Goal: Task Accomplishment & Management: Manage account settings

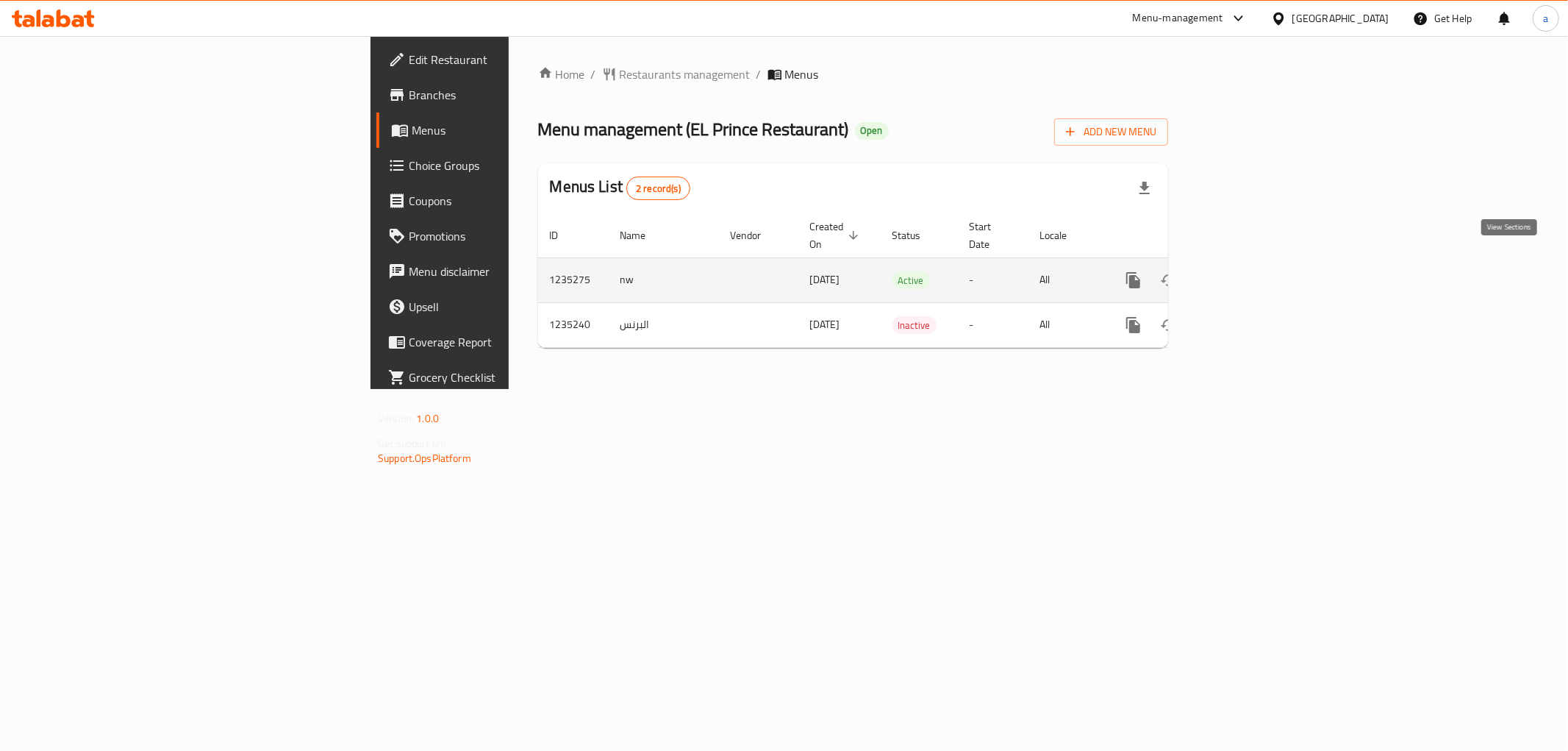
click at [1248, 271] on icon "enhanced table" at bounding box center [1240, 280] width 18 height 18
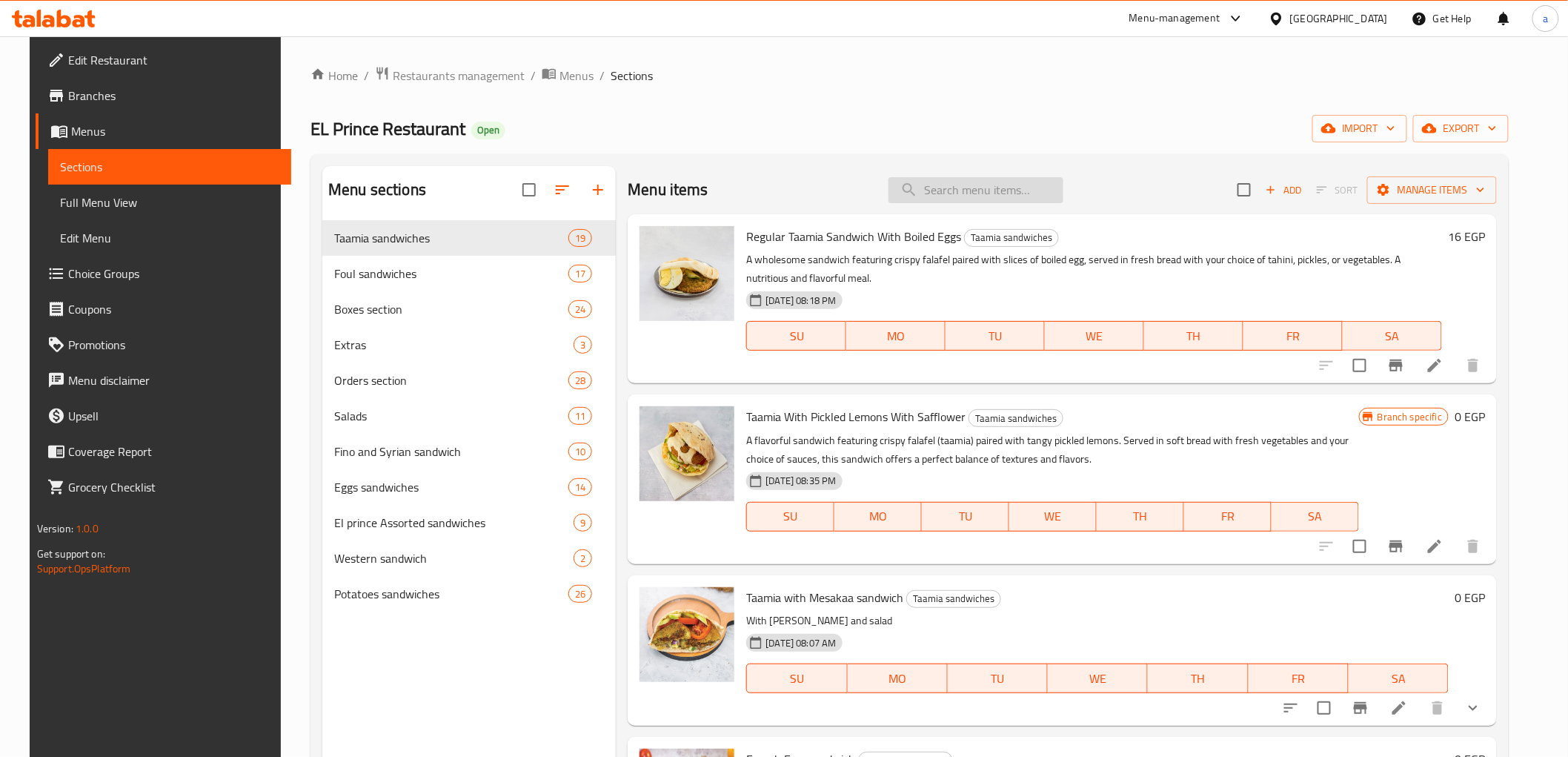
click at [973, 188] on input "search" at bounding box center [975, 190] width 175 height 26
paste input "Alexandrian Taamia sandwich"
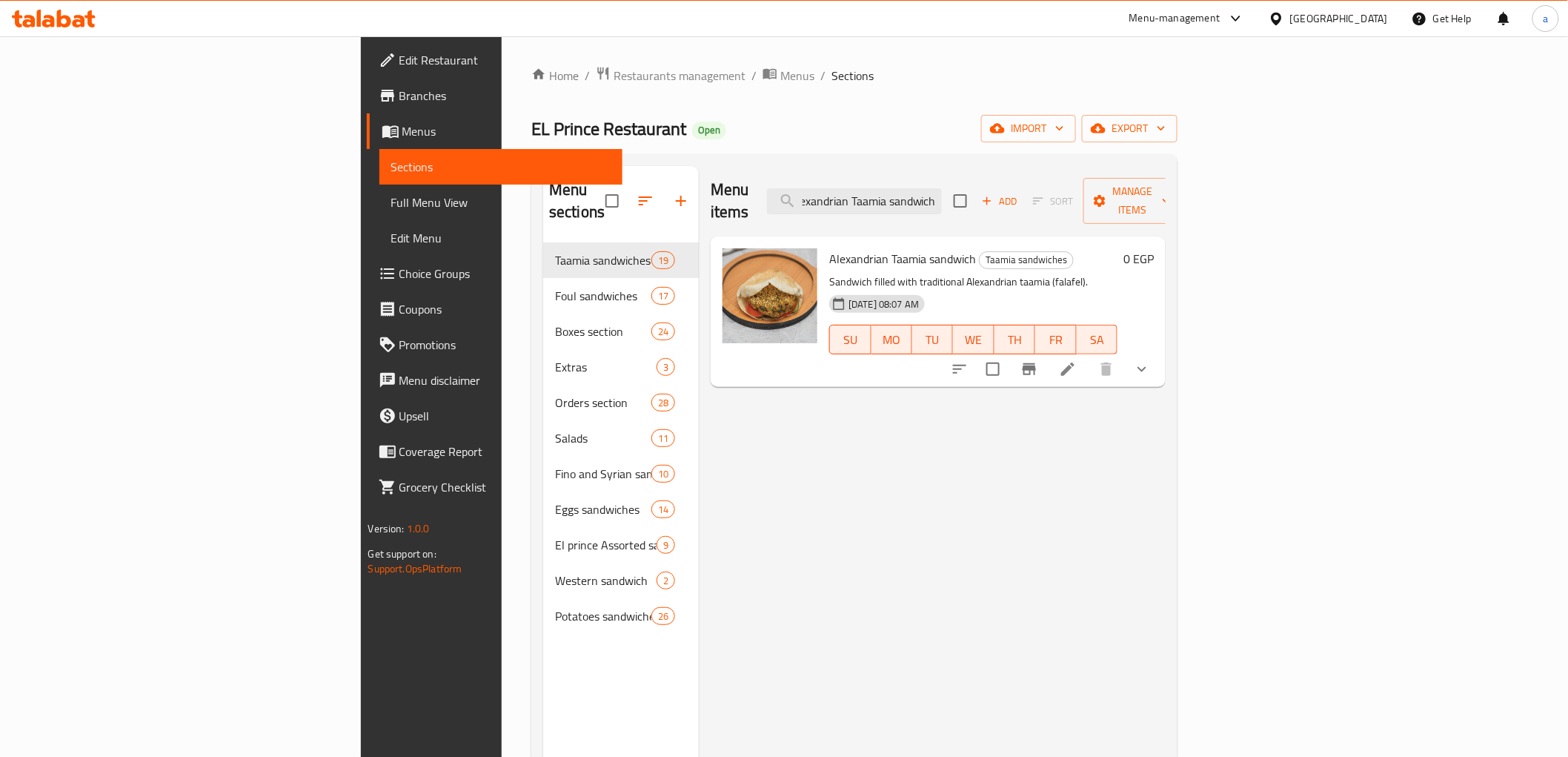
type input "Alexandrian Taamia sandwich"
click at [1077, 360] on icon at bounding box center [1068, 369] width 18 height 18
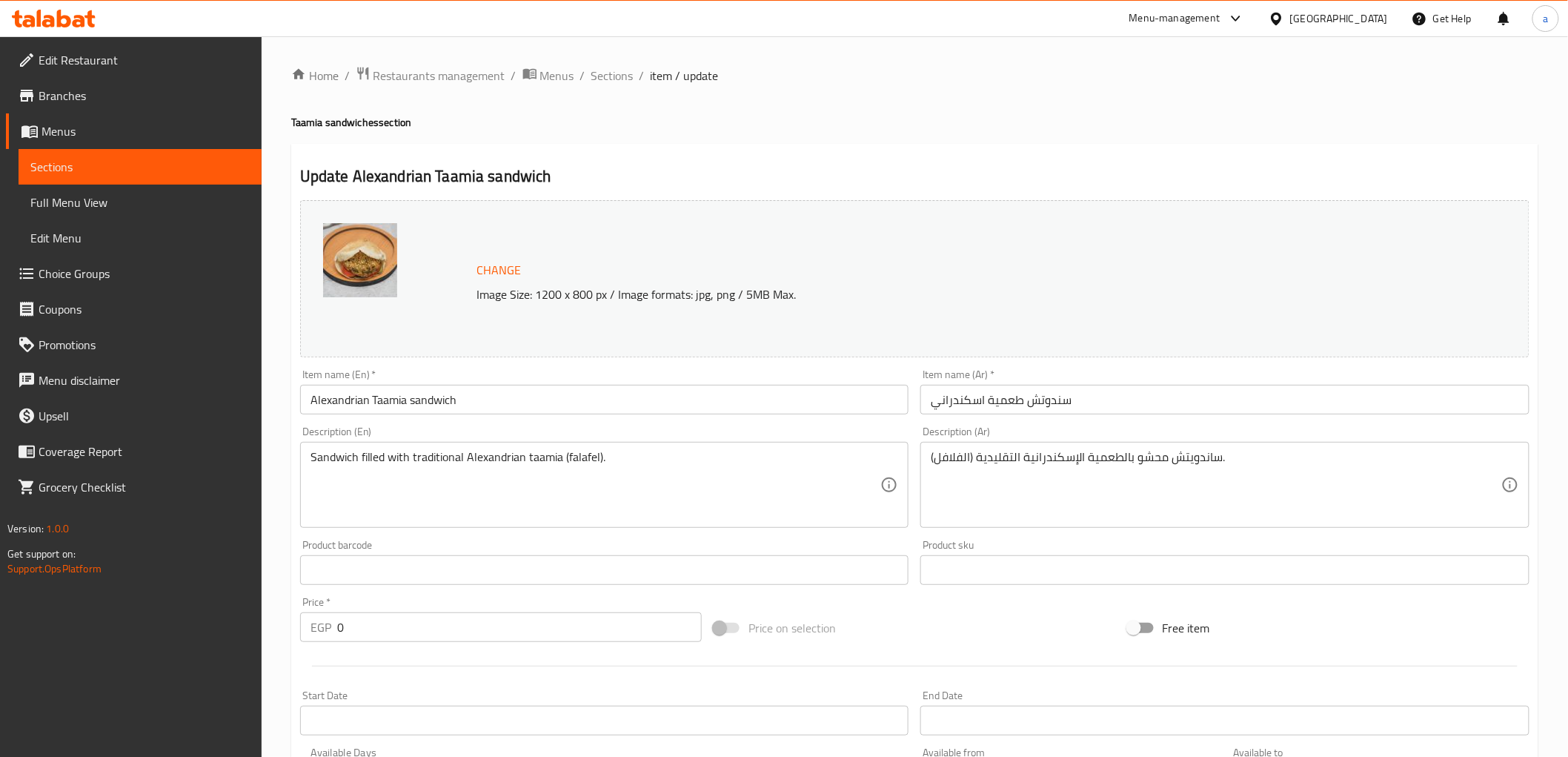
click at [126, 169] on span "Sections" at bounding box center [140, 167] width 219 height 18
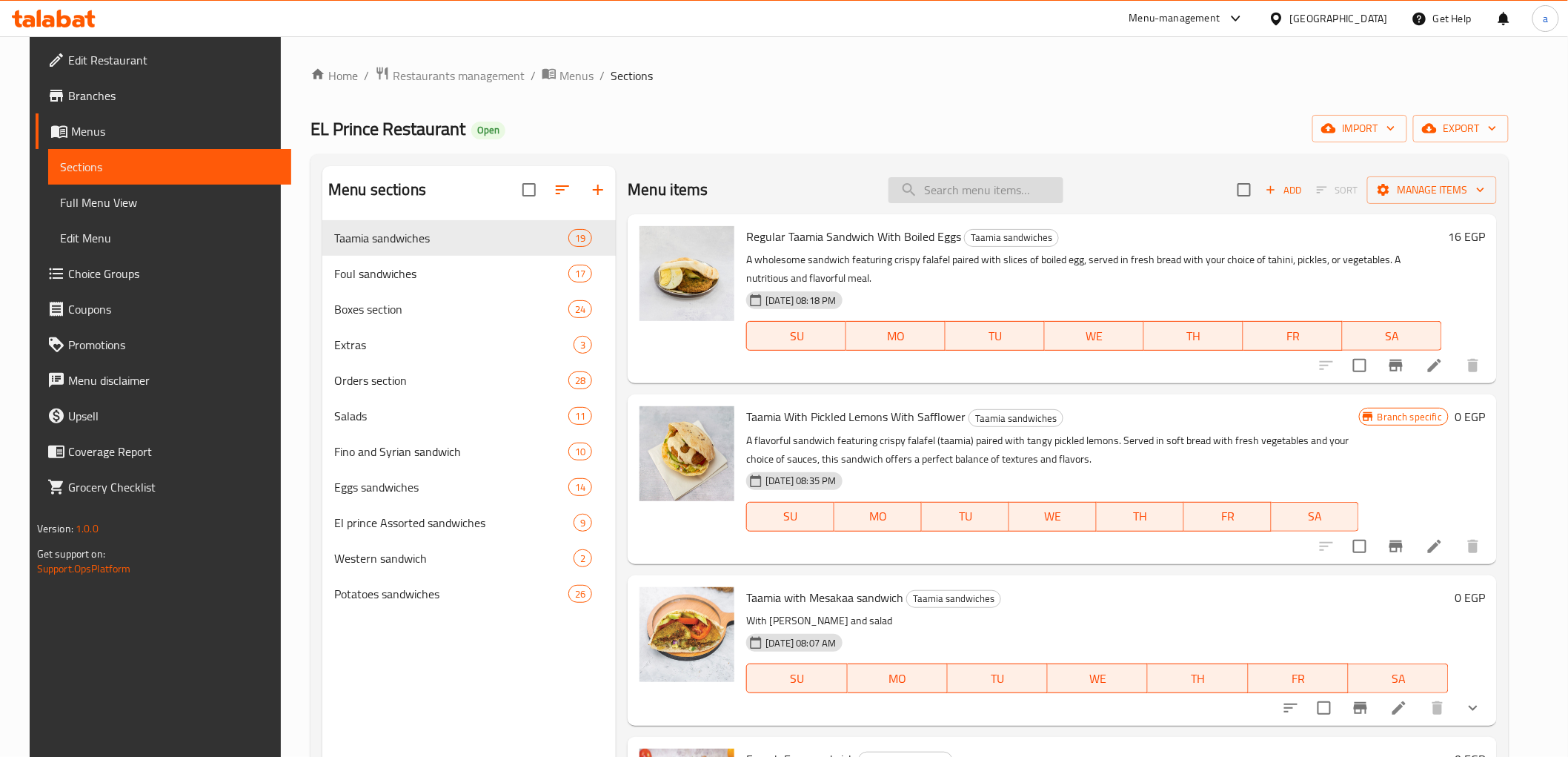
click at [973, 196] on input "search" at bounding box center [975, 190] width 175 height 26
paste input "El Prince Foul sandwich"
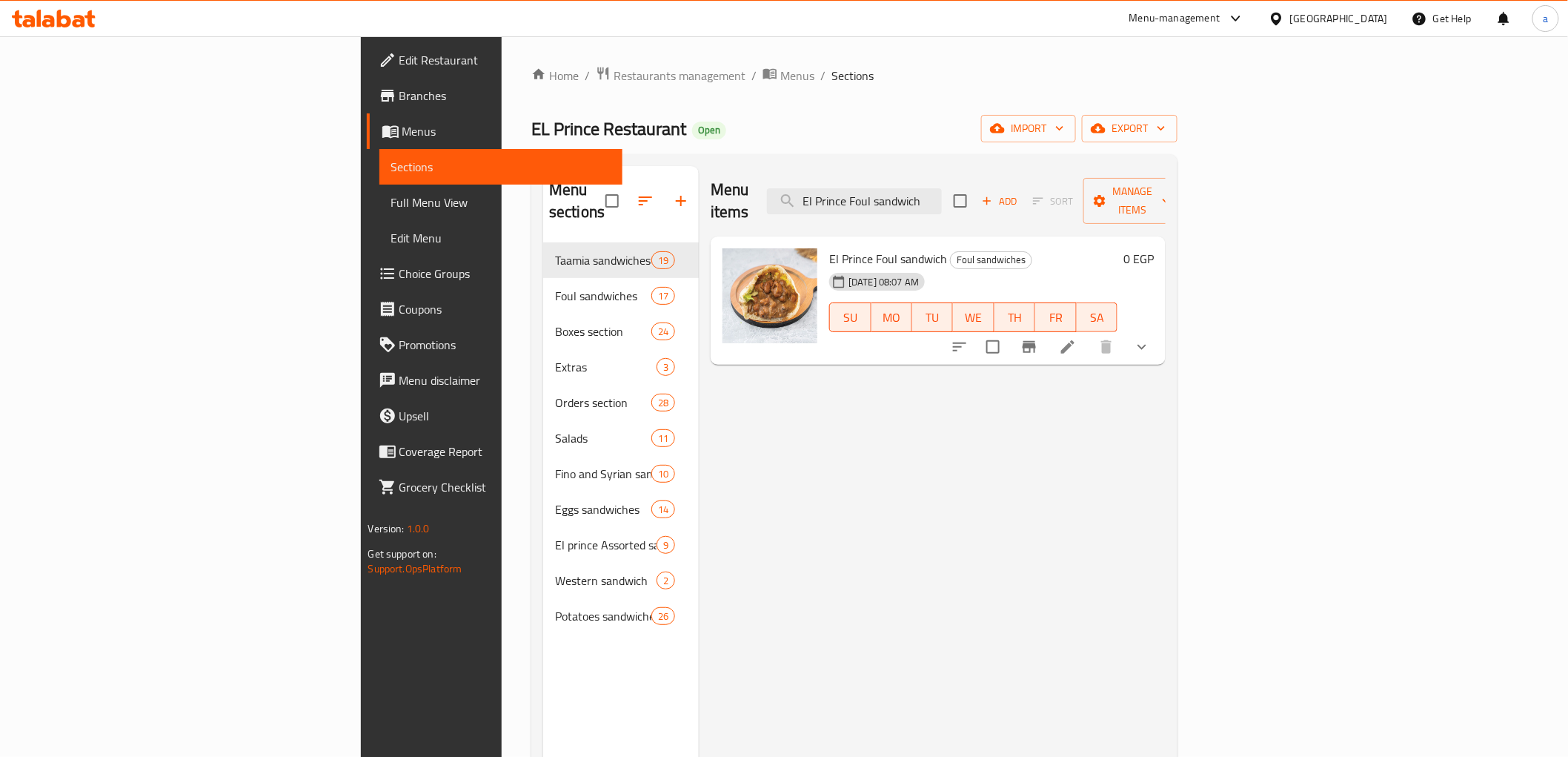
type input "El Prince Foul sandwich"
click at [1077, 338] on icon at bounding box center [1068, 347] width 18 height 18
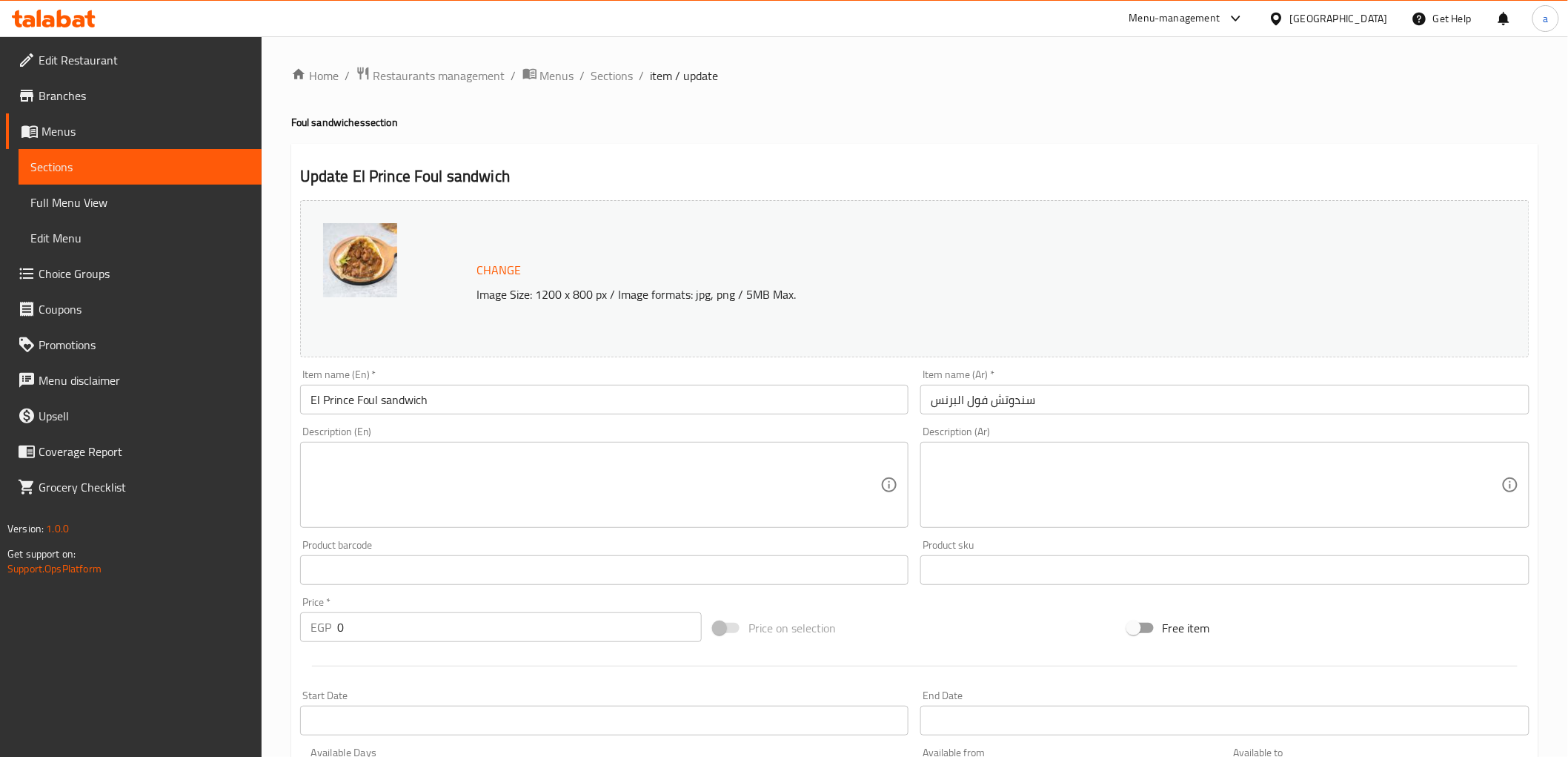
click at [117, 163] on span "Sections" at bounding box center [140, 167] width 219 height 18
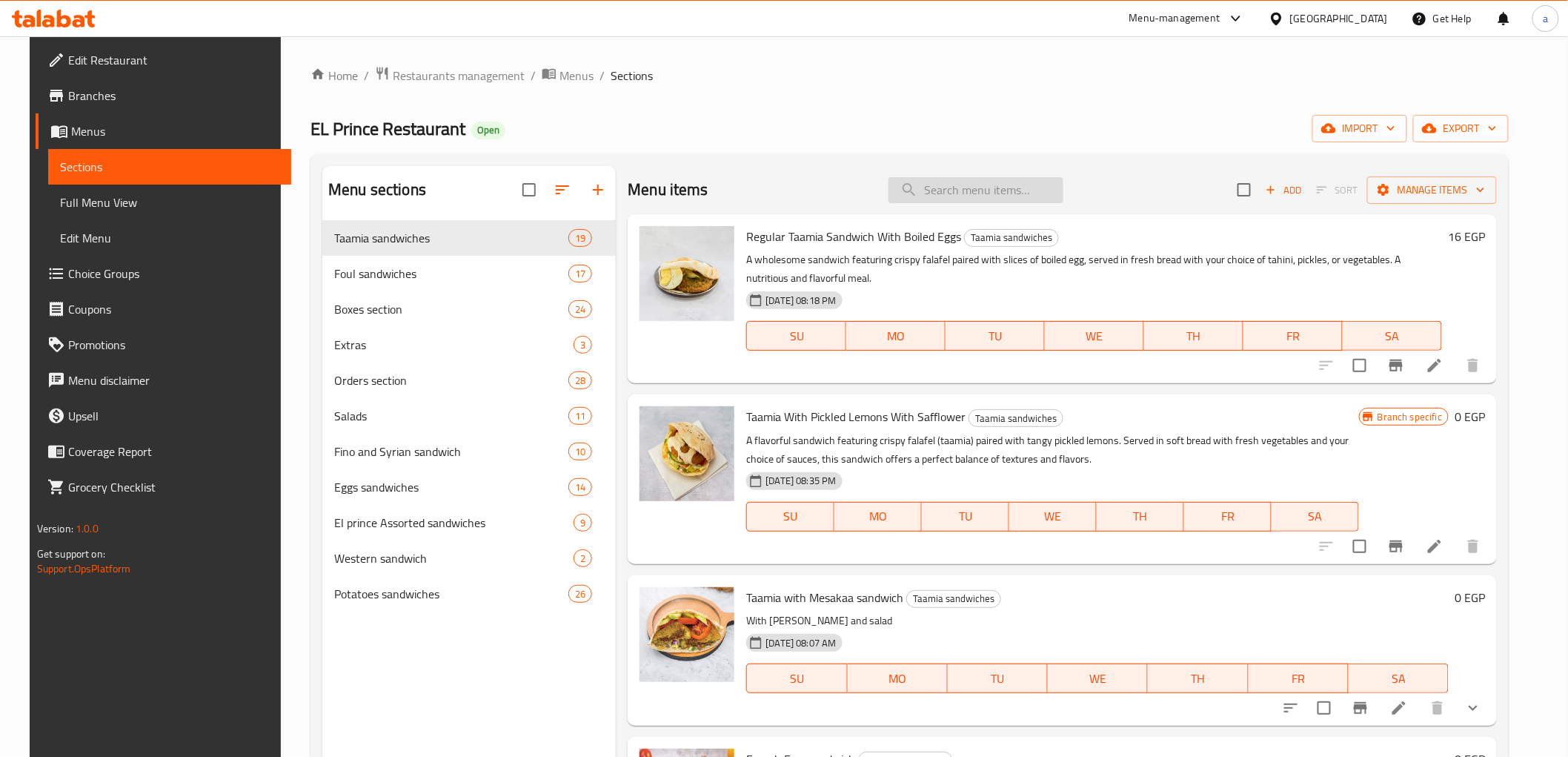
click at [936, 197] on input "search" at bounding box center [975, 190] width 175 height 26
paste input "Taamia sandwich Ain el katkot"
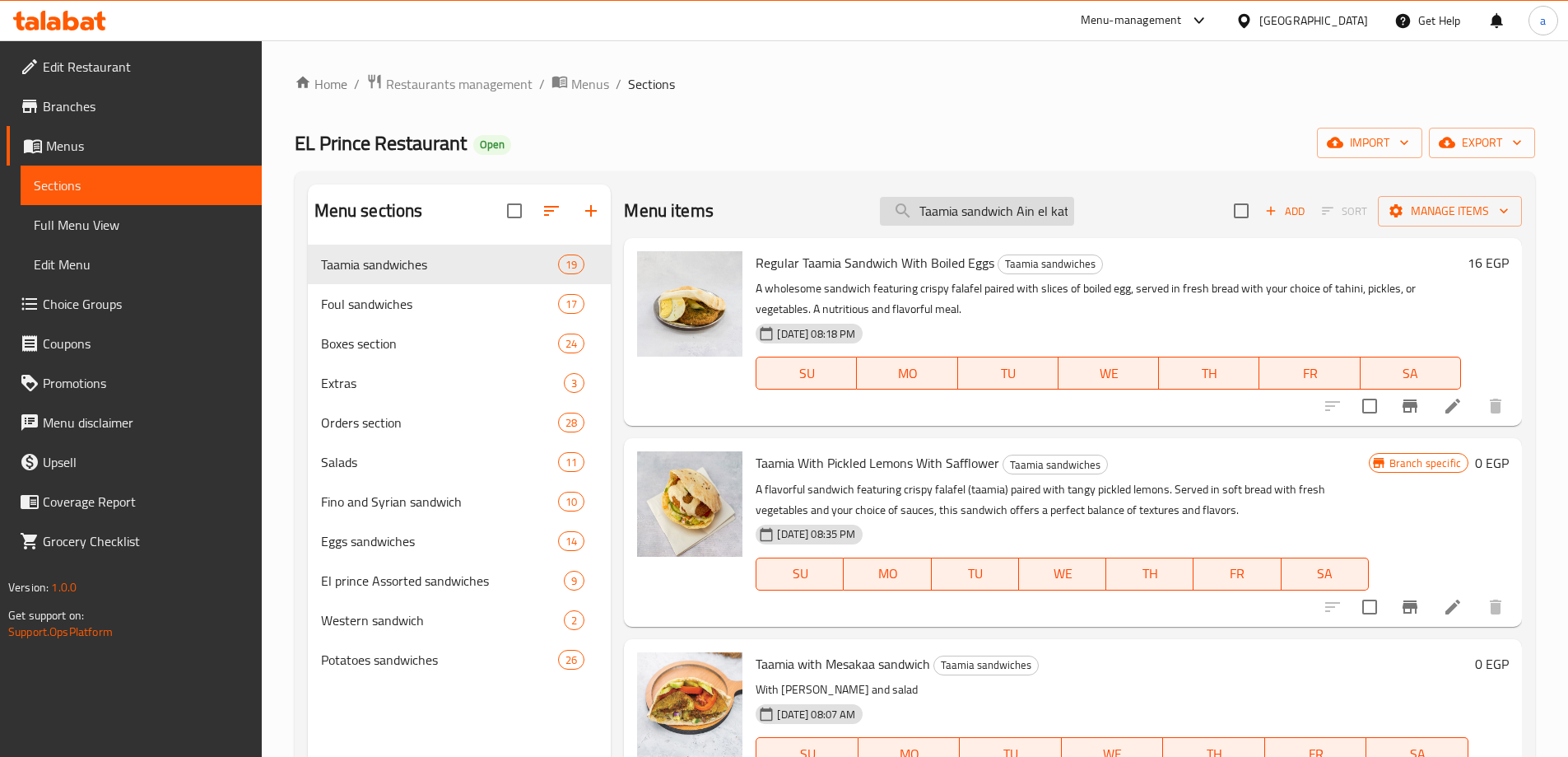
scroll to position [0, 18]
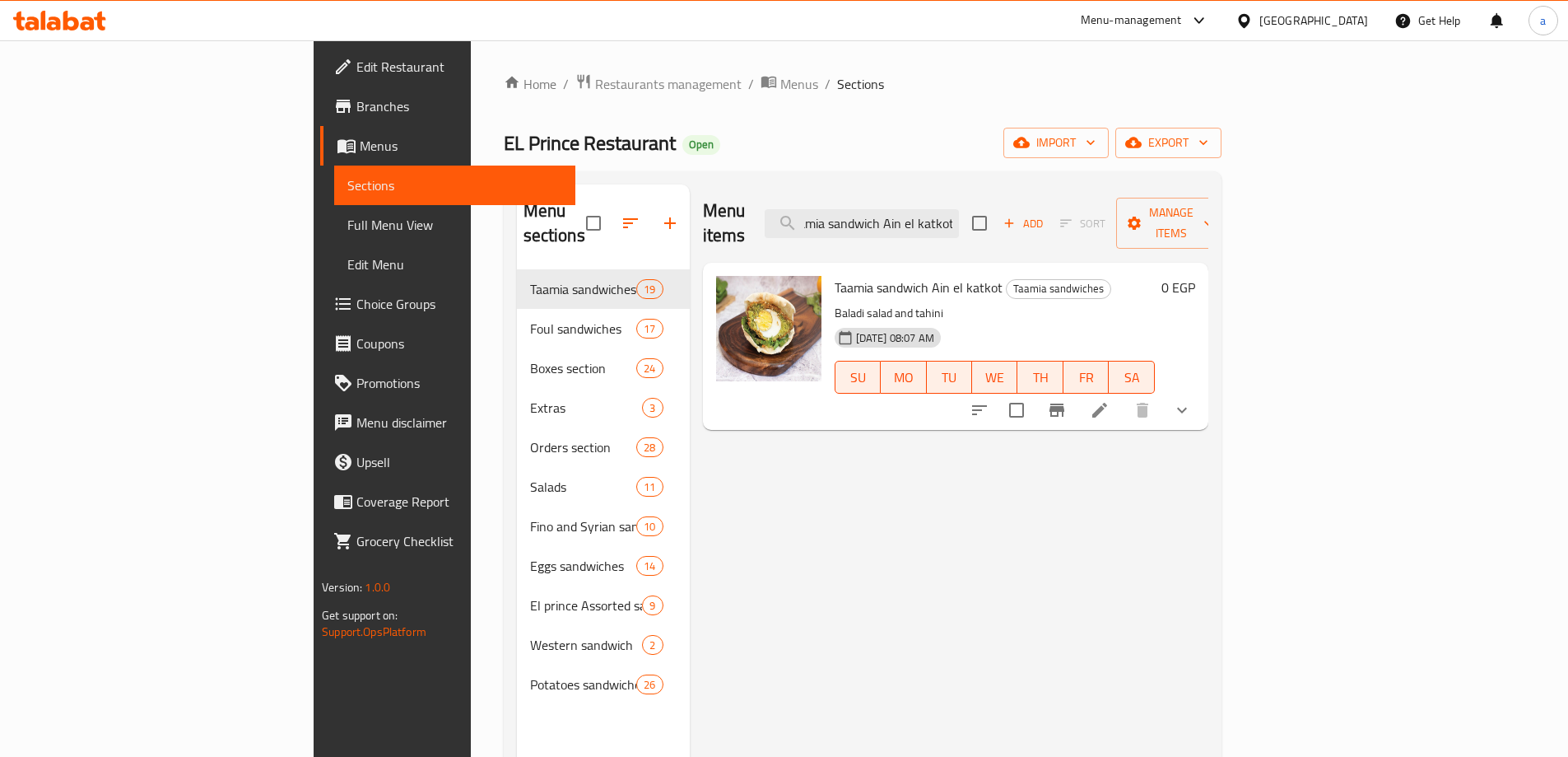
type input "Taamia sandwich Ain el katkot"
click at [1107, 403] on icon at bounding box center [1100, 410] width 15 height 15
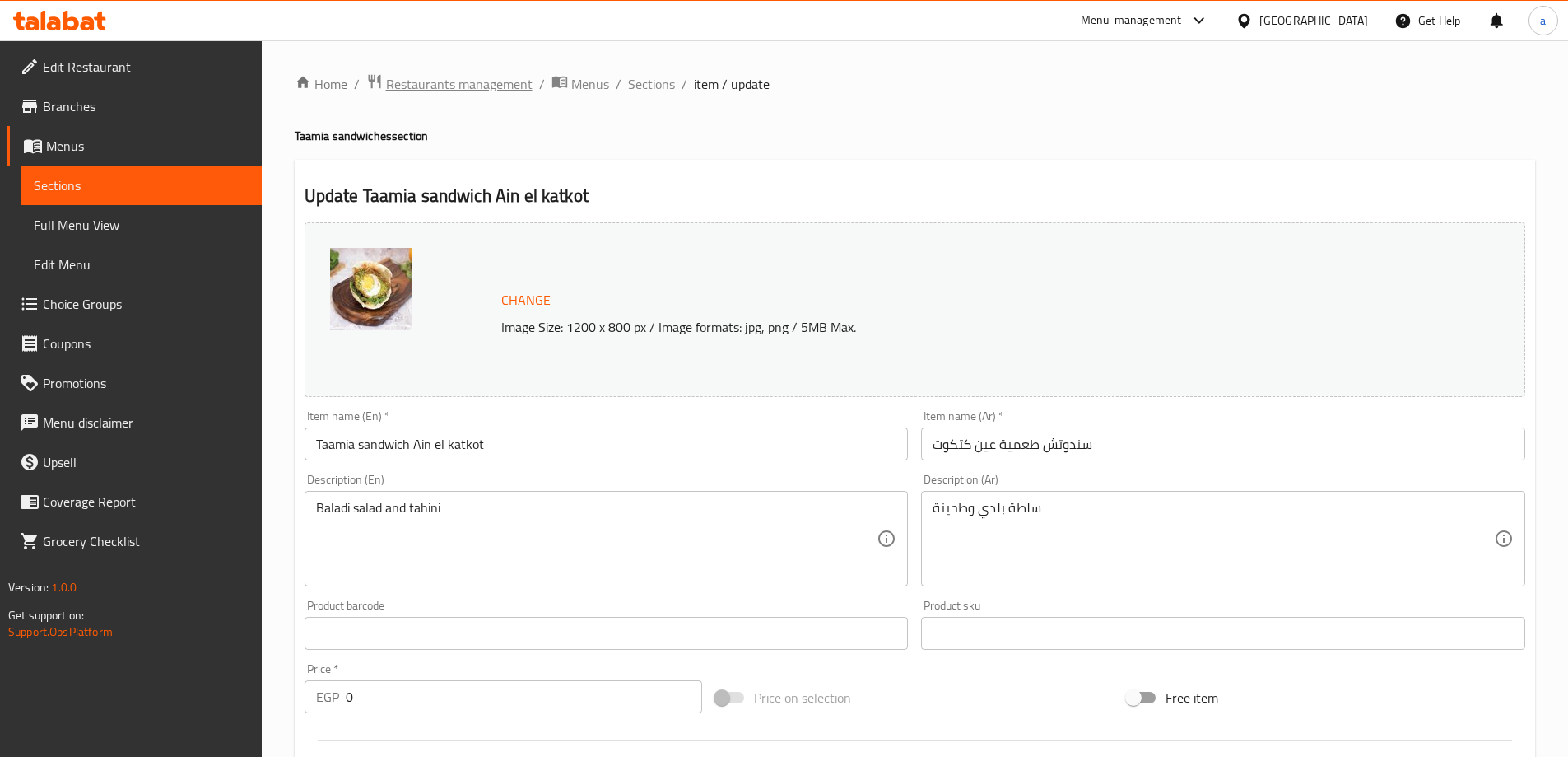
click at [453, 89] on span "Restaurants management" at bounding box center [459, 84] width 147 height 20
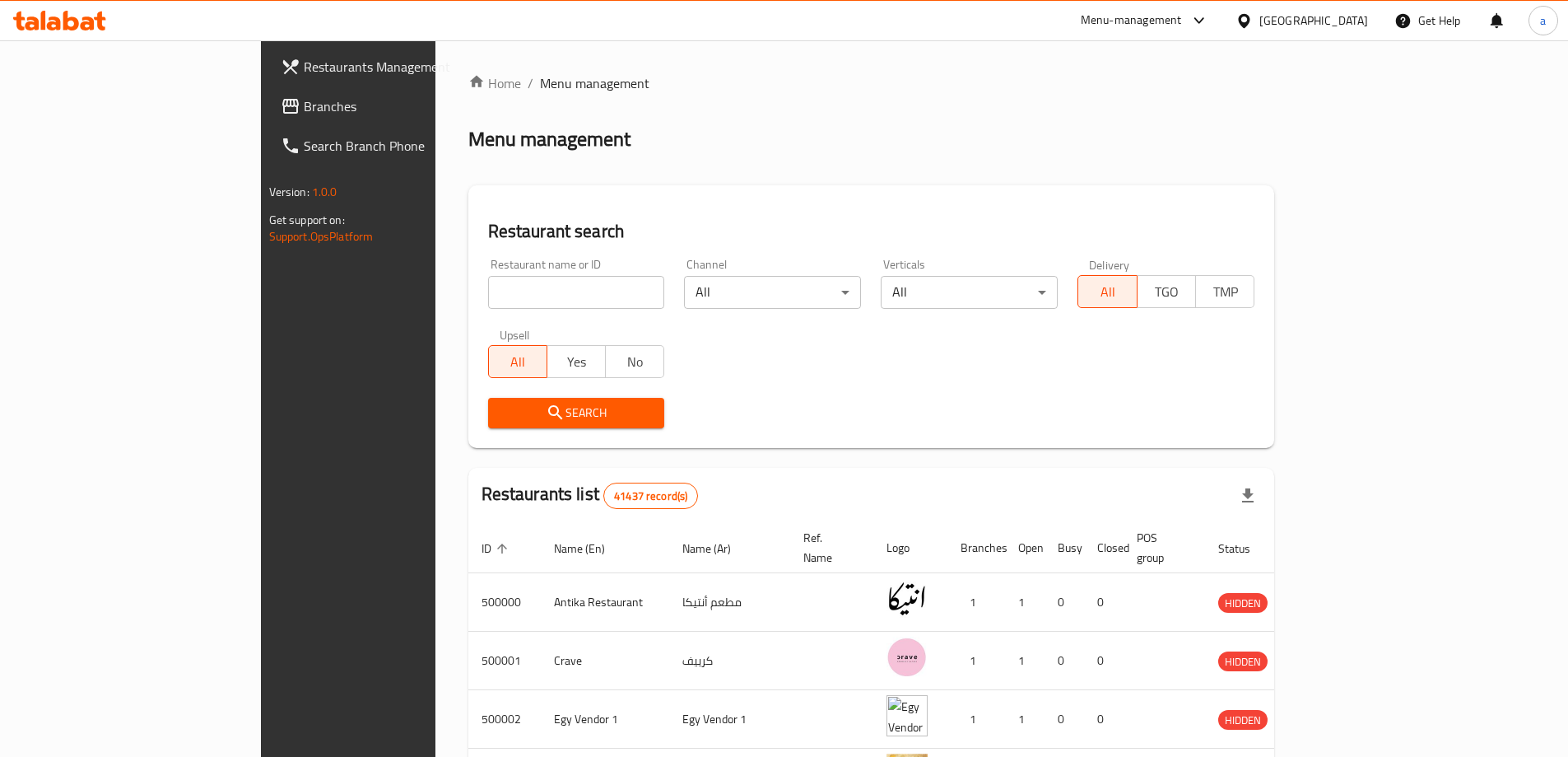
click at [303, 114] on span "Branches" at bounding box center [406, 107] width 206 height 20
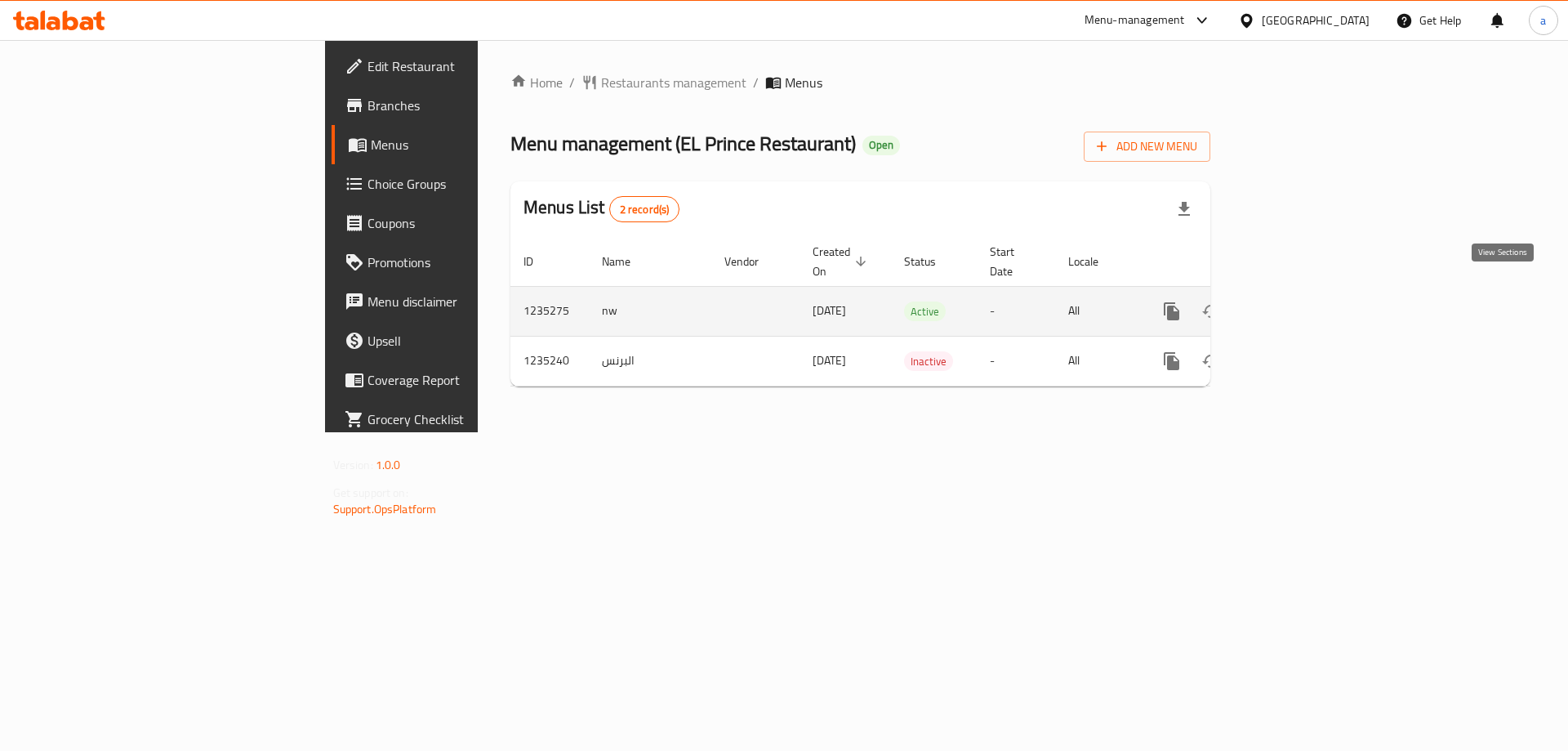
click at [1308, 292] on link "enhanced table" at bounding box center [1289, 311] width 39 height 39
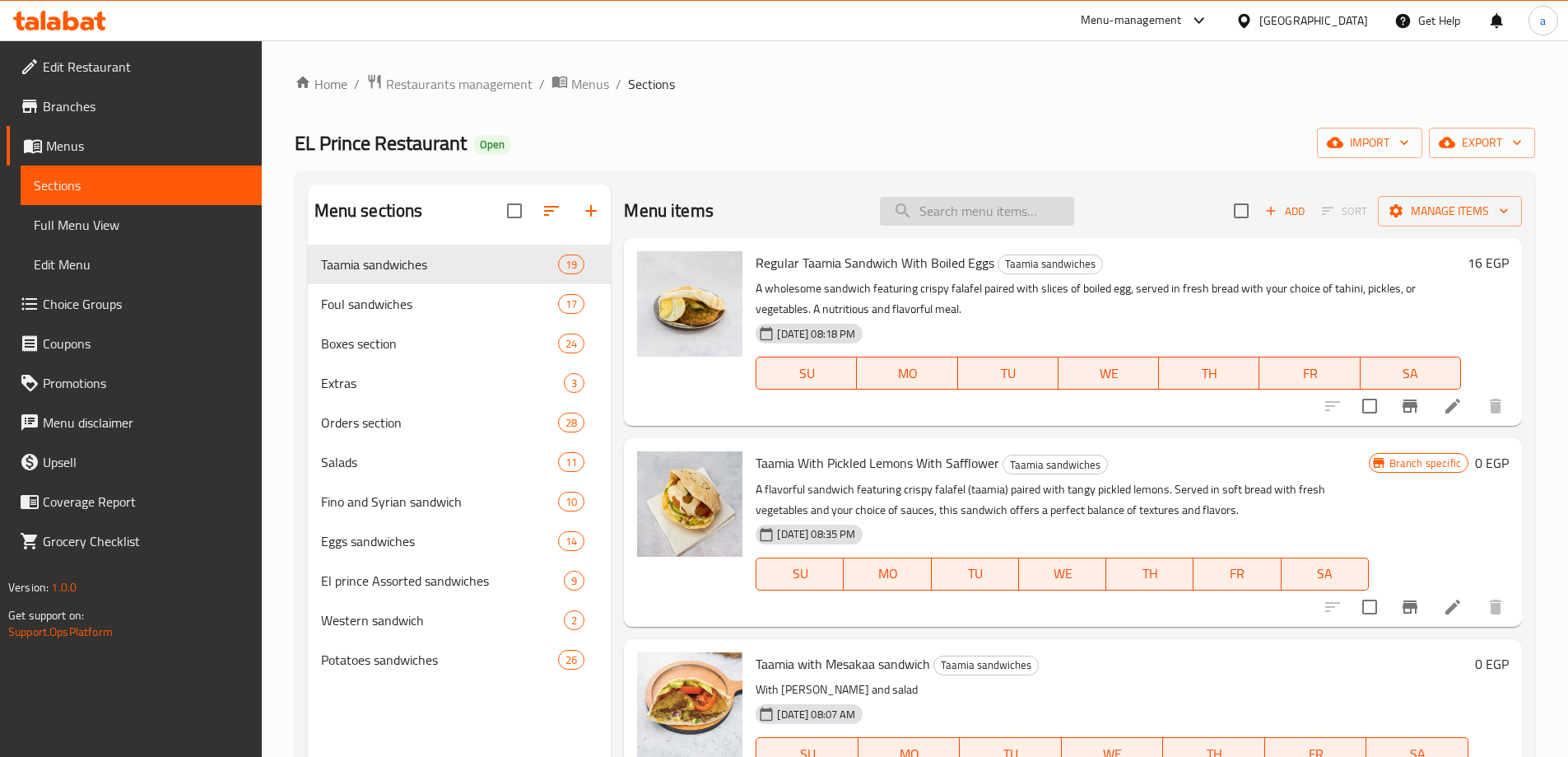
click at [1031, 203] on input "search" at bounding box center [976, 211] width 194 height 29
paste input "Fried egg Taamia sandwich"
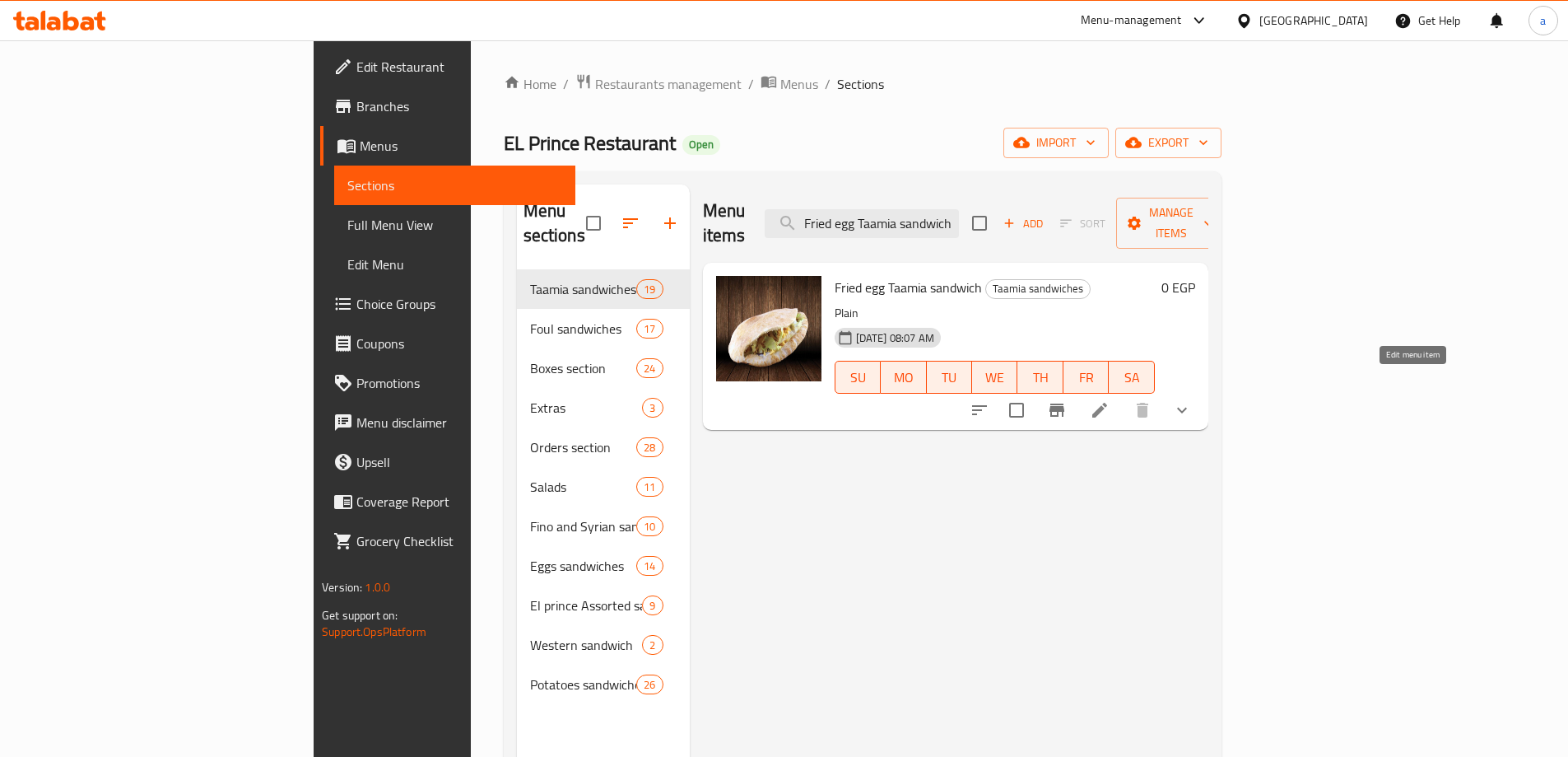
type input "Fried egg Taamia sandwich"
click at [1110, 400] on icon at bounding box center [1100, 410] width 20 height 20
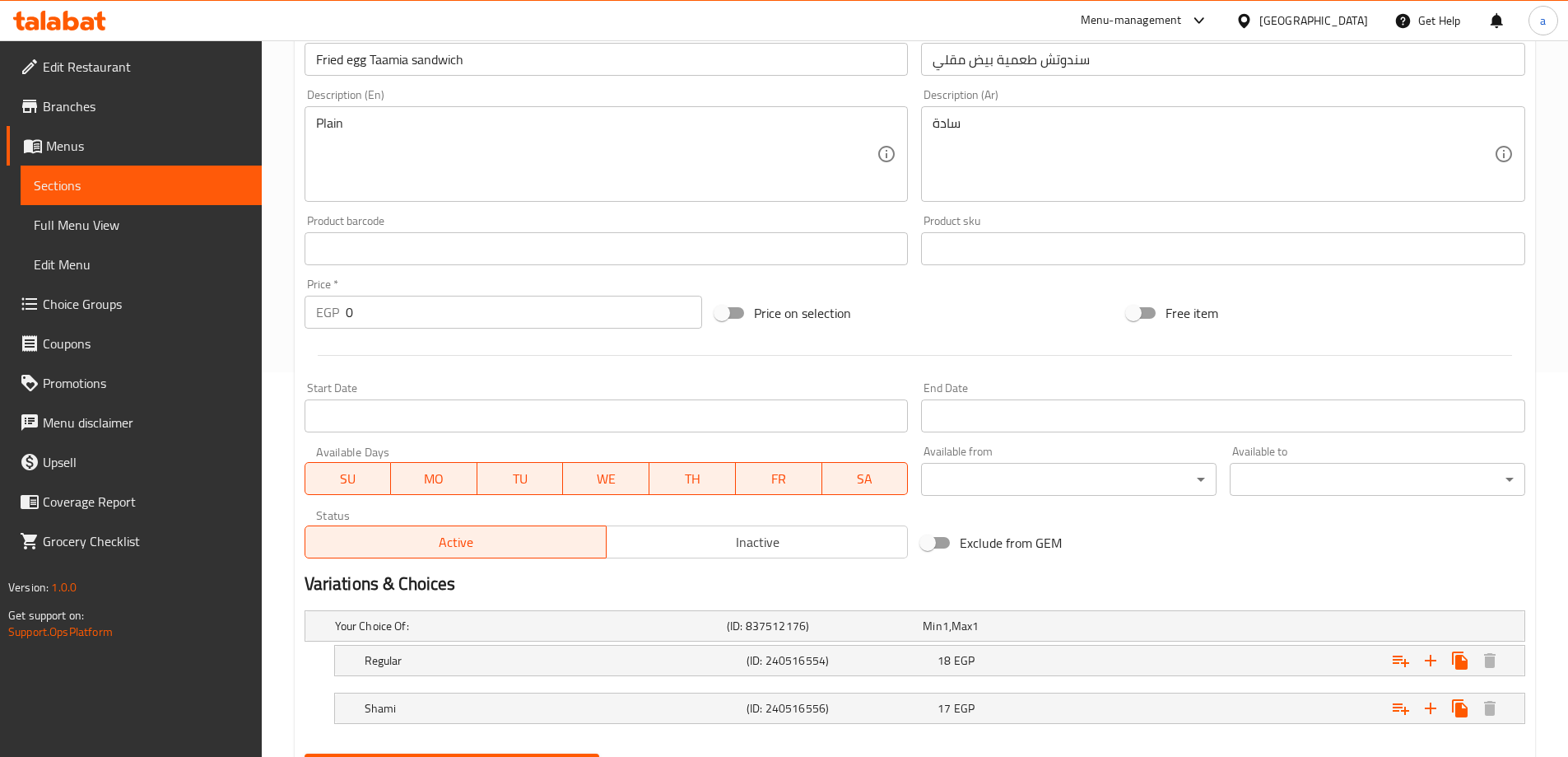
scroll to position [412, 0]
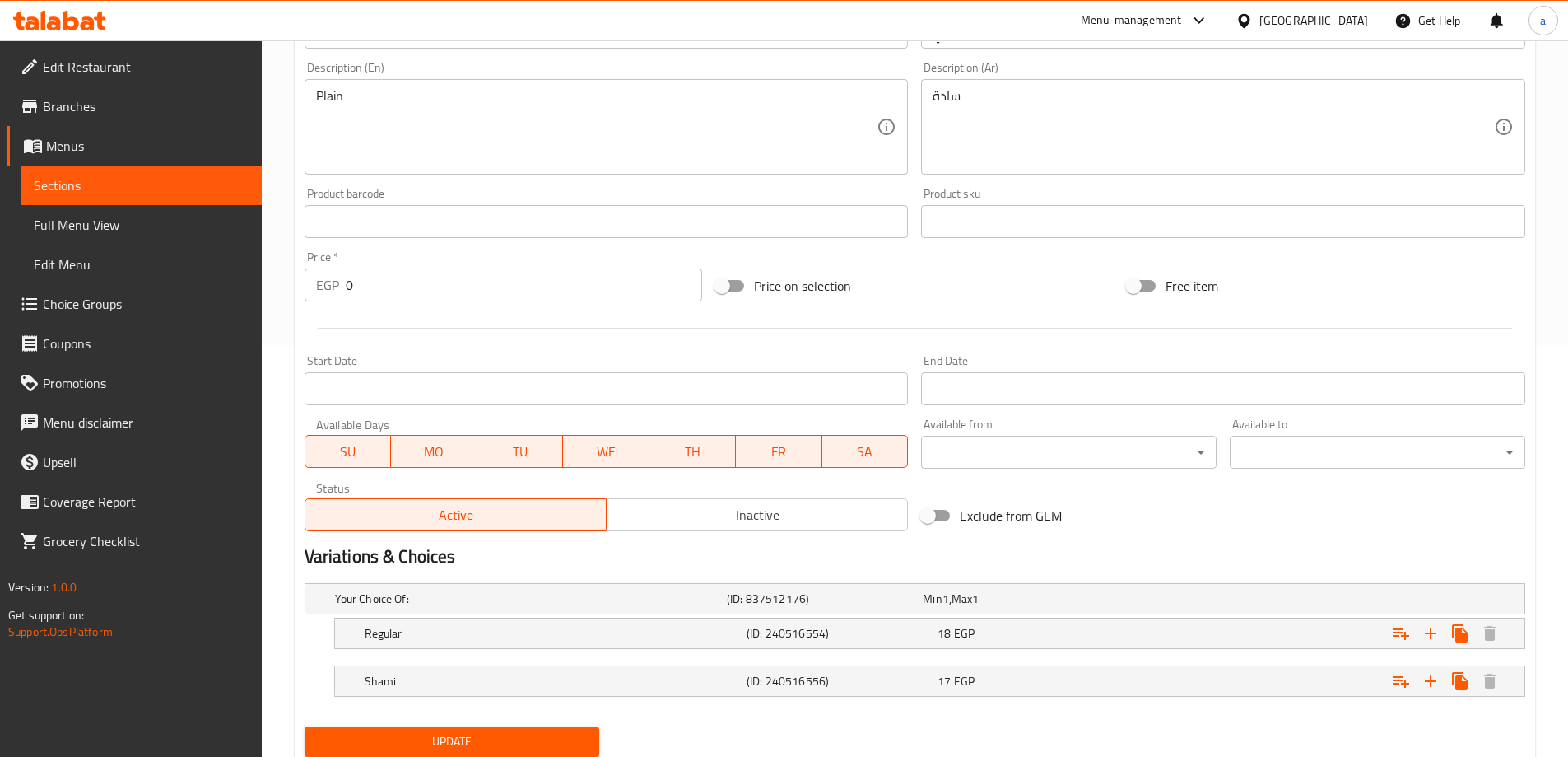
click at [101, 191] on span "Sections" at bounding box center [141, 185] width 215 height 20
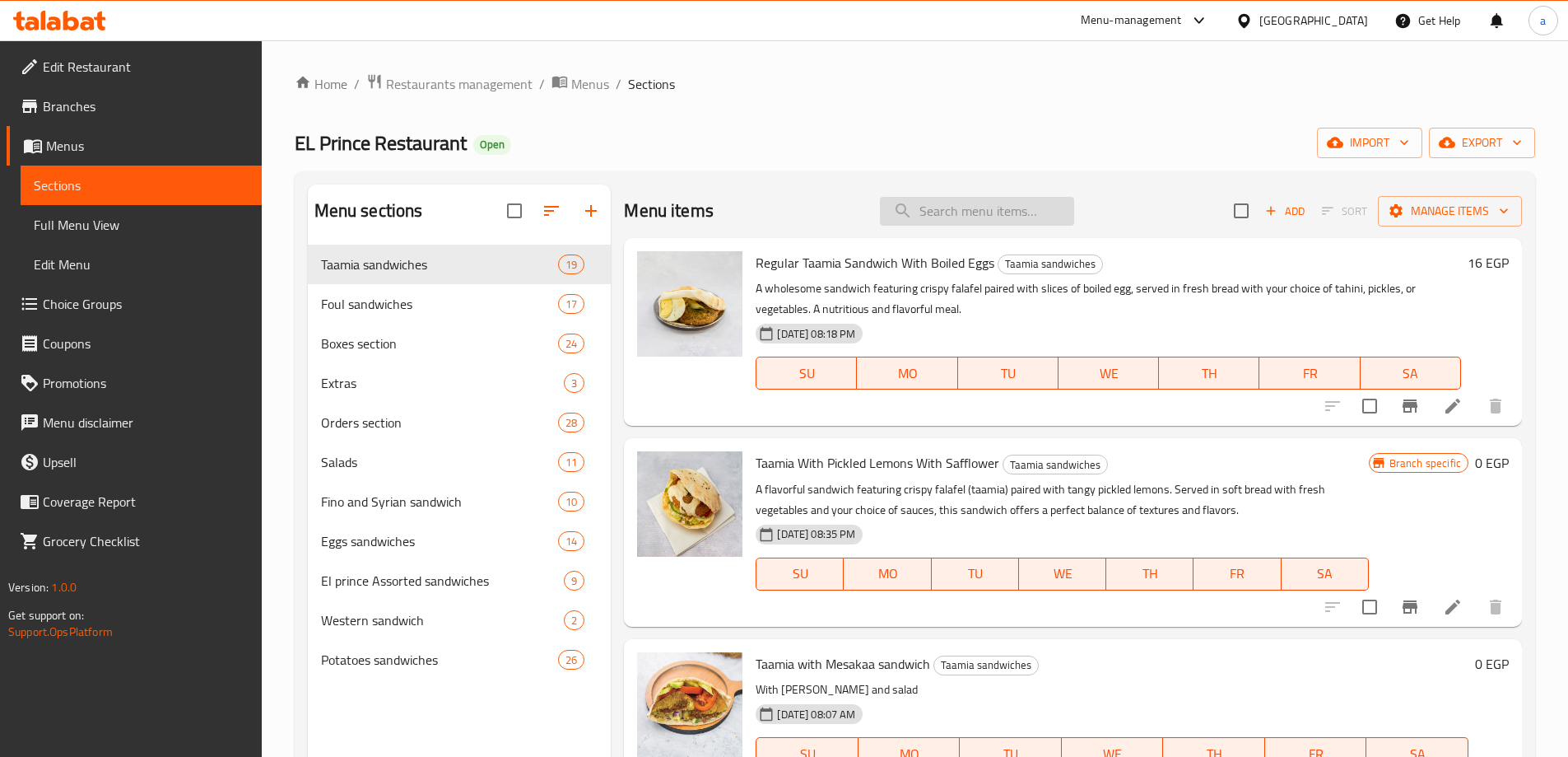
click at [991, 218] on input "search" at bounding box center [976, 211] width 194 height 29
paste input "Roumi cheese Taamia sandwich"
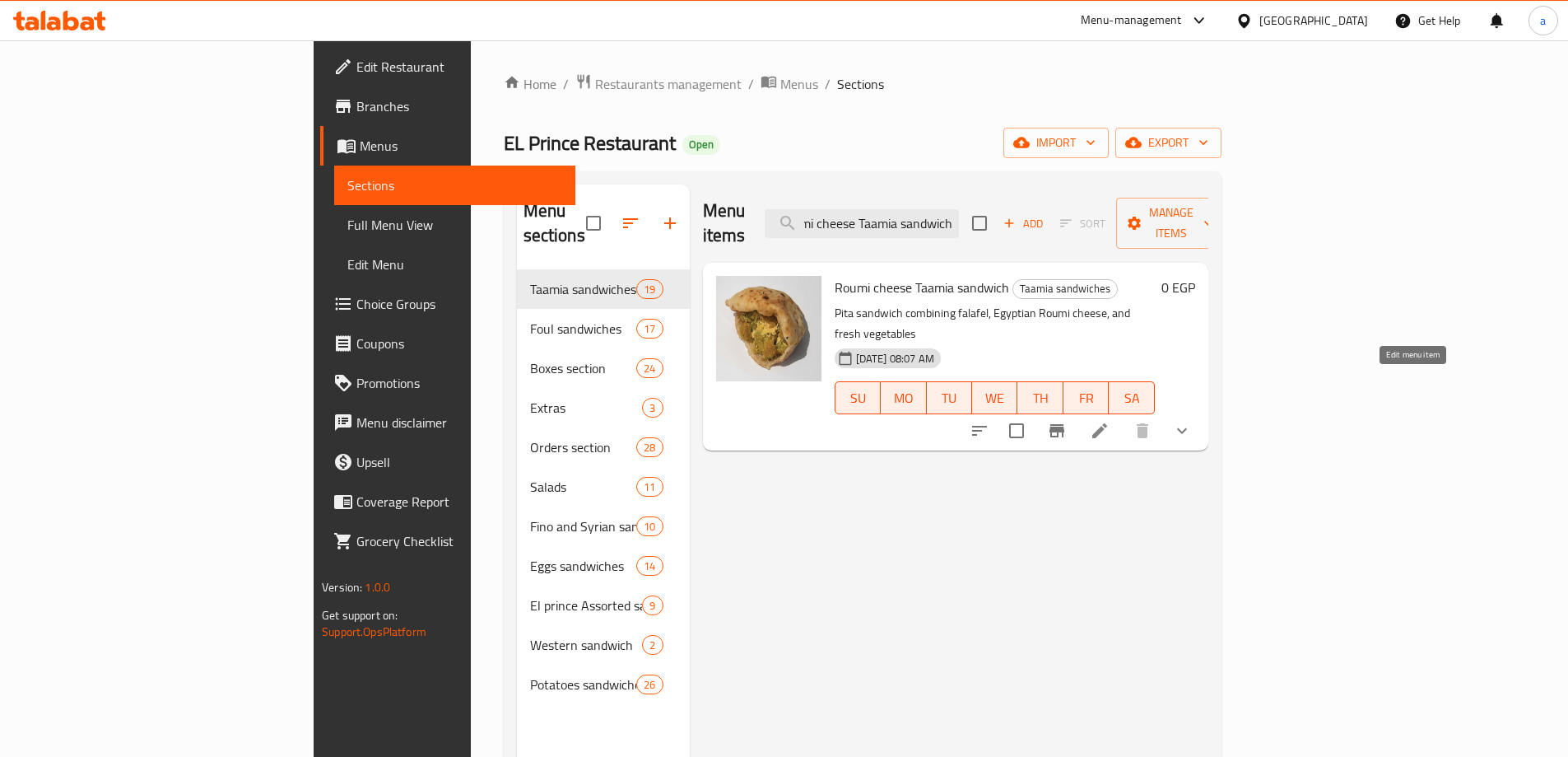
type input "Roumi cheese Taamia sandwich"
click at [1110, 421] on icon at bounding box center [1100, 431] width 20 height 20
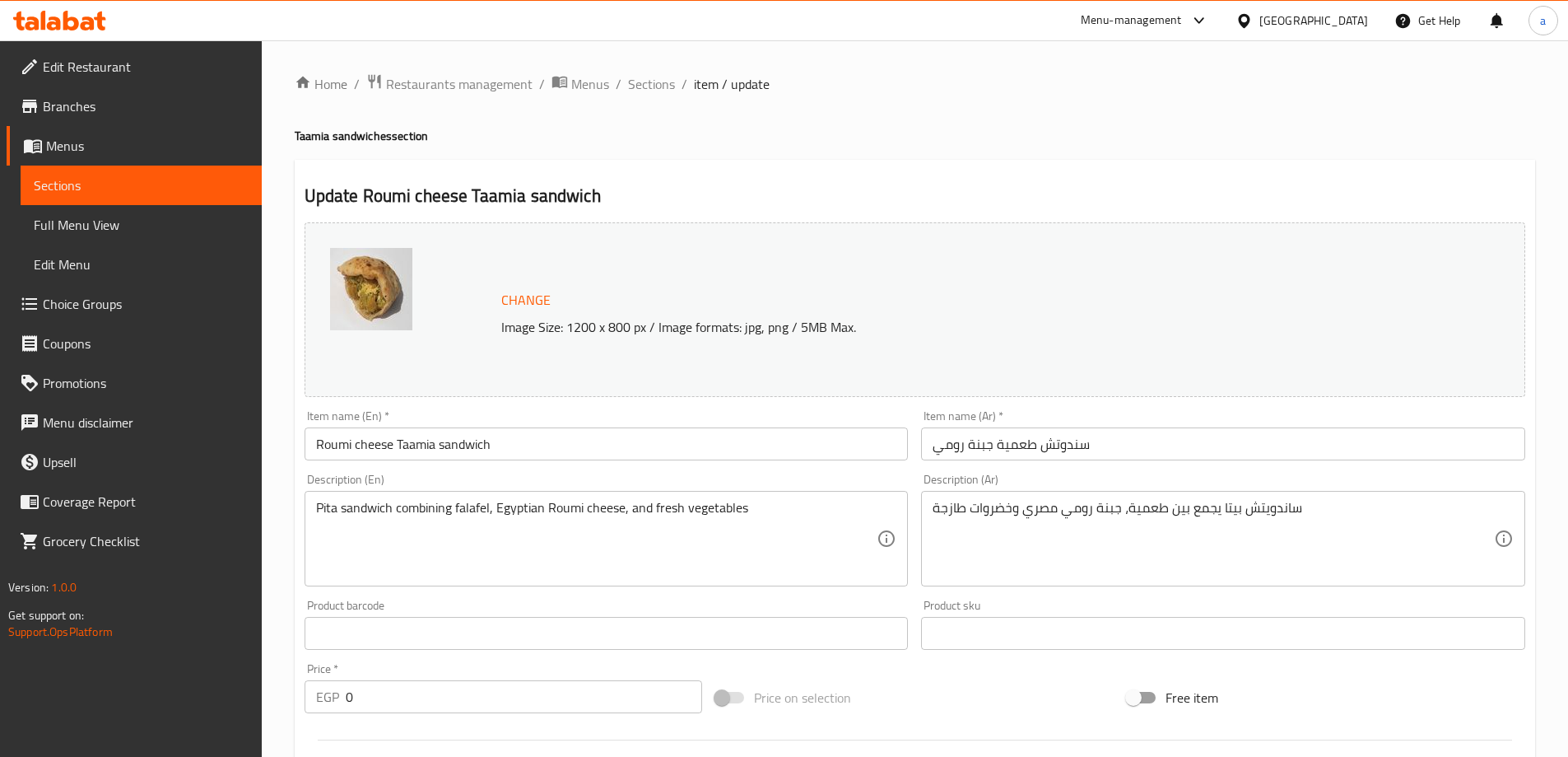
drag, startPoint x: 162, startPoint y: 188, endPoint x: 219, endPoint y: 199, distance: 58.1
click at [162, 188] on span "Sections" at bounding box center [141, 185] width 215 height 20
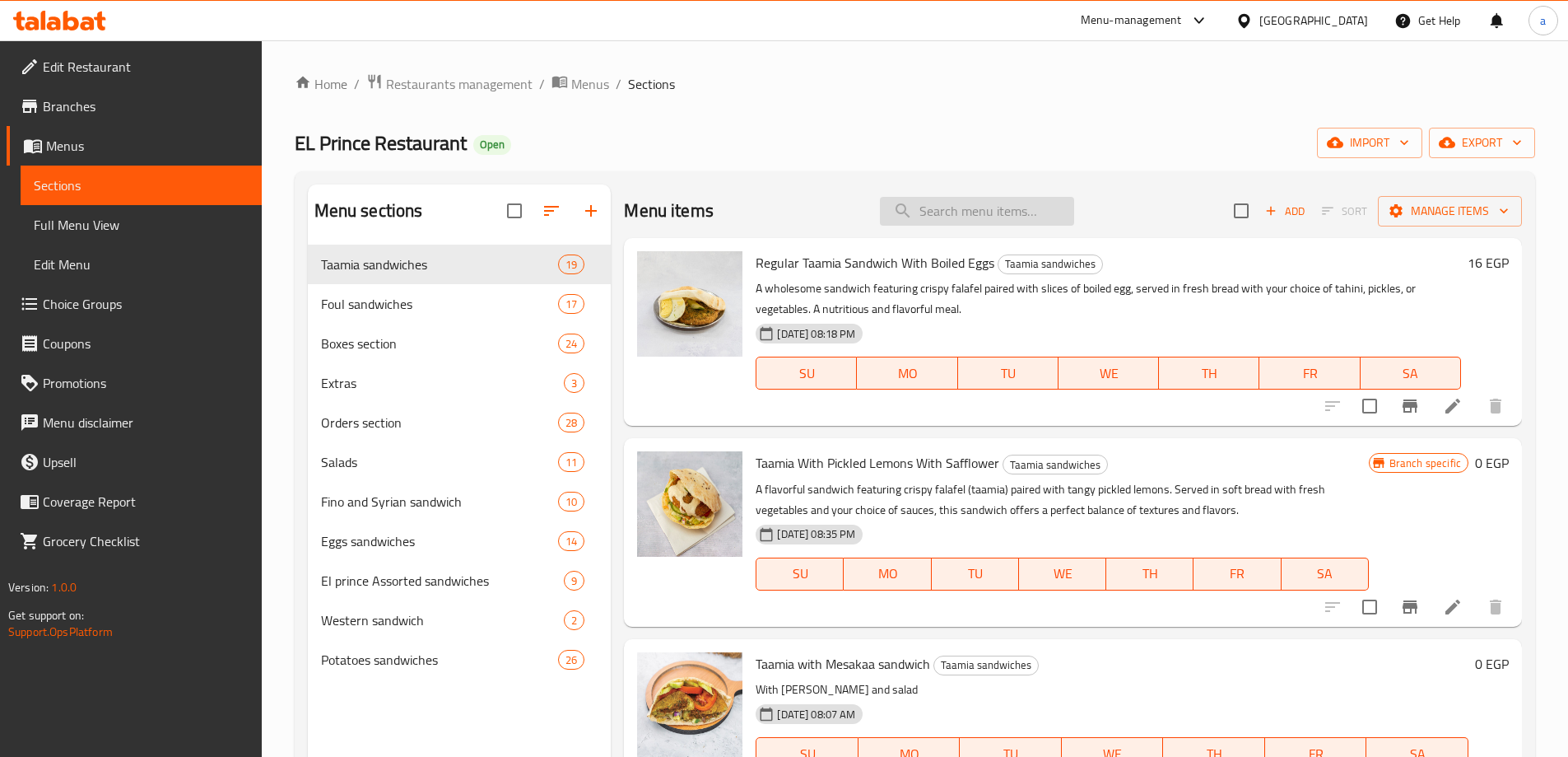
click at [970, 205] on input "search" at bounding box center [976, 211] width 194 height 29
paste input "Flaxseed Oil Foul sandwich"
type input "Flaxseed Oil Foul sandwich"
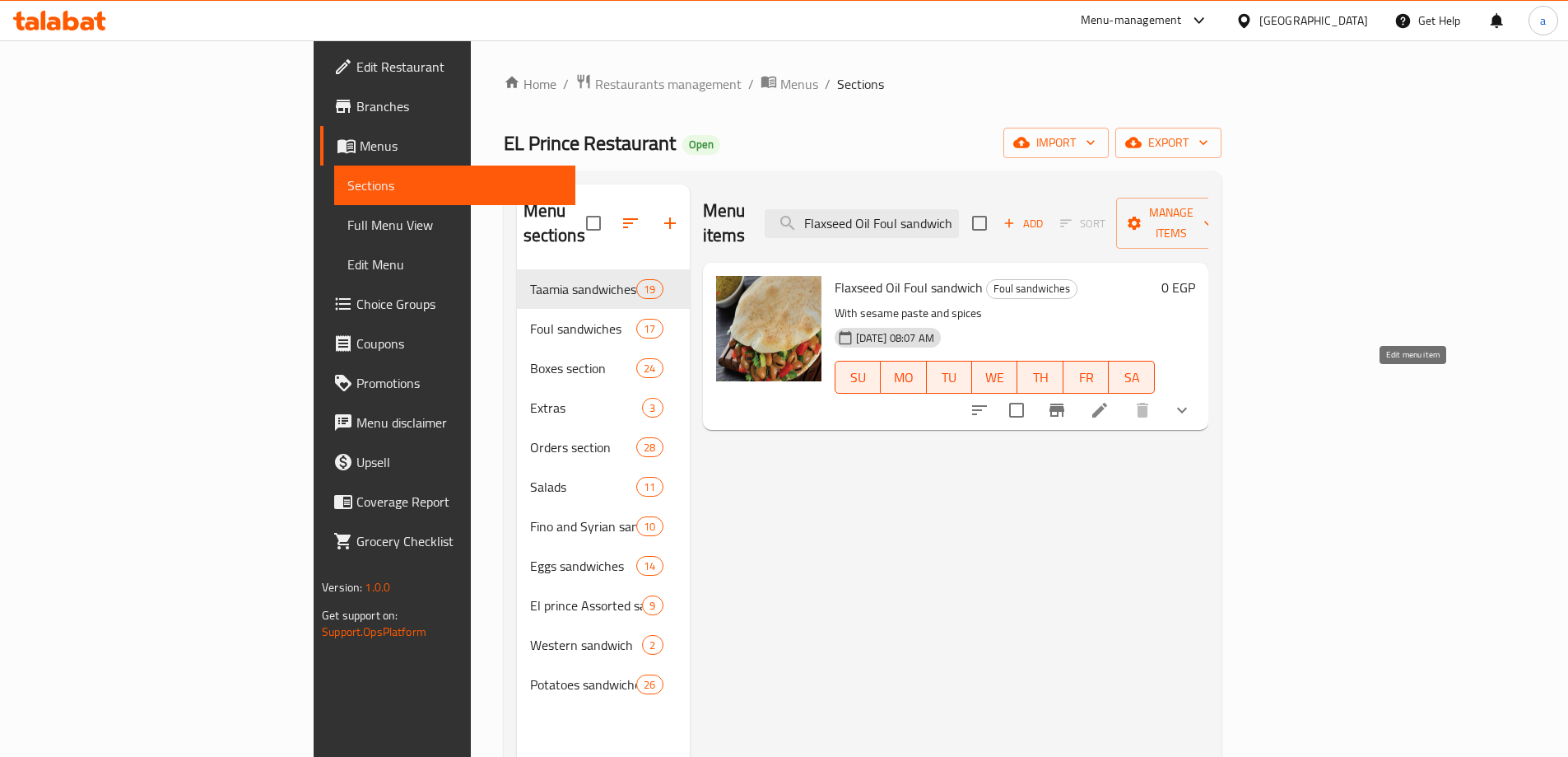
click at [1110, 400] on icon at bounding box center [1100, 410] width 20 height 20
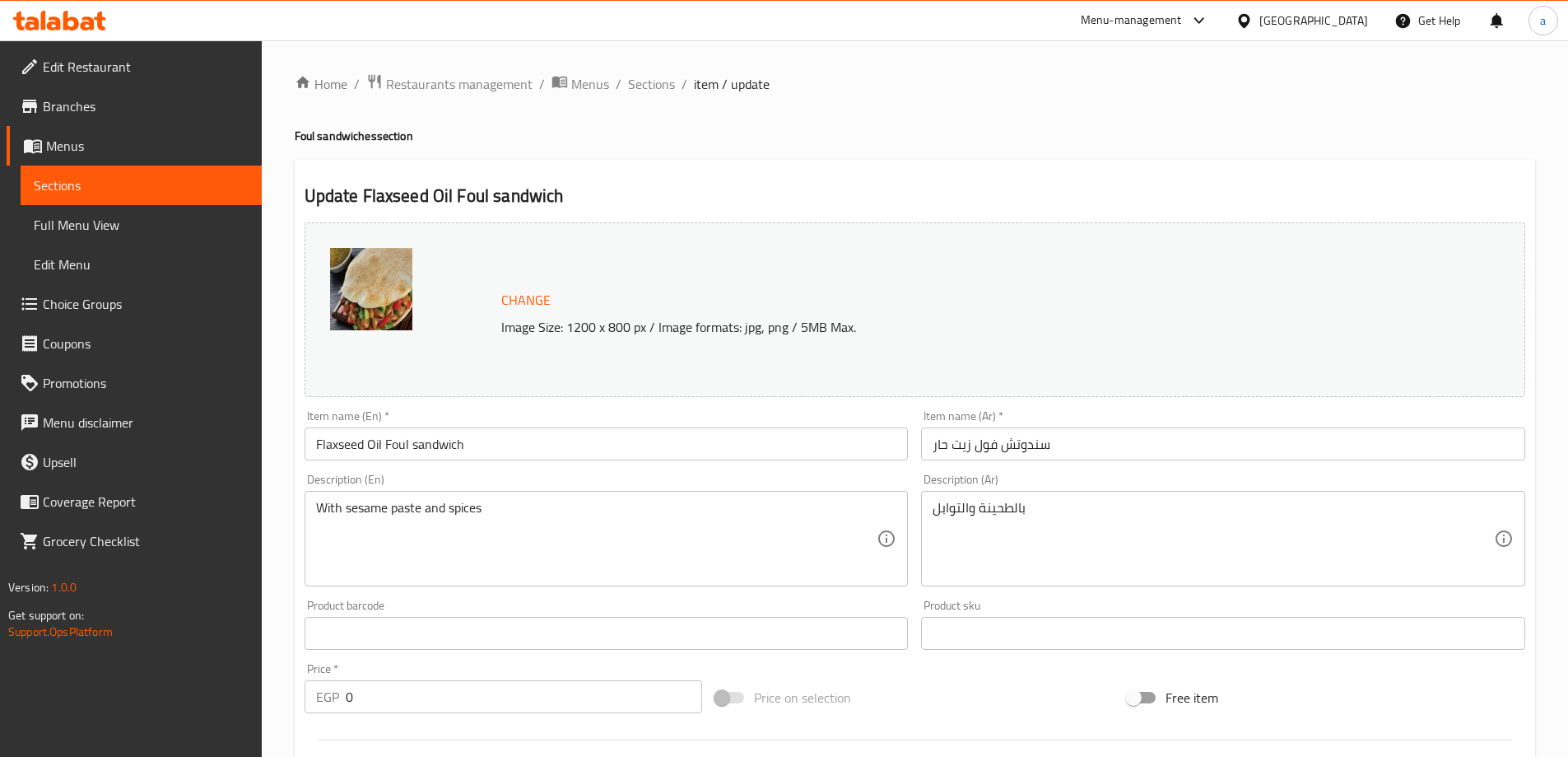
click at [83, 194] on span "Sections" at bounding box center [141, 185] width 215 height 20
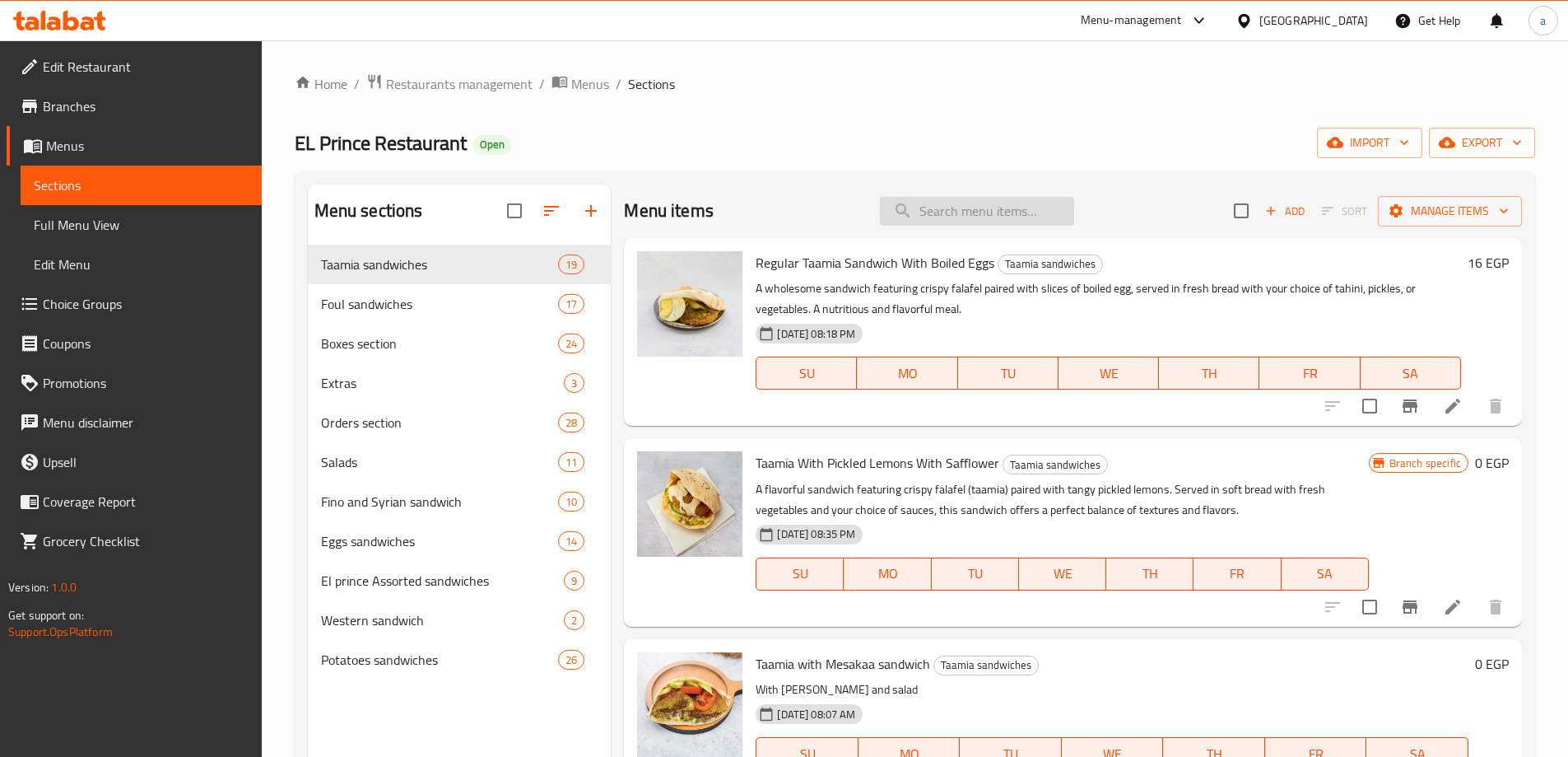
click at [978, 214] on input "search" at bounding box center [976, 211] width 194 height 29
paste input "Taamia pastrami sandwich"
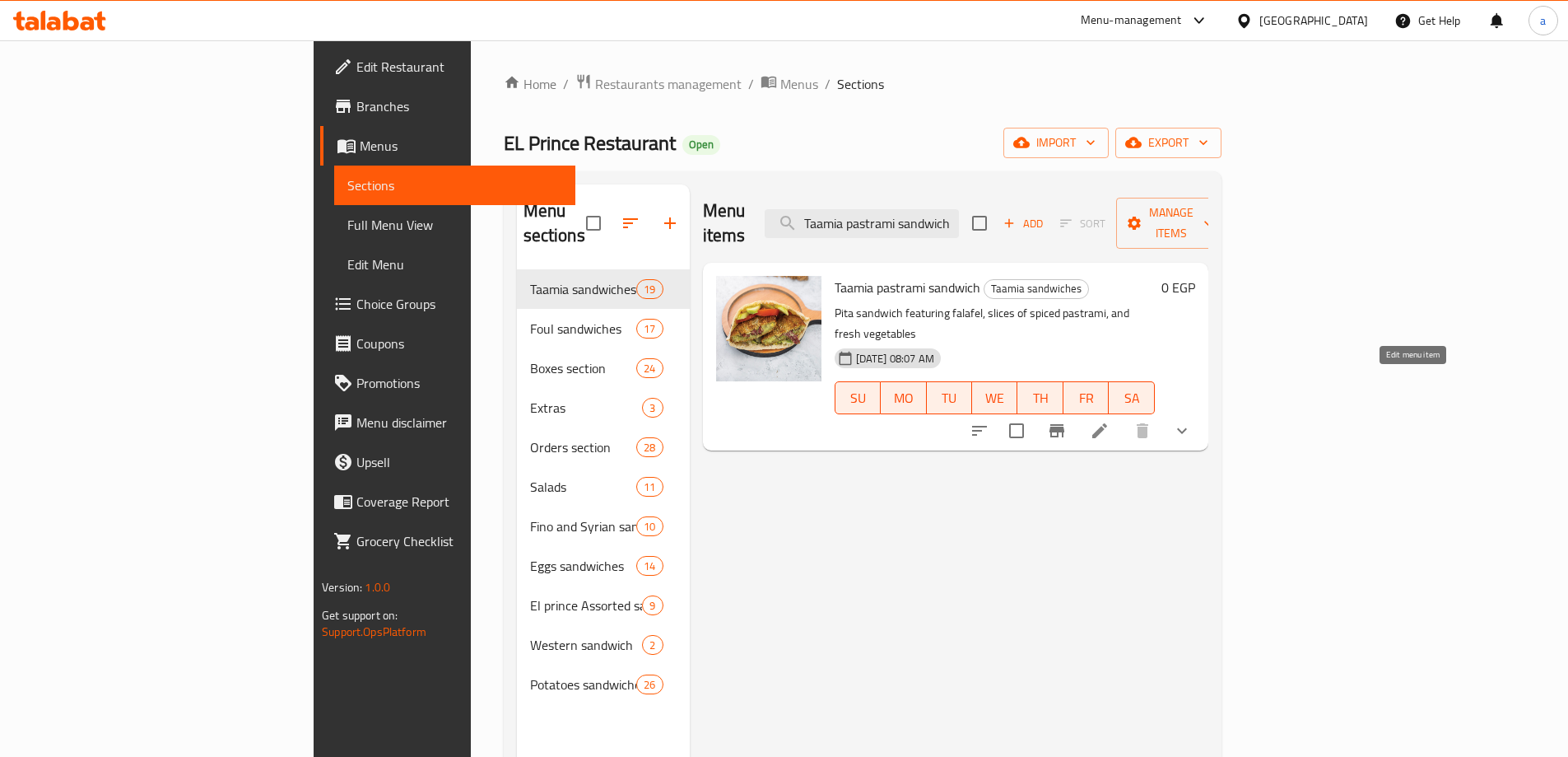
type input "Taamia pastrami sandwich"
click at [1107, 424] on icon at bounding box center [1100, 431] width 15 height 15
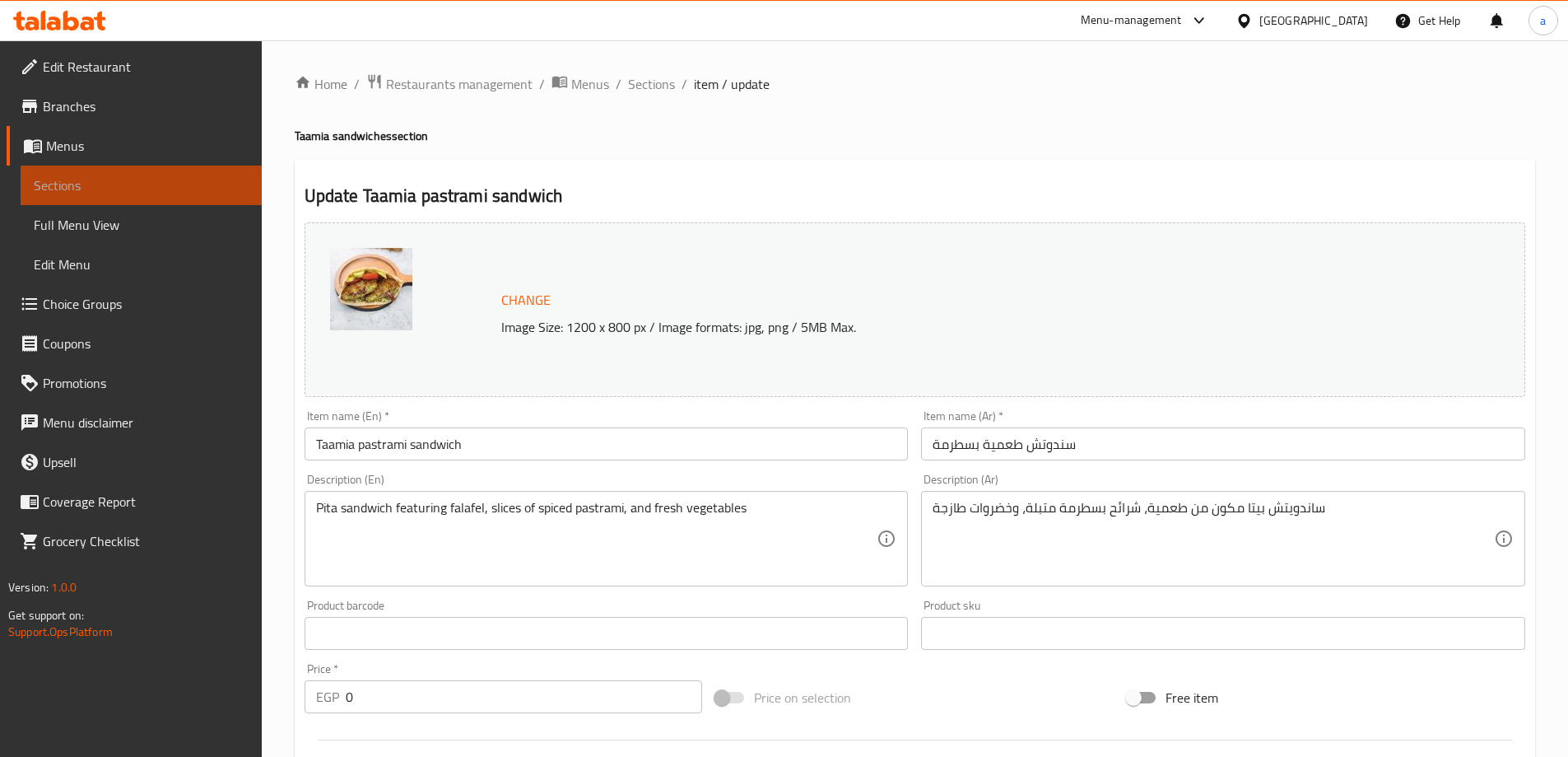
click at [217, 187] on span "Sections" at bounding box center [141, 185] width 215 height 20
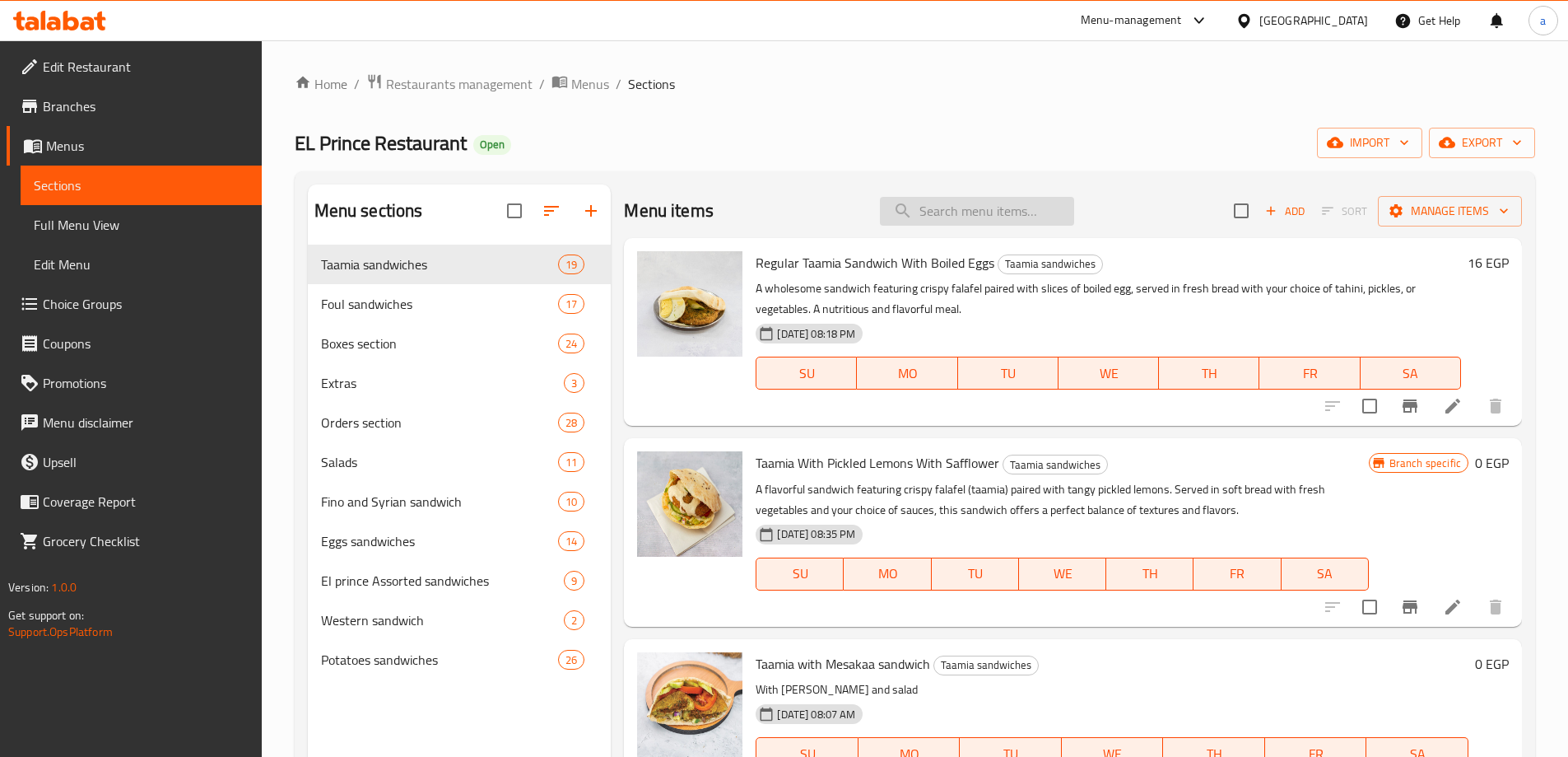
drag, startPoint x: 946, startPoint y: 236, endPoint x: 938, endPoint y: 223, distance: 15.3
click at [943, 233] on div "Menu items Add Sort Manage items" at bounding box center [1073, 211] width 898 height 53
click at [938, 223] on input "search" at bounding box center [976, 211] width 194 height 29
paste input "Ghee Foul sandwich"
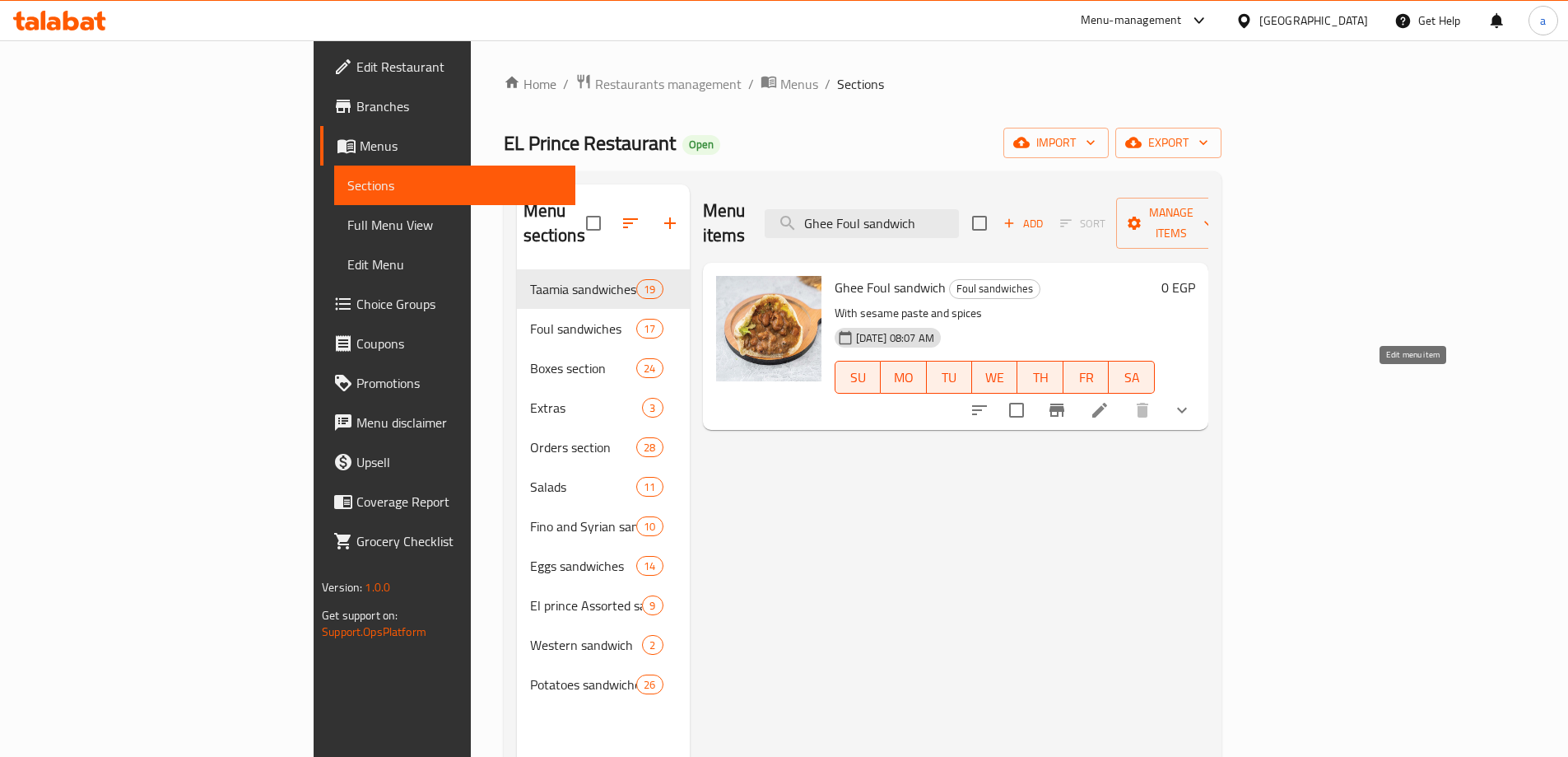
type input "Ghee Foul sandwich"
click at [1110, 400] on icon at bounding box center [1100, 410] width 20 height 20
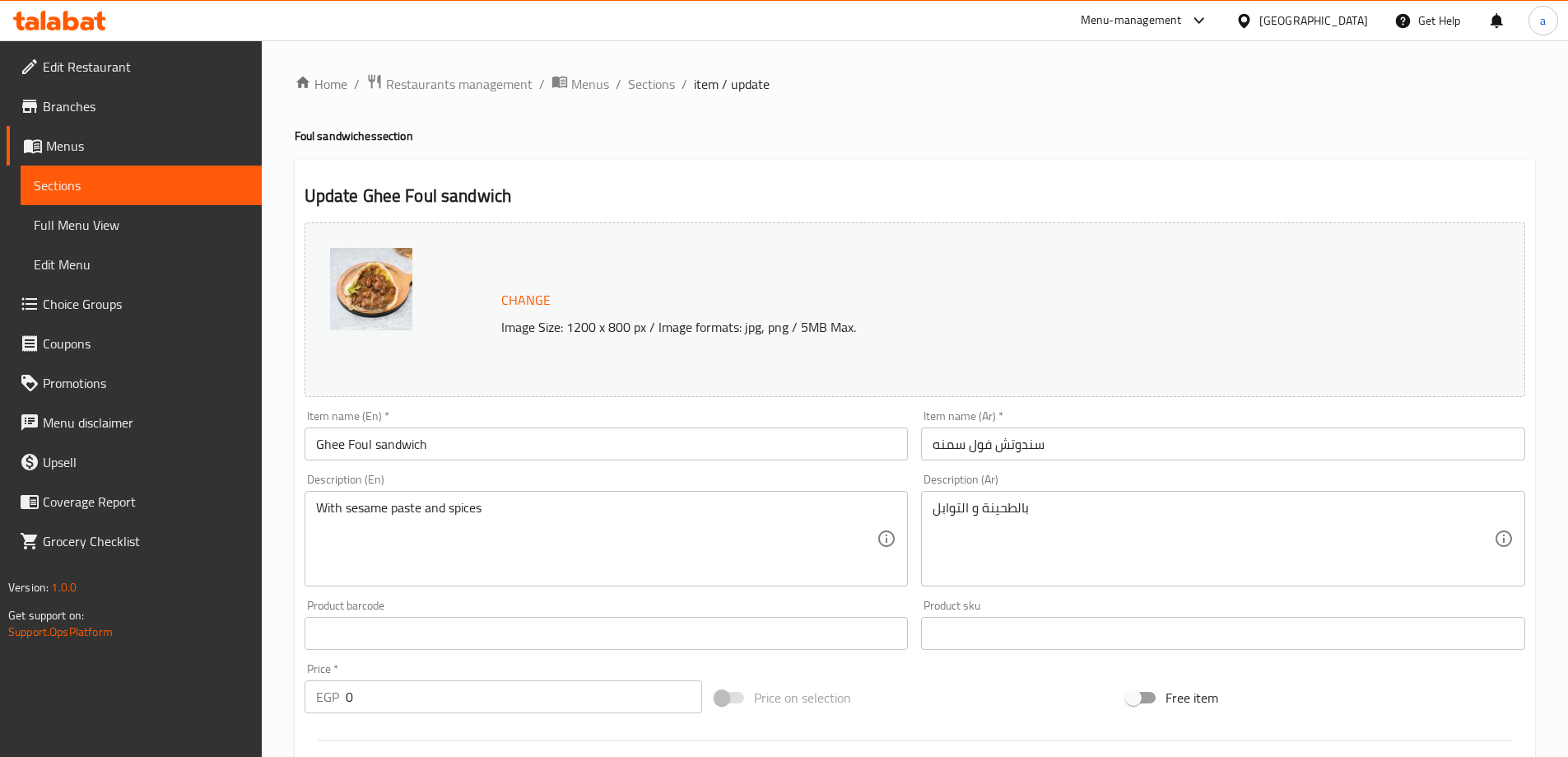
click at [137, 188] on span "Sections" at bounding box center [141, 185] width 215 height 20
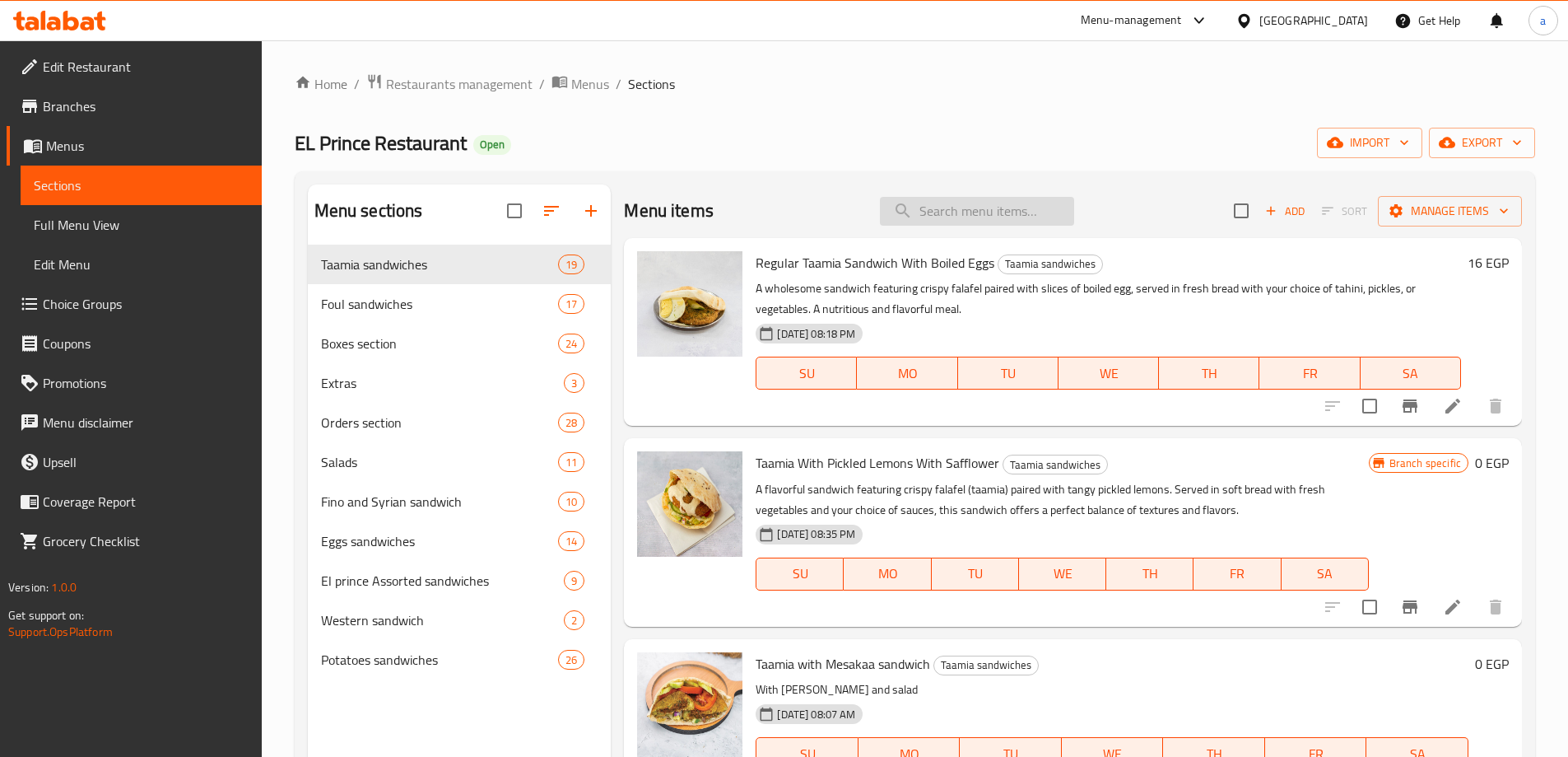
click at [958, 208] on input "search" at bounding box center [976, 211] width 194 height 29
paste input "Taamia with chips sandwich"
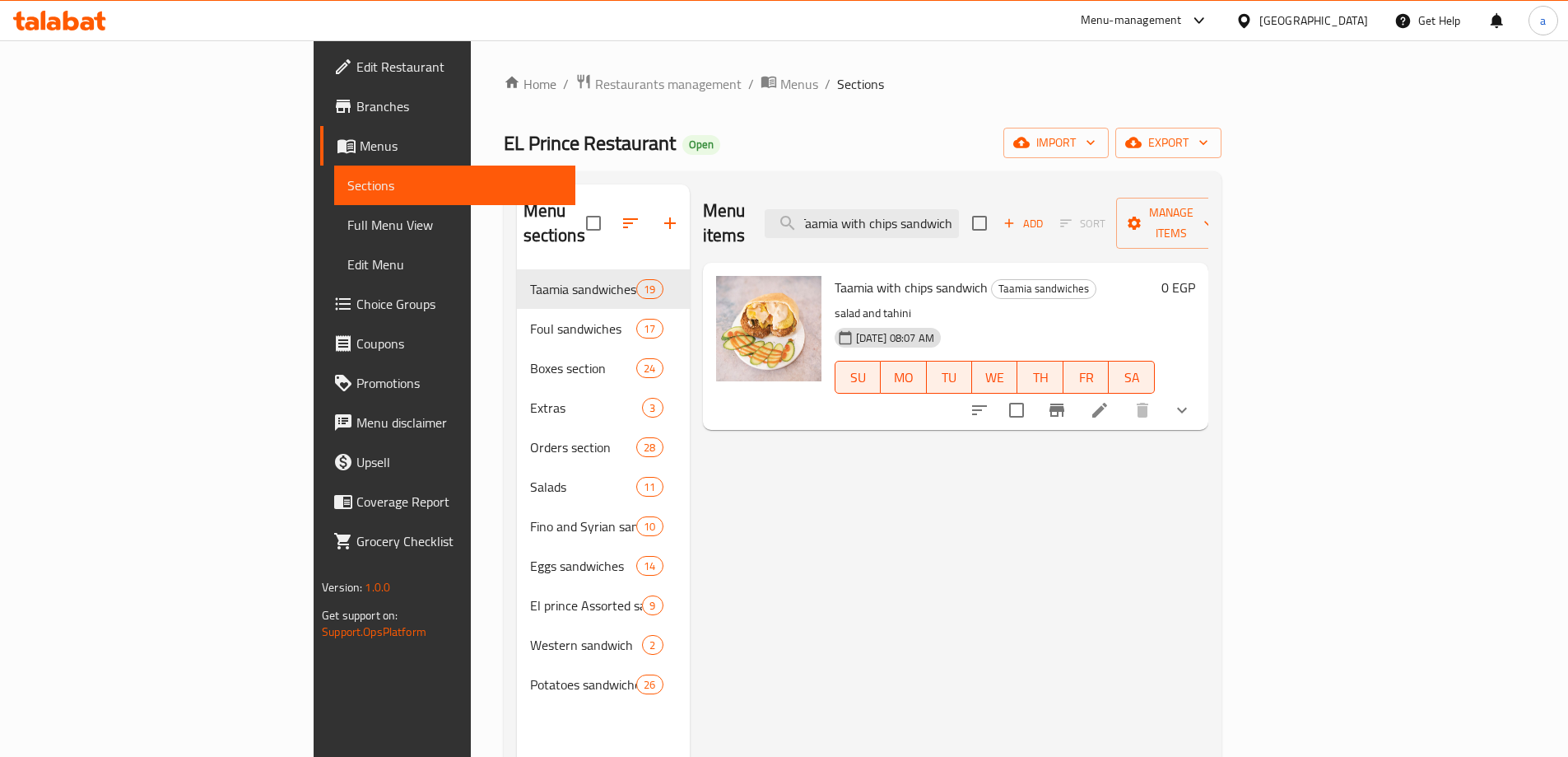
type input "Taamia with chips sandwich"
click at [1107, 403] on icon at bounding box center [1100, 410] width 15 height 15
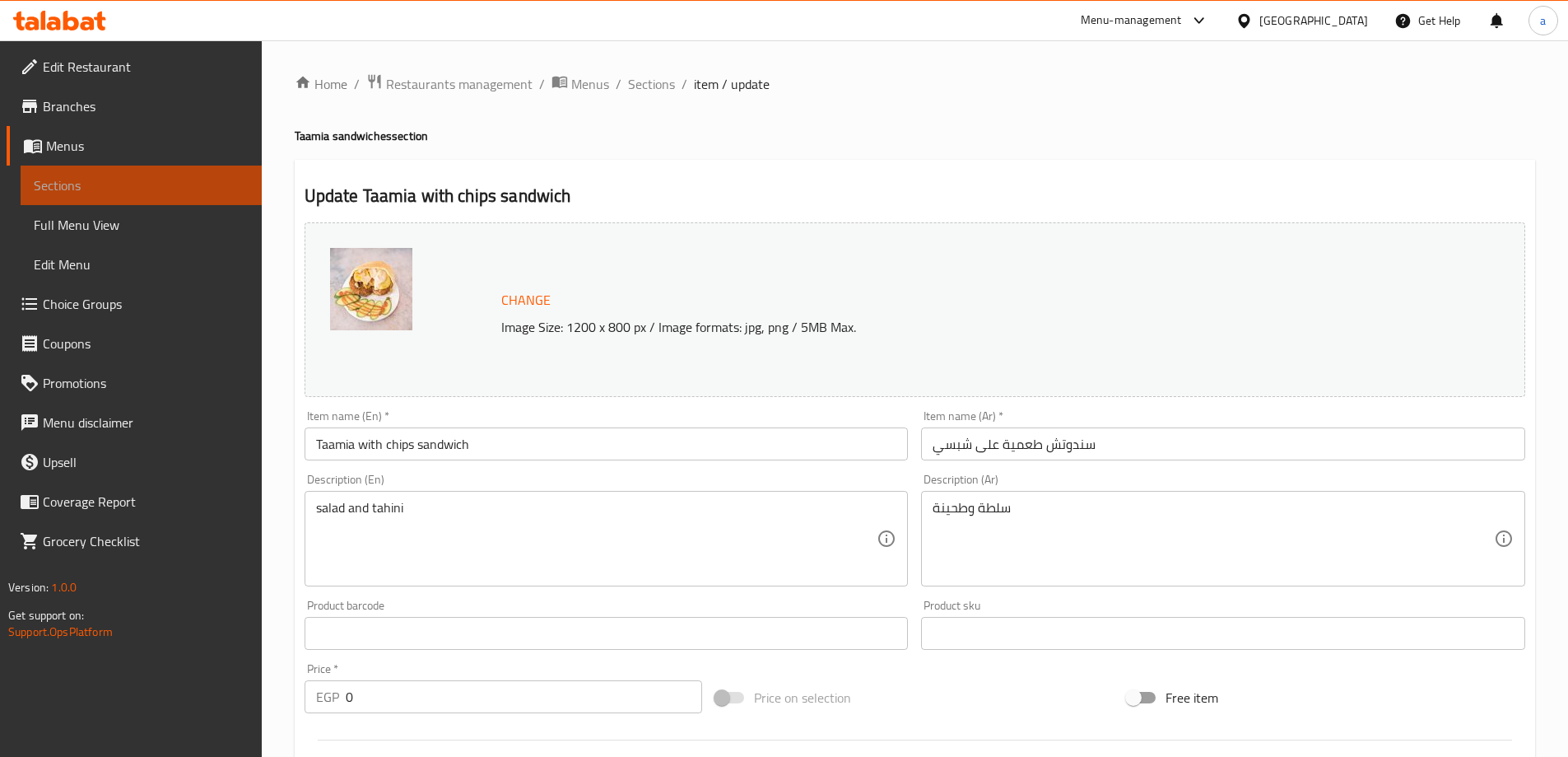
click at [155, 184] on span "Sections" at bounding box center [141, 185] width 215 height 20
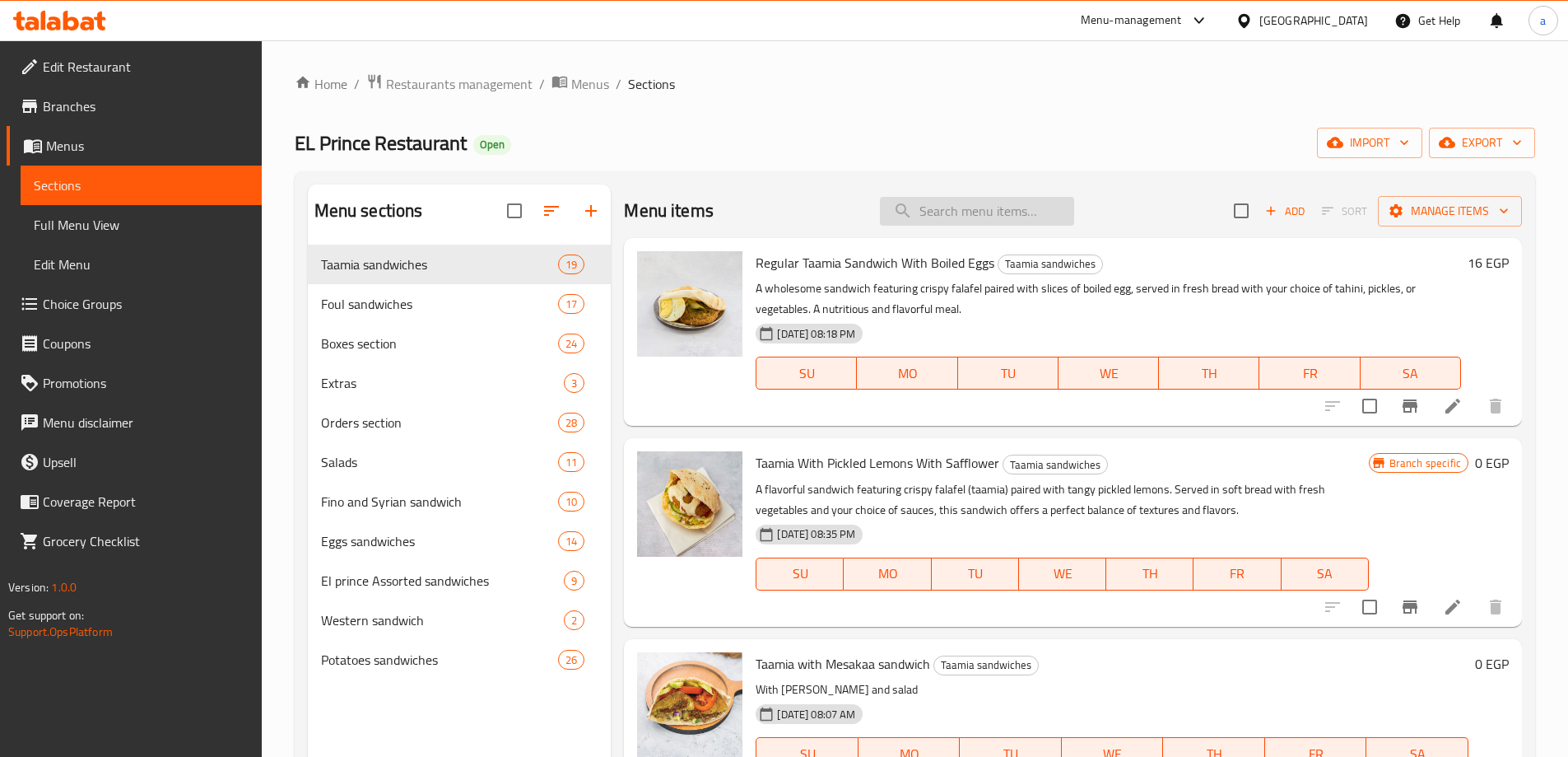
click at [1058, 218] on input "search" at bounding box center [976, 211] width 194 height 29
paste input "Butter Foul sandwich"
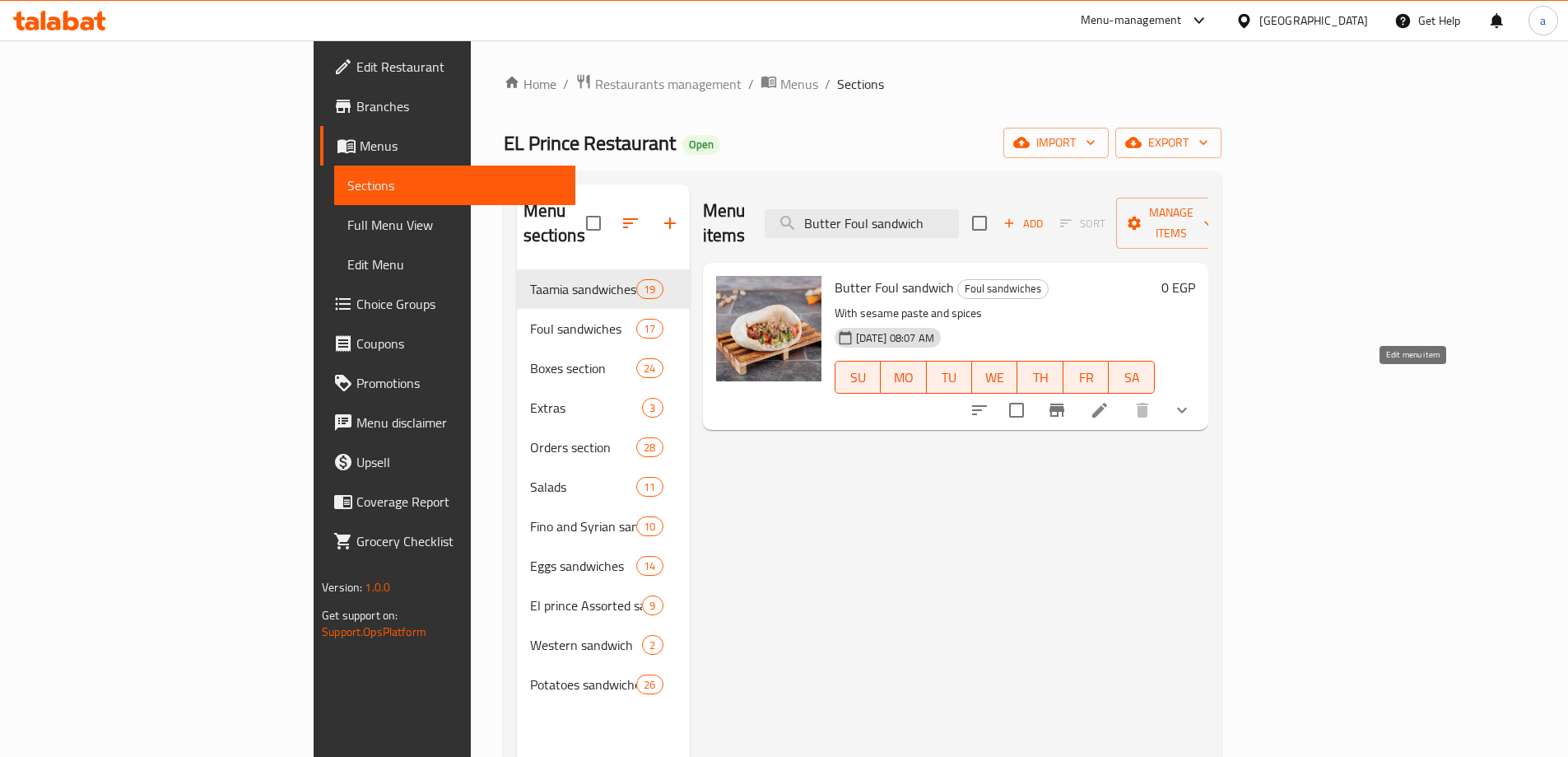
type input "Butter Foul sandwich"
click at [1107, 403] on icon at bounding box center [1100, 410] width 15 height 15
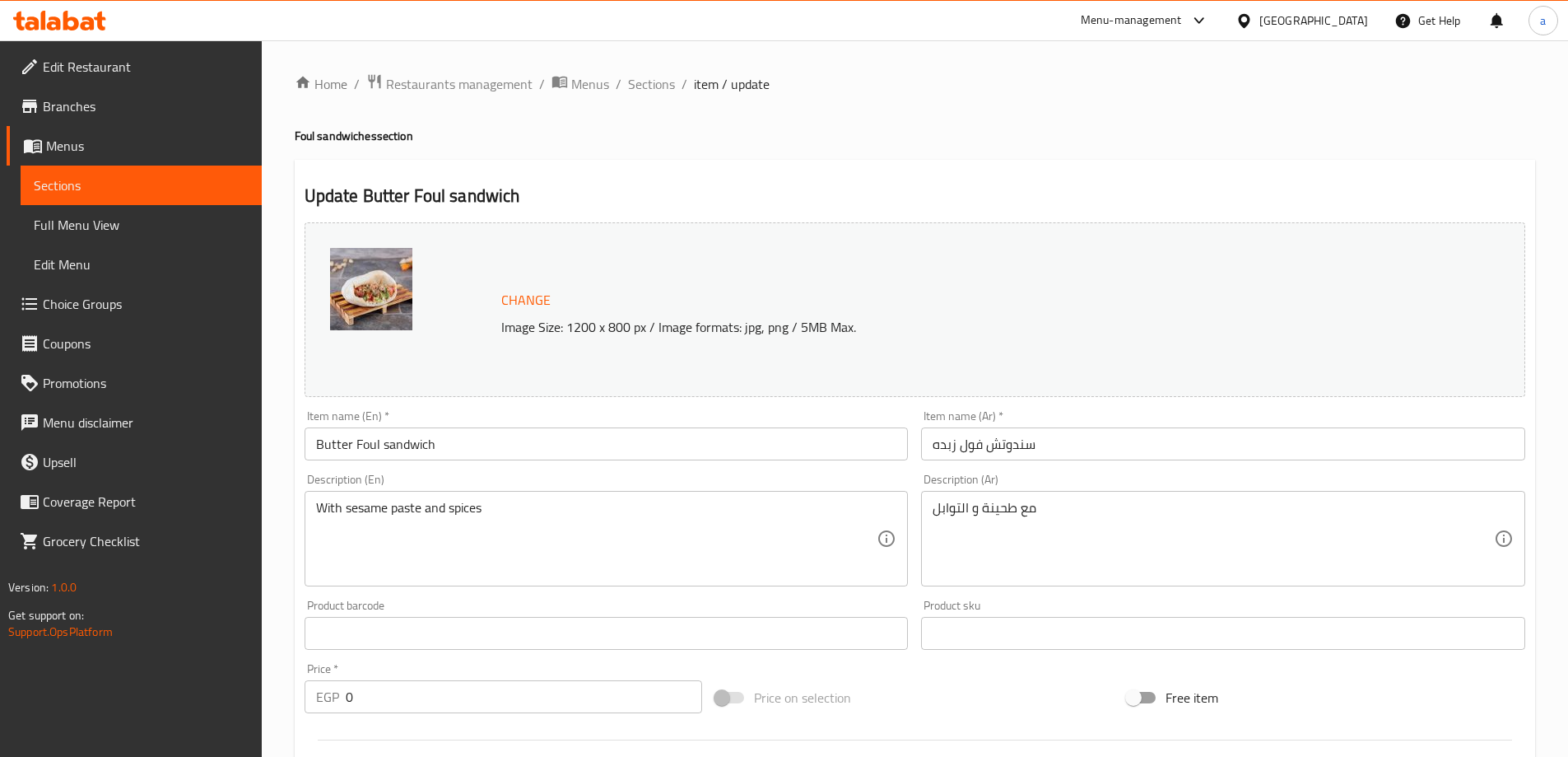
click at [174, 193] on span "Sections" at bounding box center [141, 185] width 215 height 20
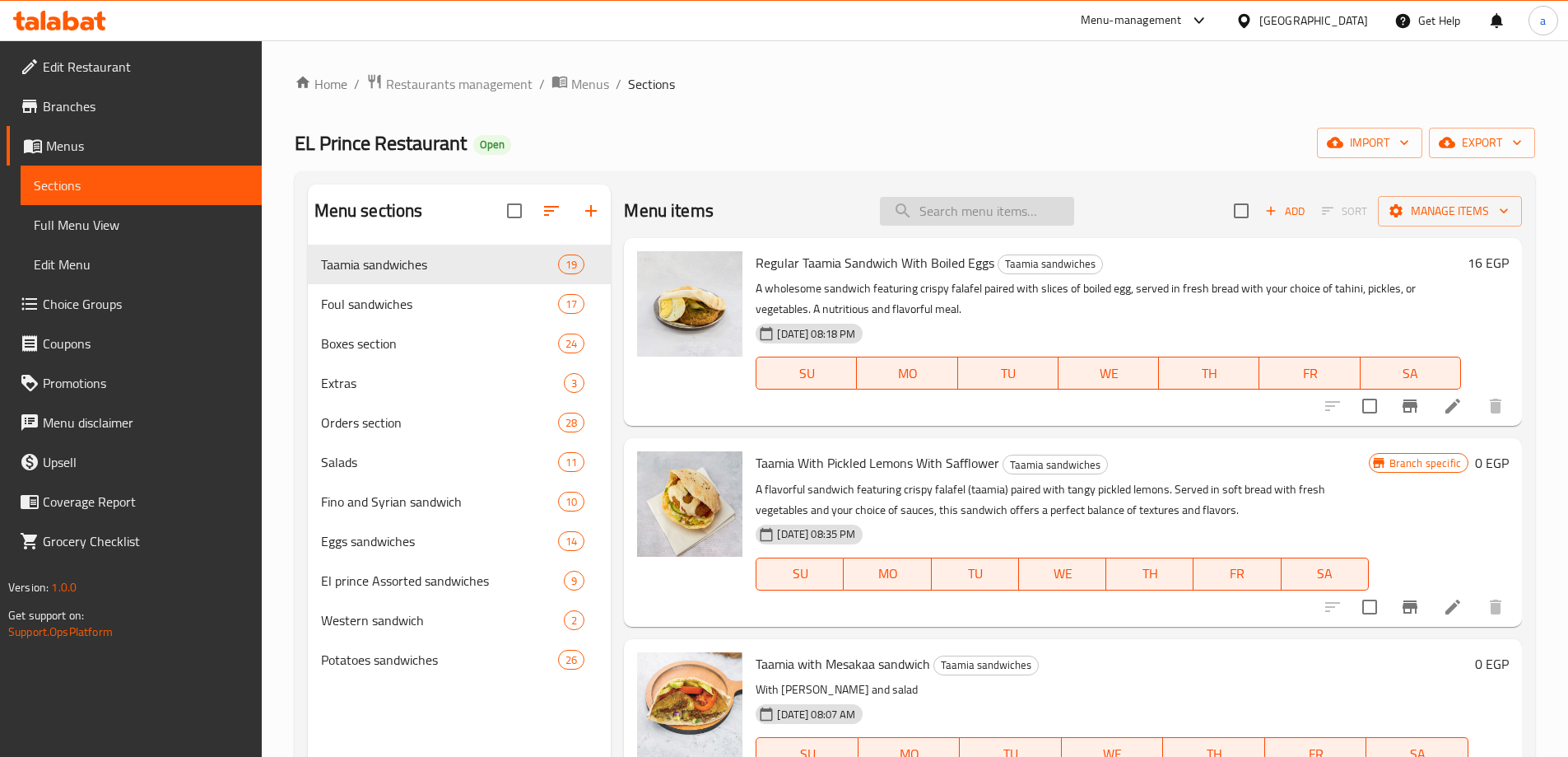
click at [962, 213] on input "search" at bounding box center [976, 211] width 194 height 29
paste input "boiled eggs Foul sandwich"
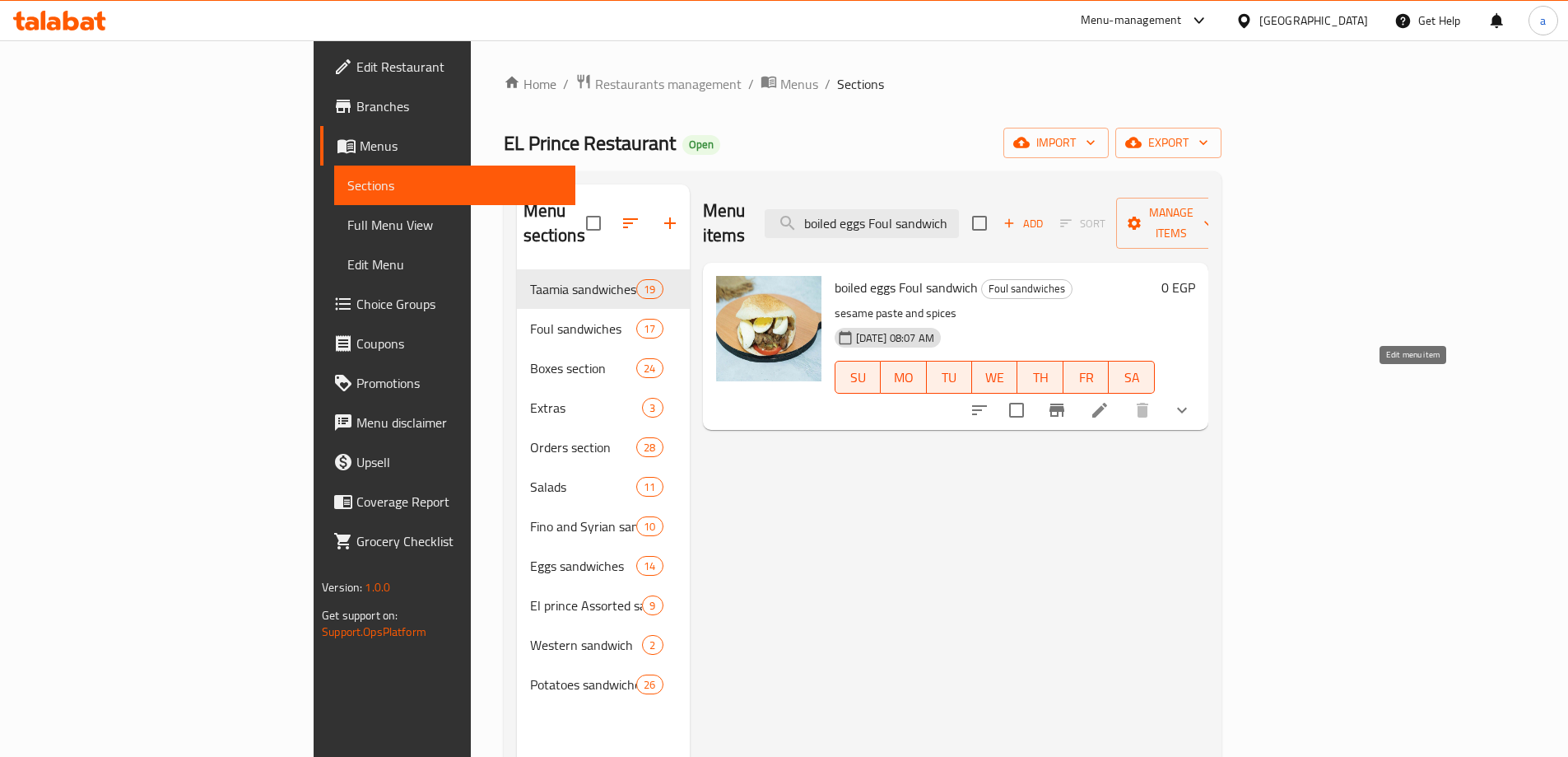
type input "boiled eggs Foul sandwich"
click at [1110, 400] on icon at bounding box center [1100, 410] width 20 height 20
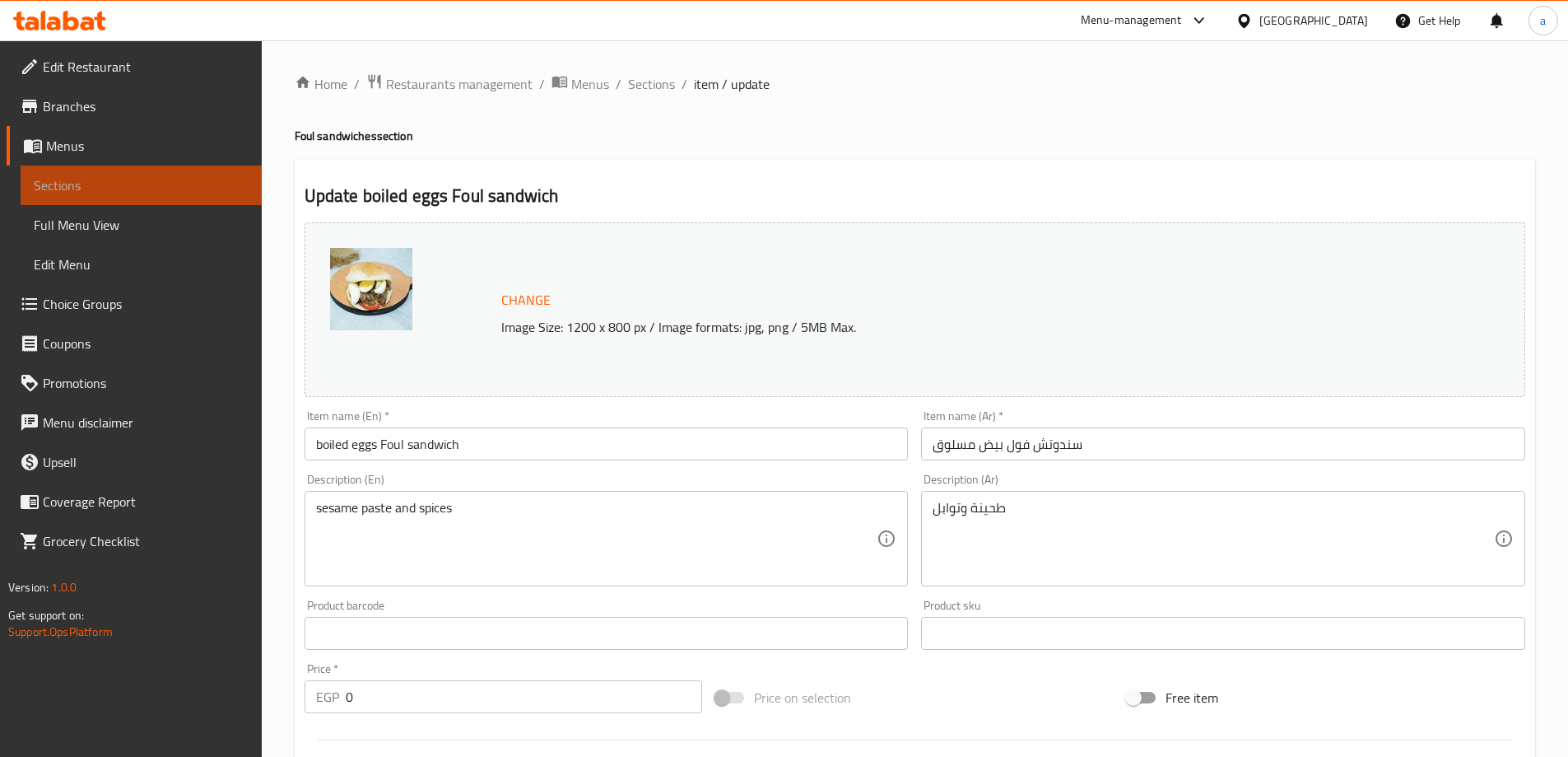
click at [121, 189] on span "Sections" at bounding box center [141, 185] width 215 height 20
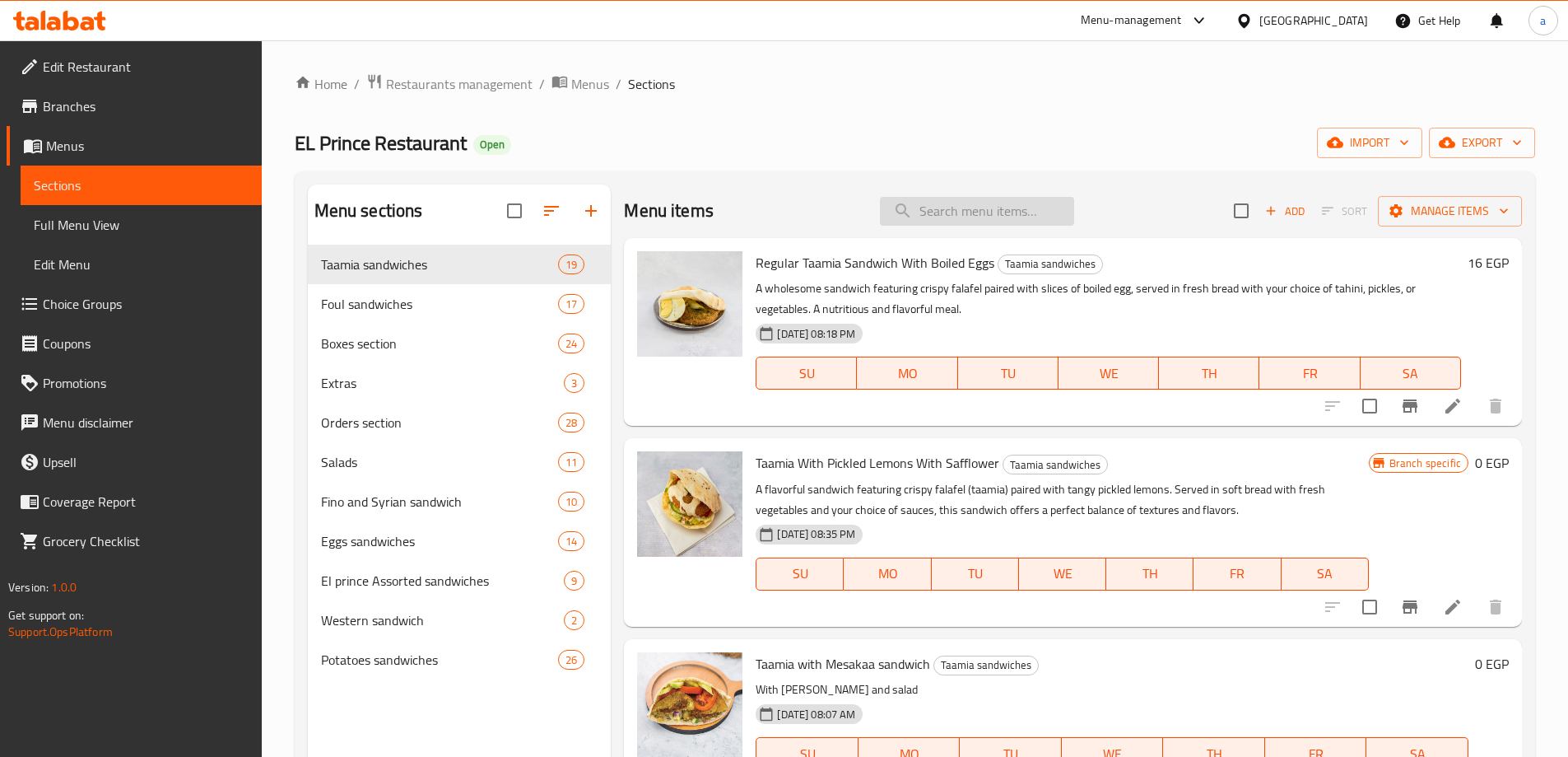
click at [1007, 206] on input "search" at bounding box center [976, 211] width 194 height 29
paste input "Pastrami Foul sandwich"
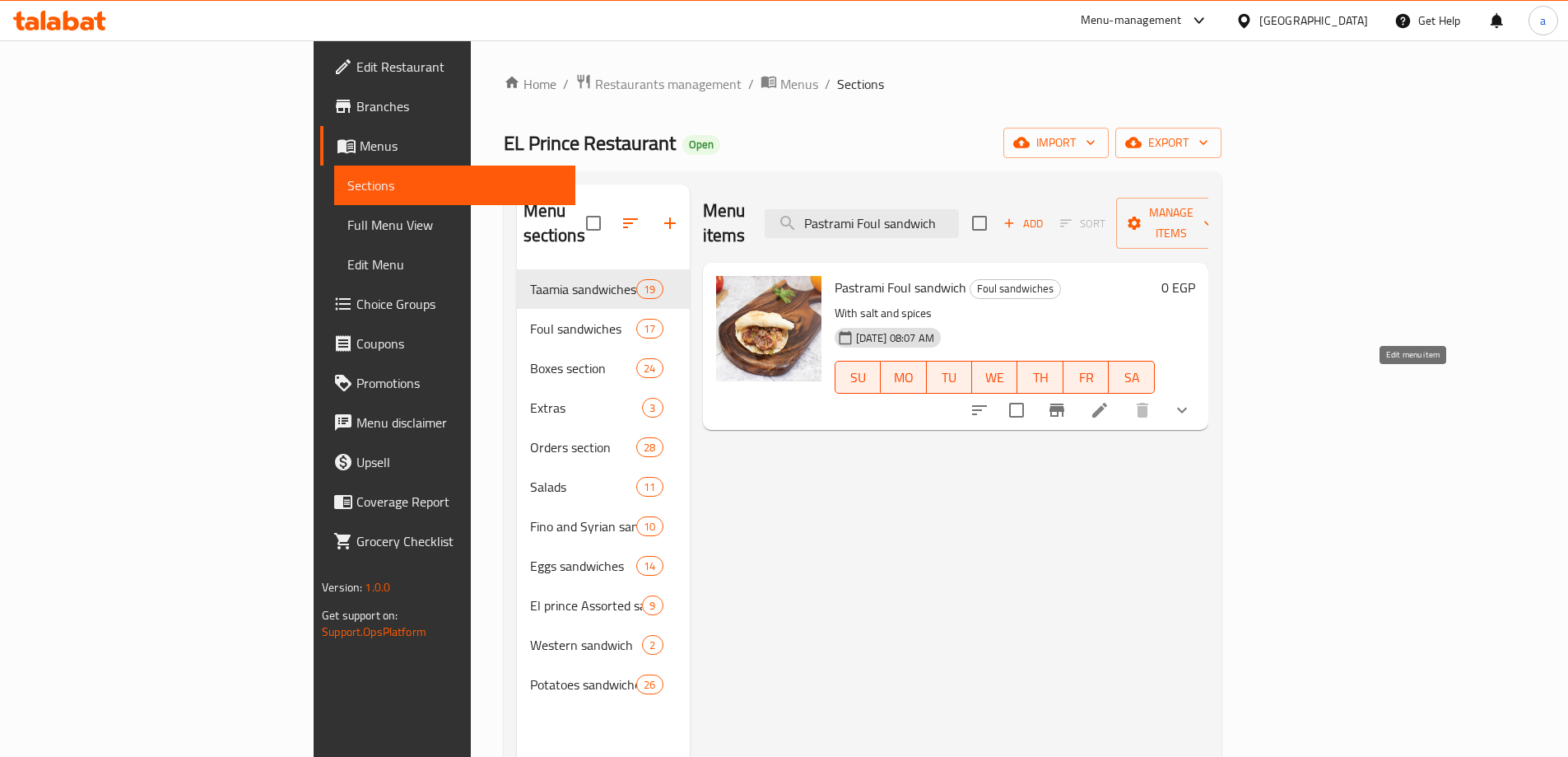
type input "Pastrami Foul sandwich"
click at [1110, 400] on icon at bounding box center [1100, 410] width 20 height 20
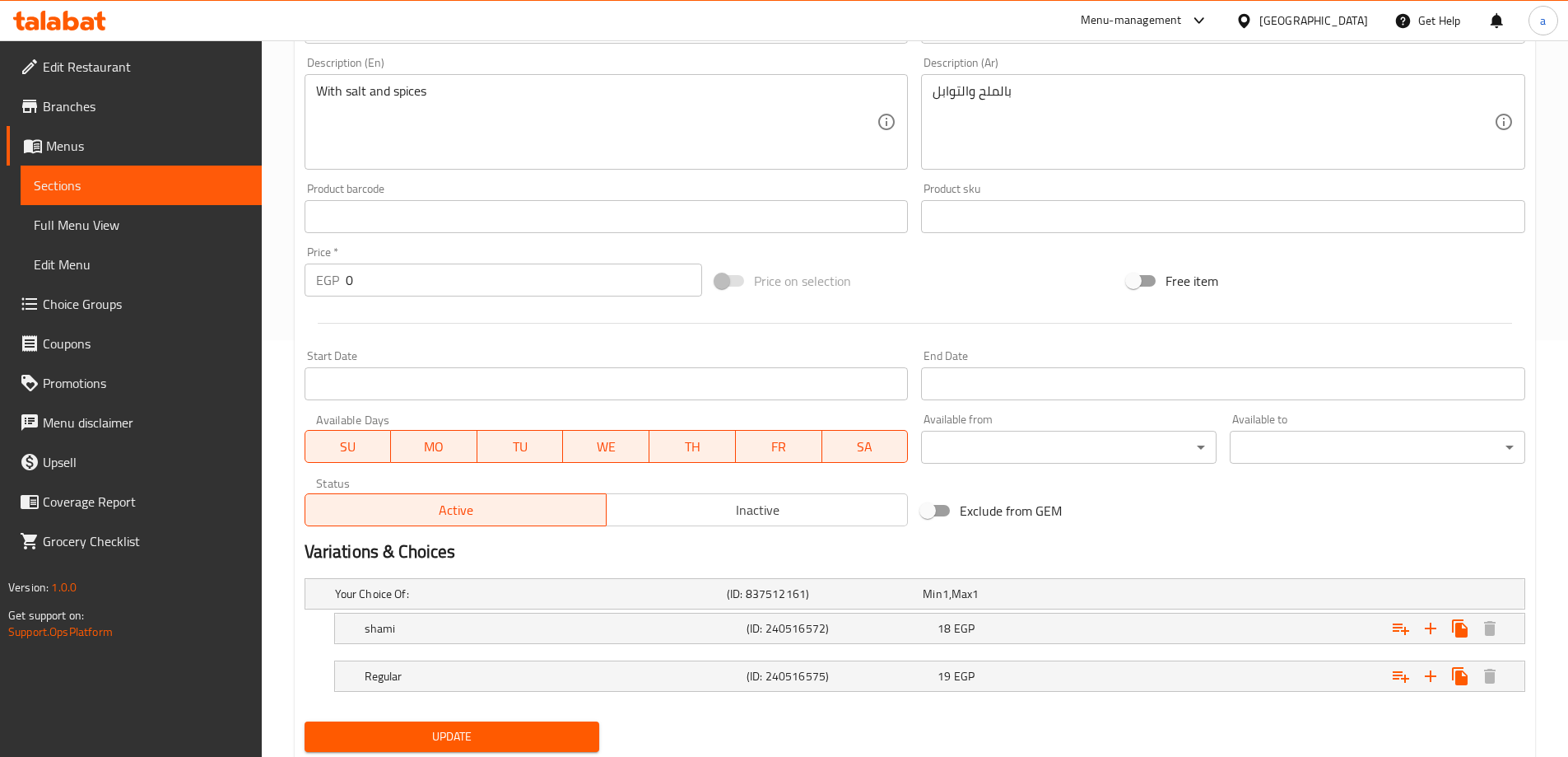
scroll to position [468, 0]
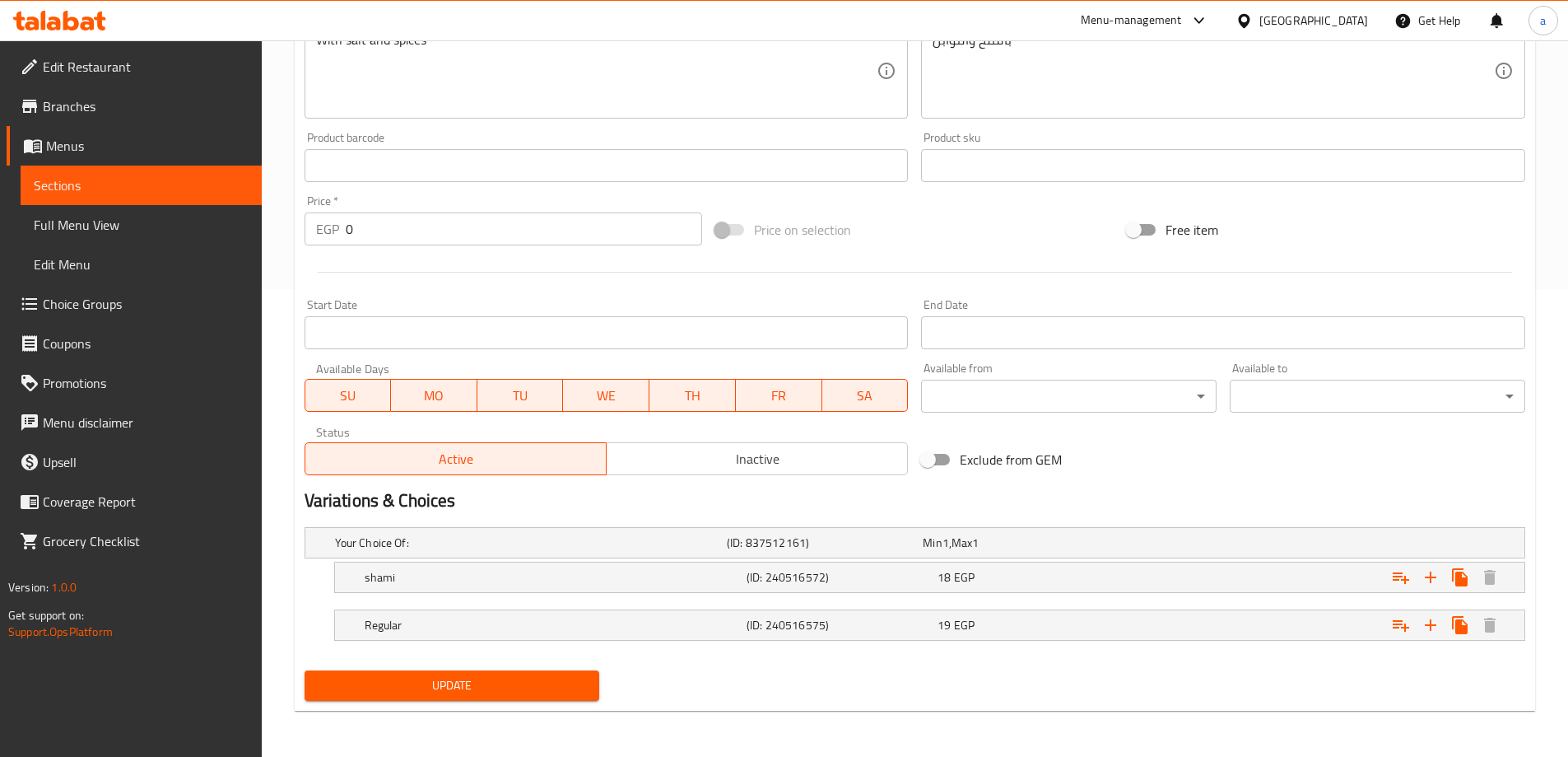
click at [197, 190] on span "Sections" at bounding box center [141, 185] width 215 height 20
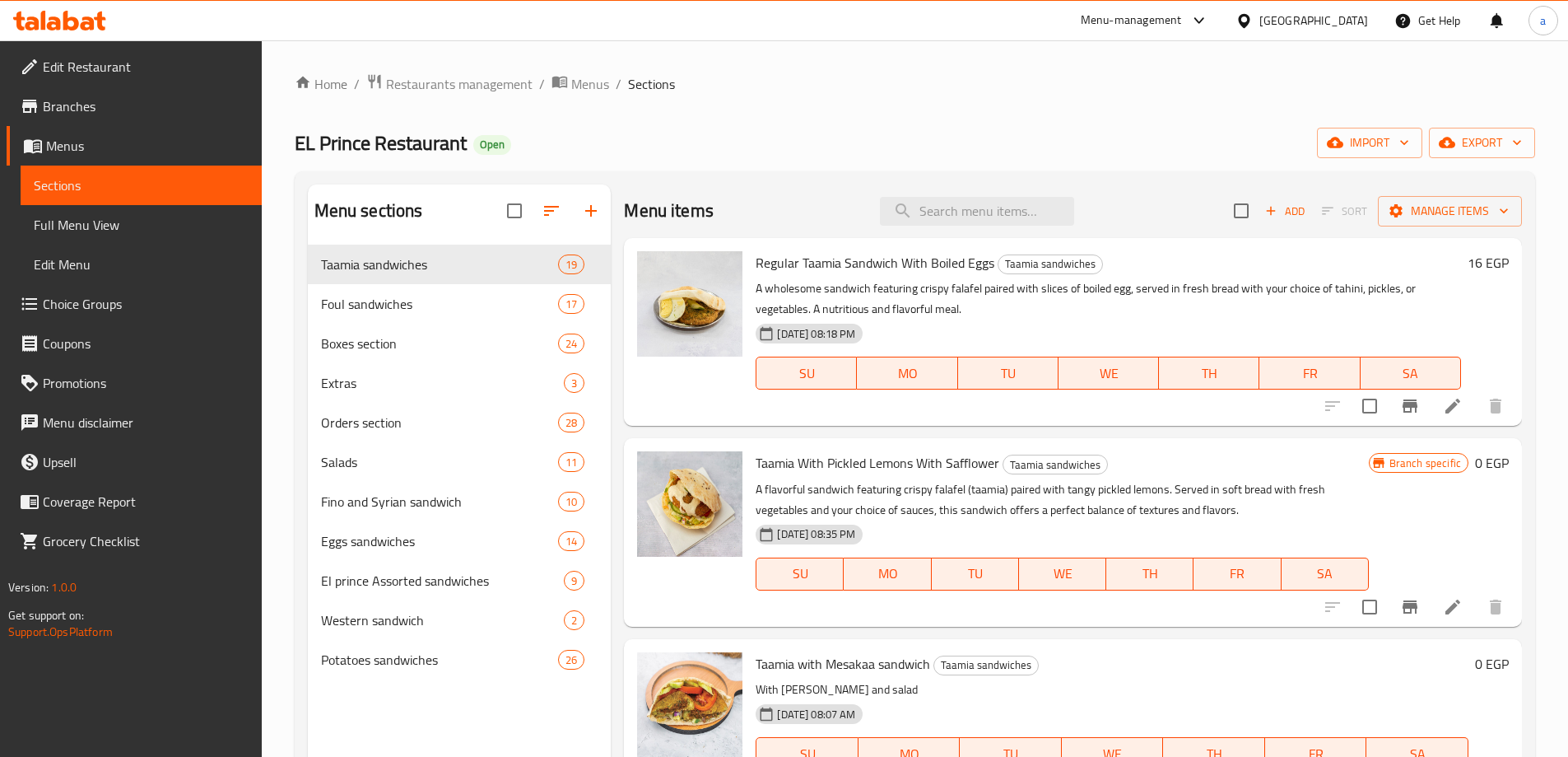
click at [961, 238] on div "Regular Taamia Sandwich With Boiled Eggs Taamia sandwiches A wholesome sandwich…" at bounding box center [1073, 331] width 898 height 188
paste input "French Eggasandwich"
click at [956, 210] on input "French Eggasandwich" at bounding box center [976, 211] width 194 height 29
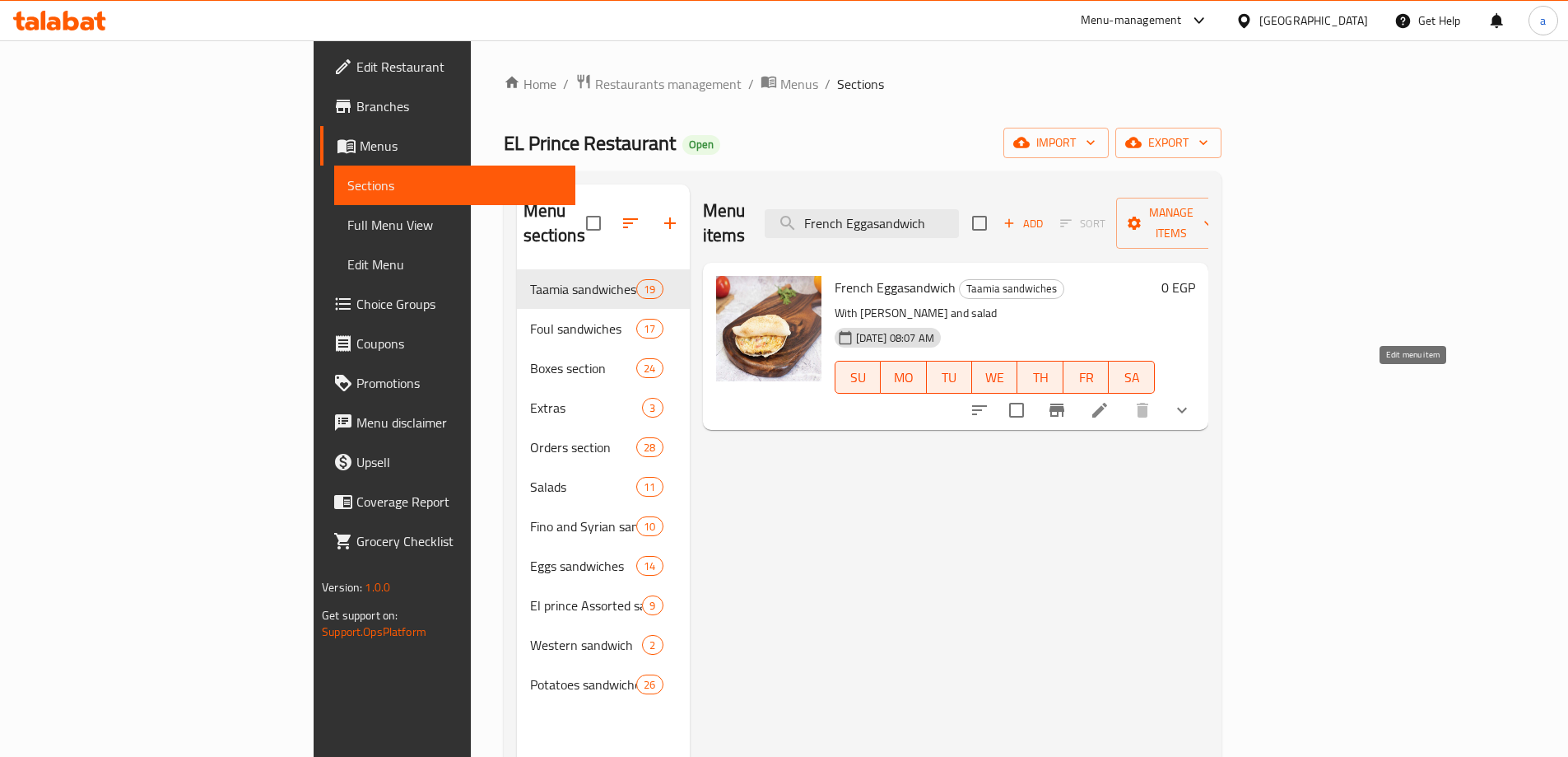
type input "French Eggasandwich"
click at [1110, 400] on icon at bounding box center [1100, 410] width 20 height 20
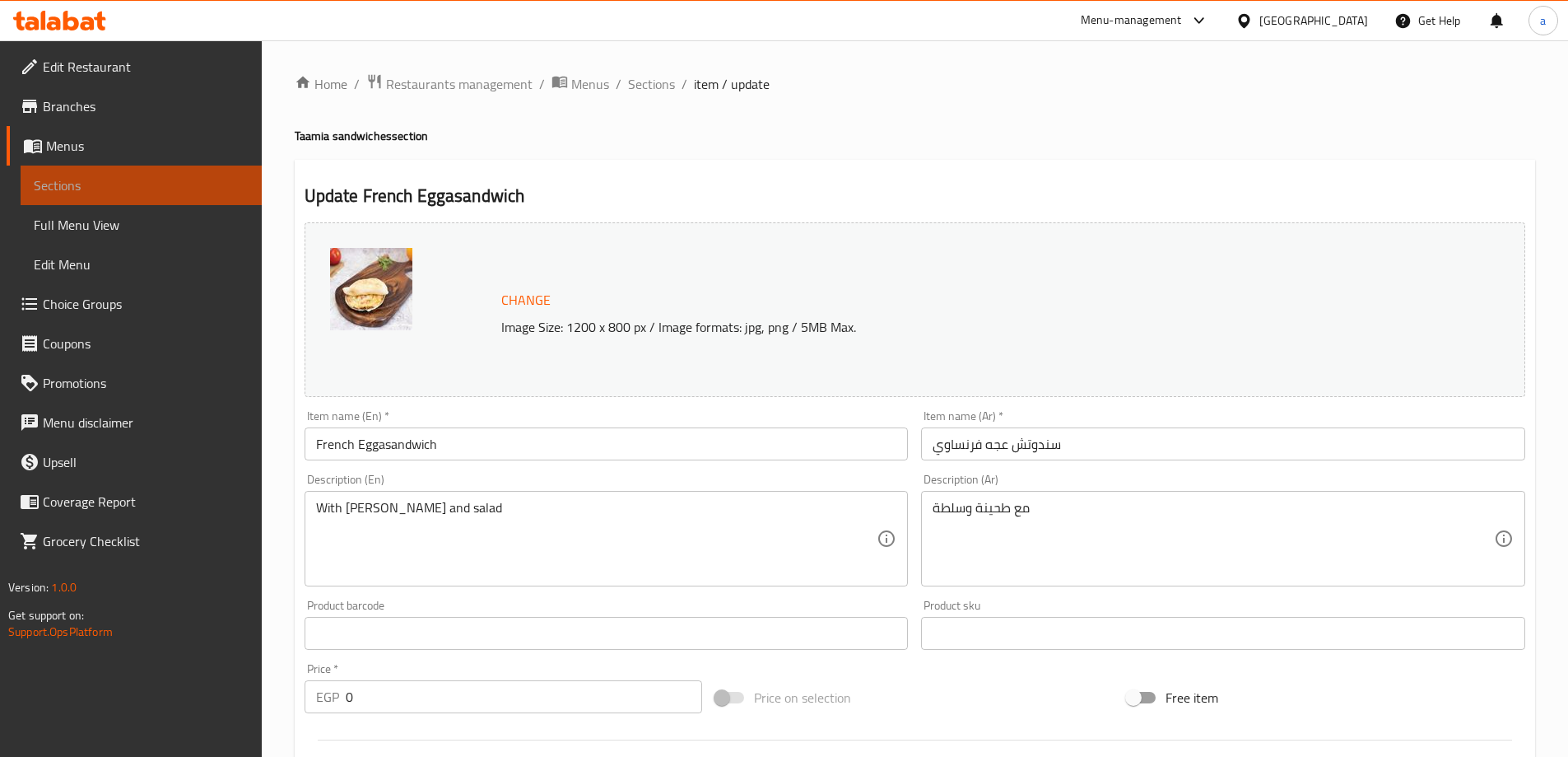
click at [112, 185] on span "Sections" at bounding box center [141, 185] width 215 height 20
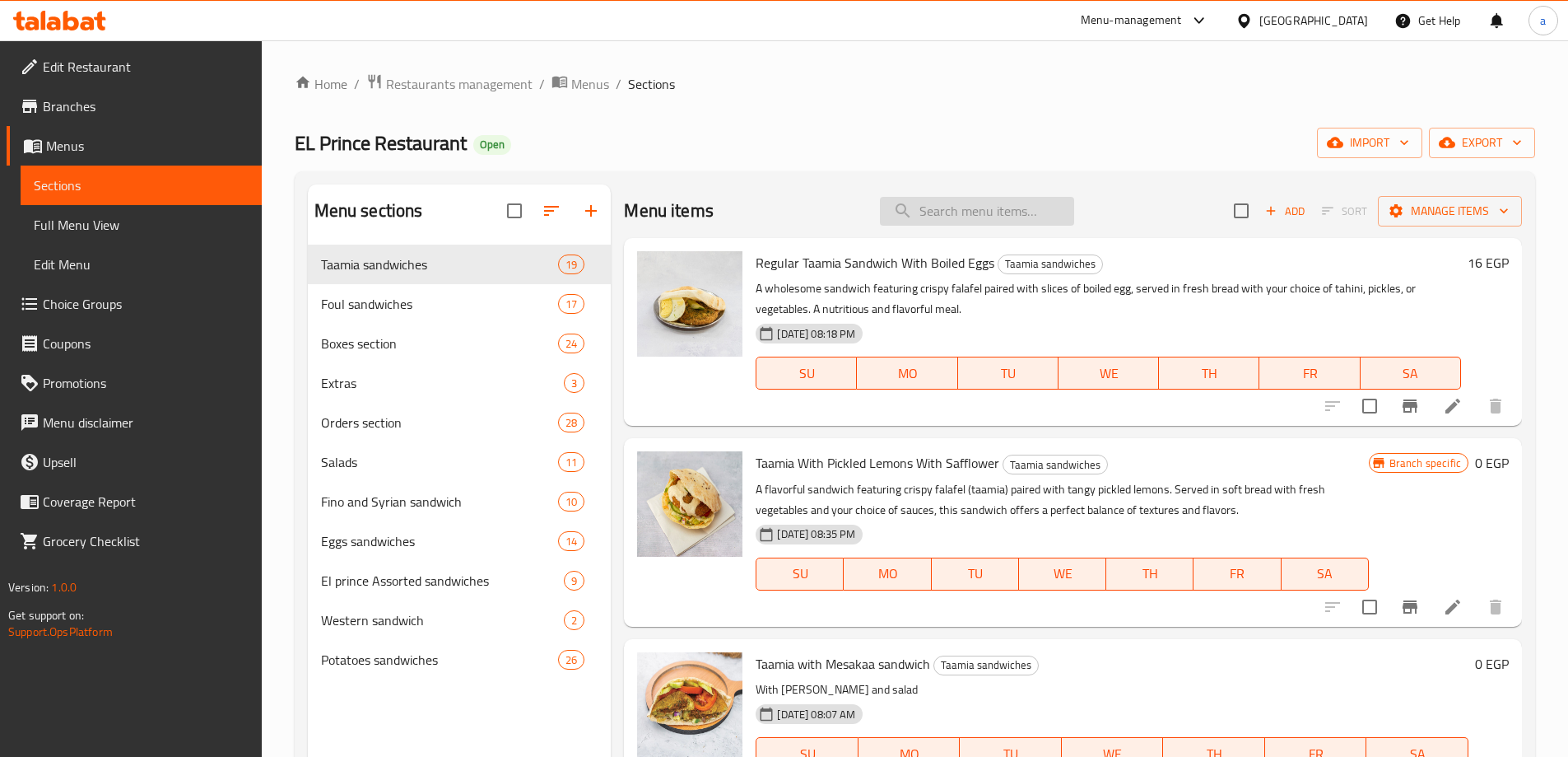
click at [924, 203] on input "search" at bounding box center [976, 211] width 194 height 29
paste input "Taamia sandwich"
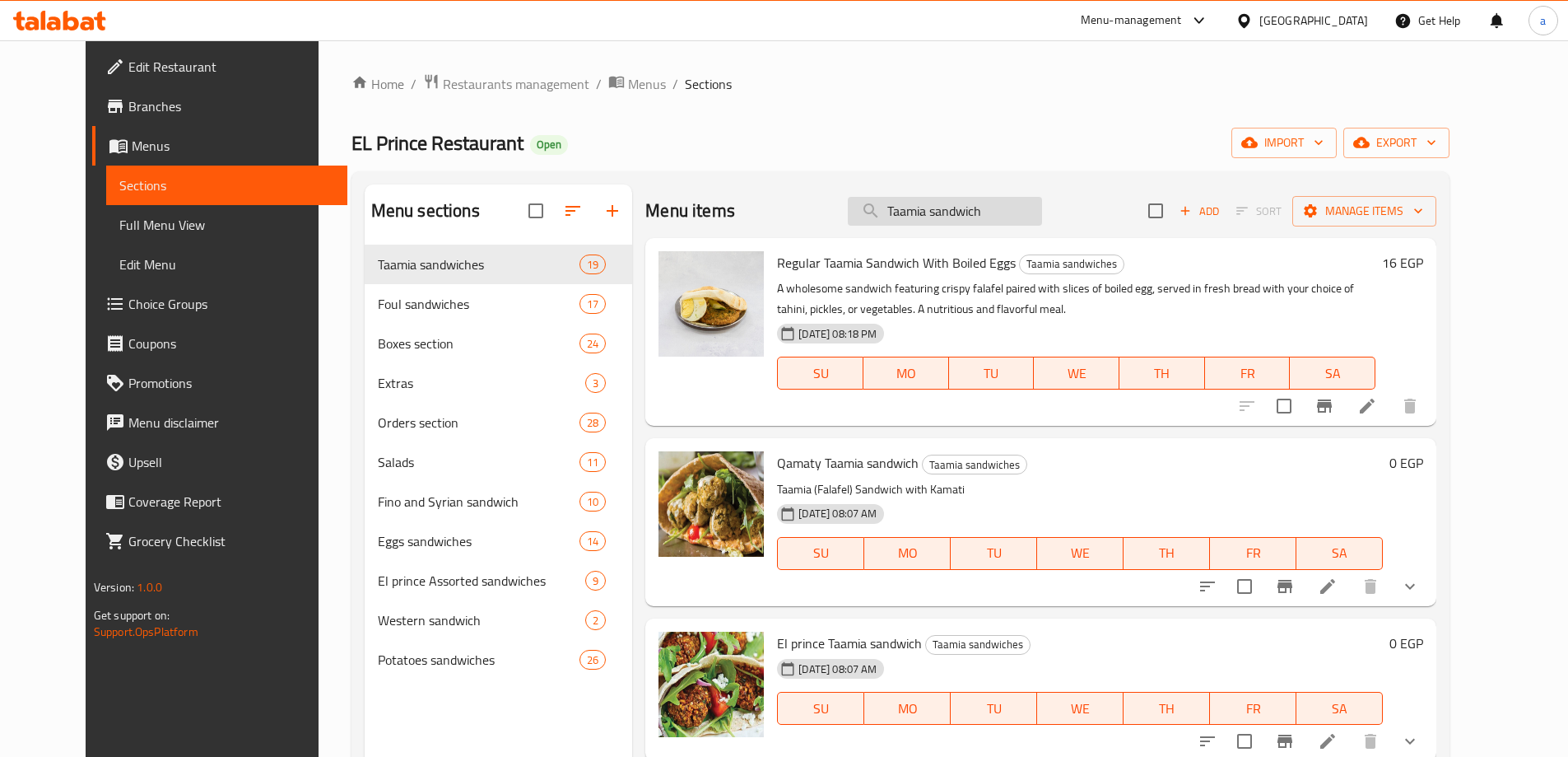
click at [1042, 218] on input "Taamia sandwich" at bounding box center [944, 211] width 194 height 29
click at [1013, 205] on input "Taamia sandwich" at bounding box center [944, 211] width 194 height 29
paste input "Eggplant"
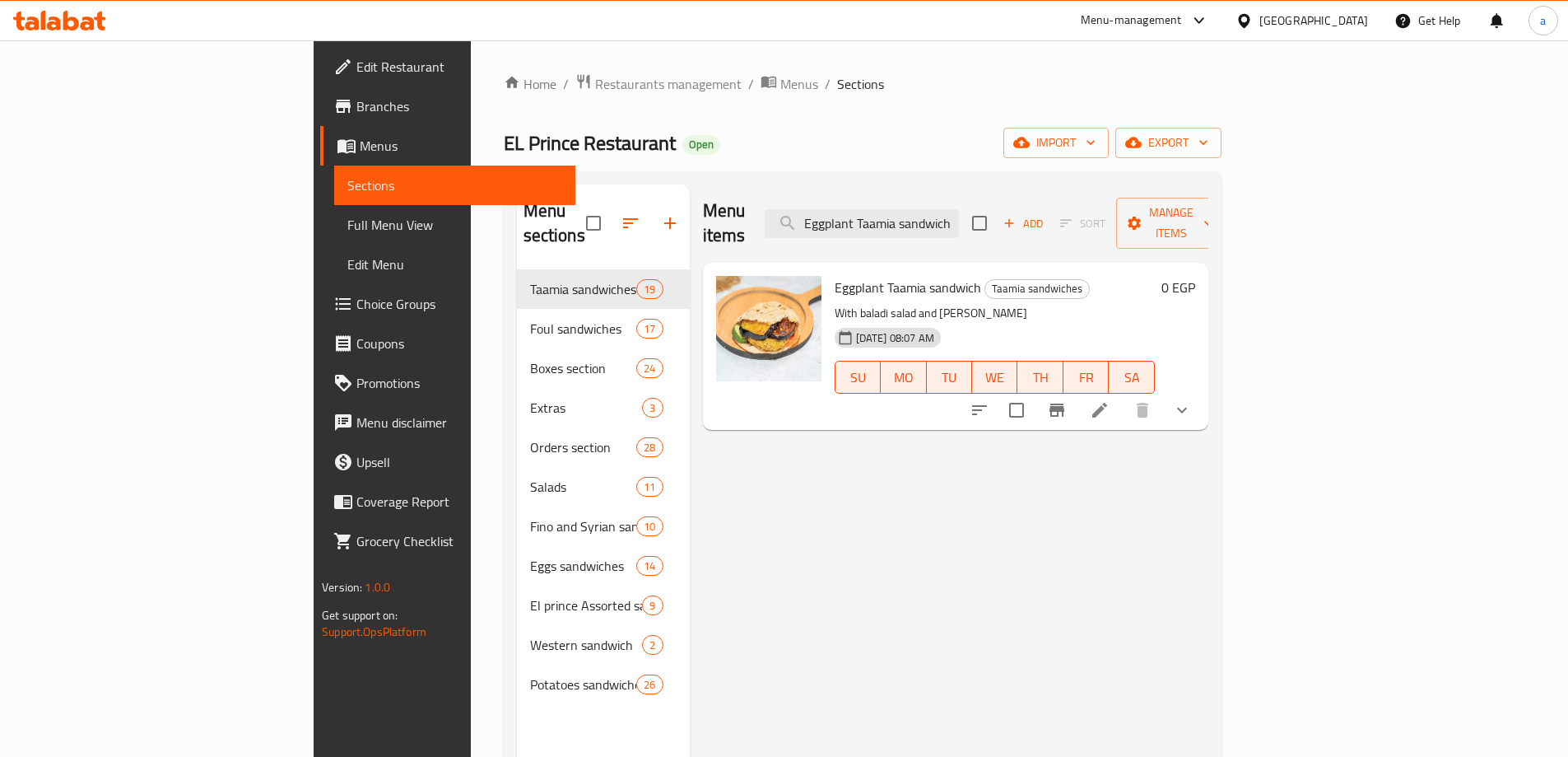
type input "Eggplant Taamia sandwich"
click at [1110, 400] on icon at bounding box center [1100, 410] width 20 height 20
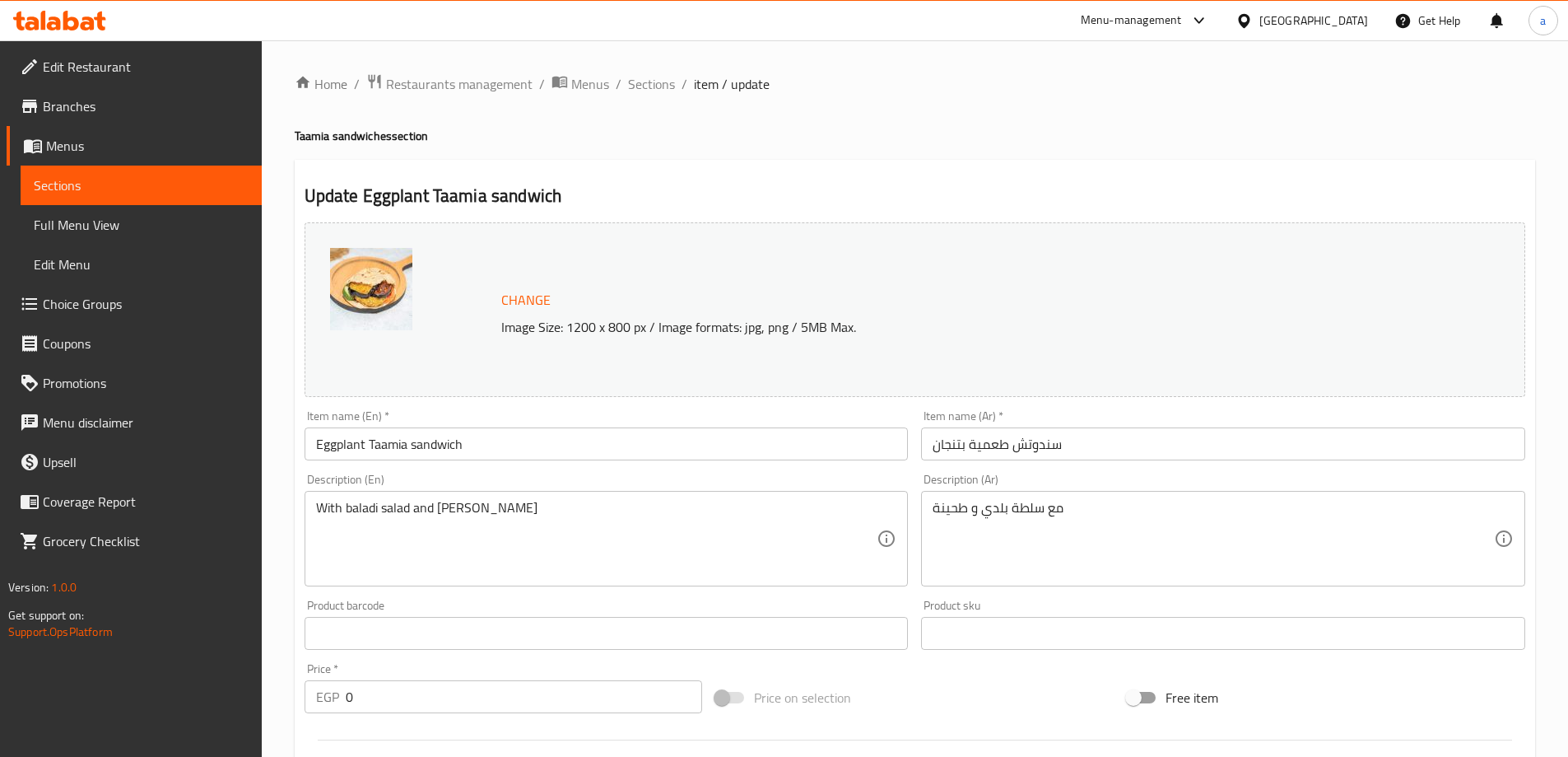
click at [184, 188] on span "Sections" at bounding box center [141, 185] width 215 height 20
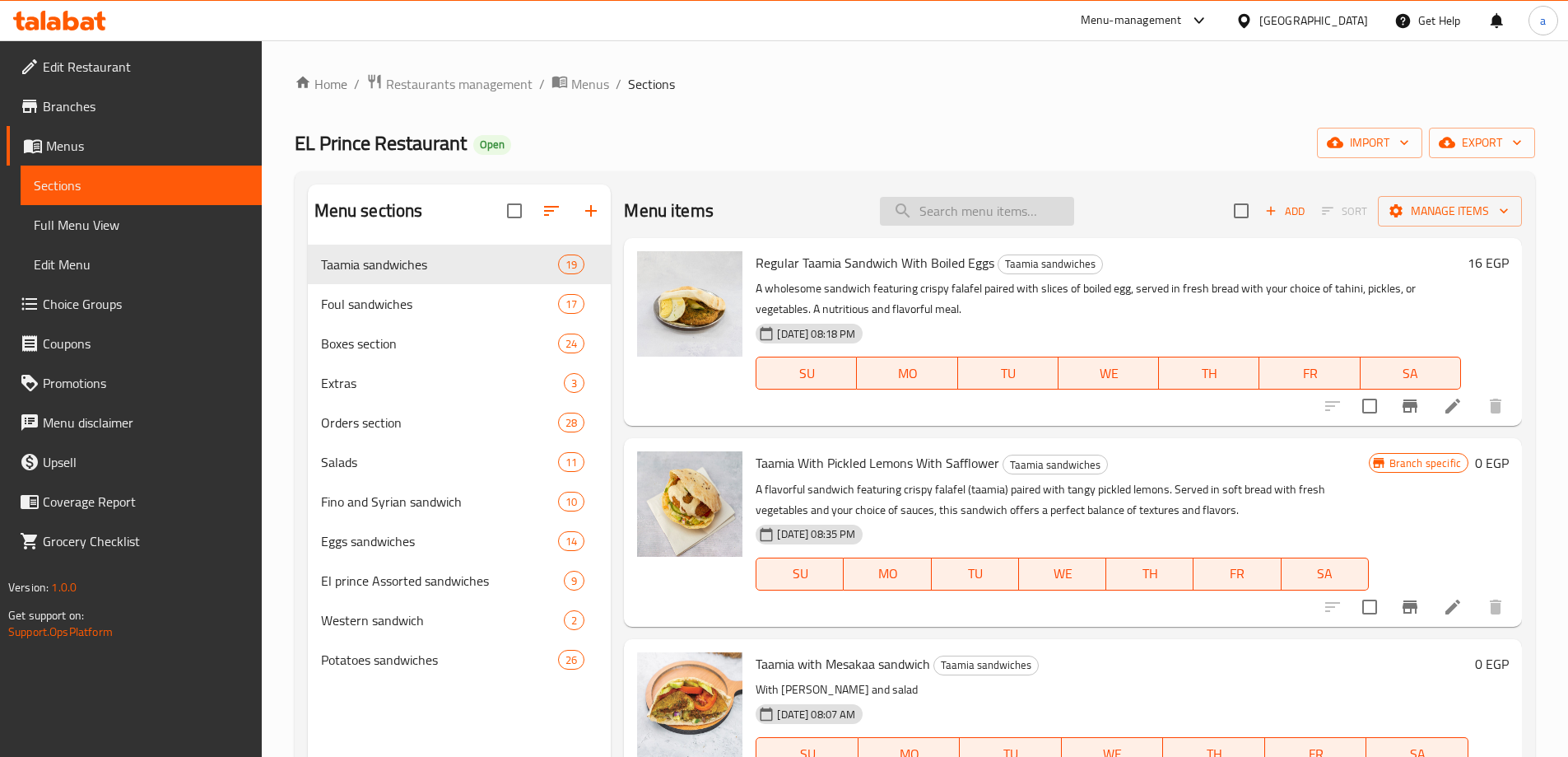
click at [1003, 217] on input "search" at bounding box center [976, 211] width 194 height 29
paste input "[PERSON_NAME] sandwich"
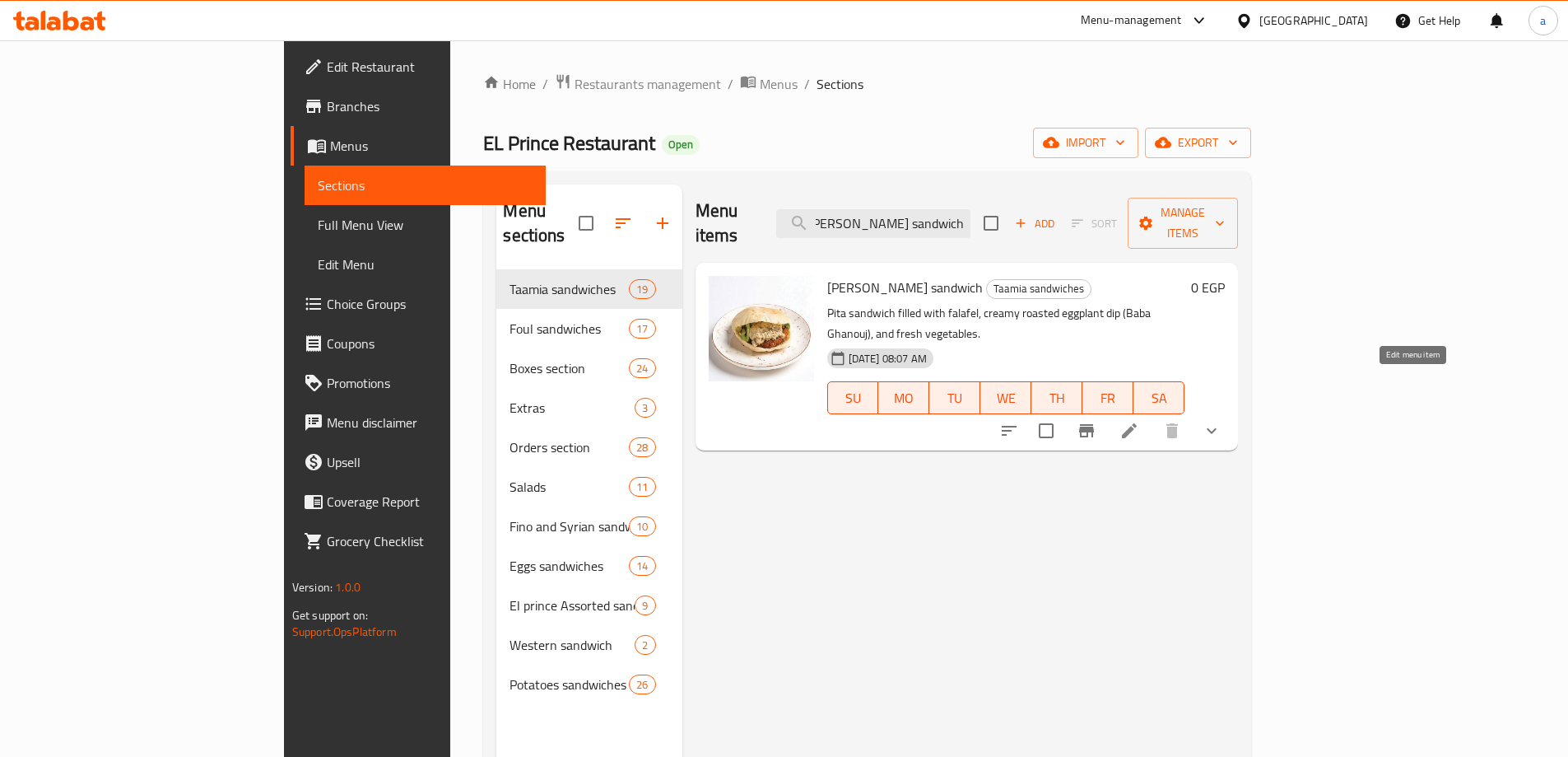
type input "[PERSON_NAME] sandwich"
click at [1139, 421] on icon at bounding box center [1129, 431] width 20 height 20
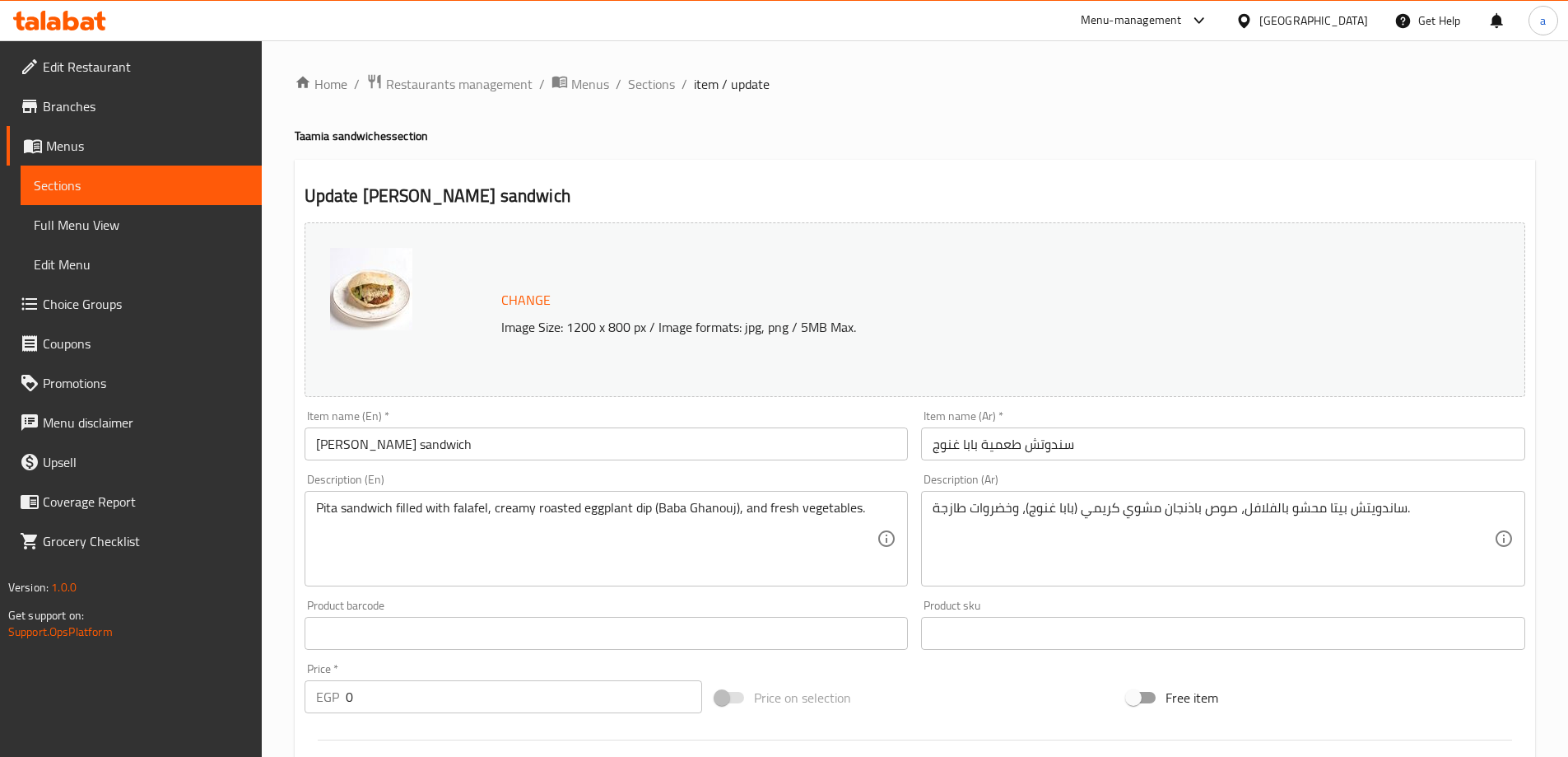
scroll to position [468, 0]
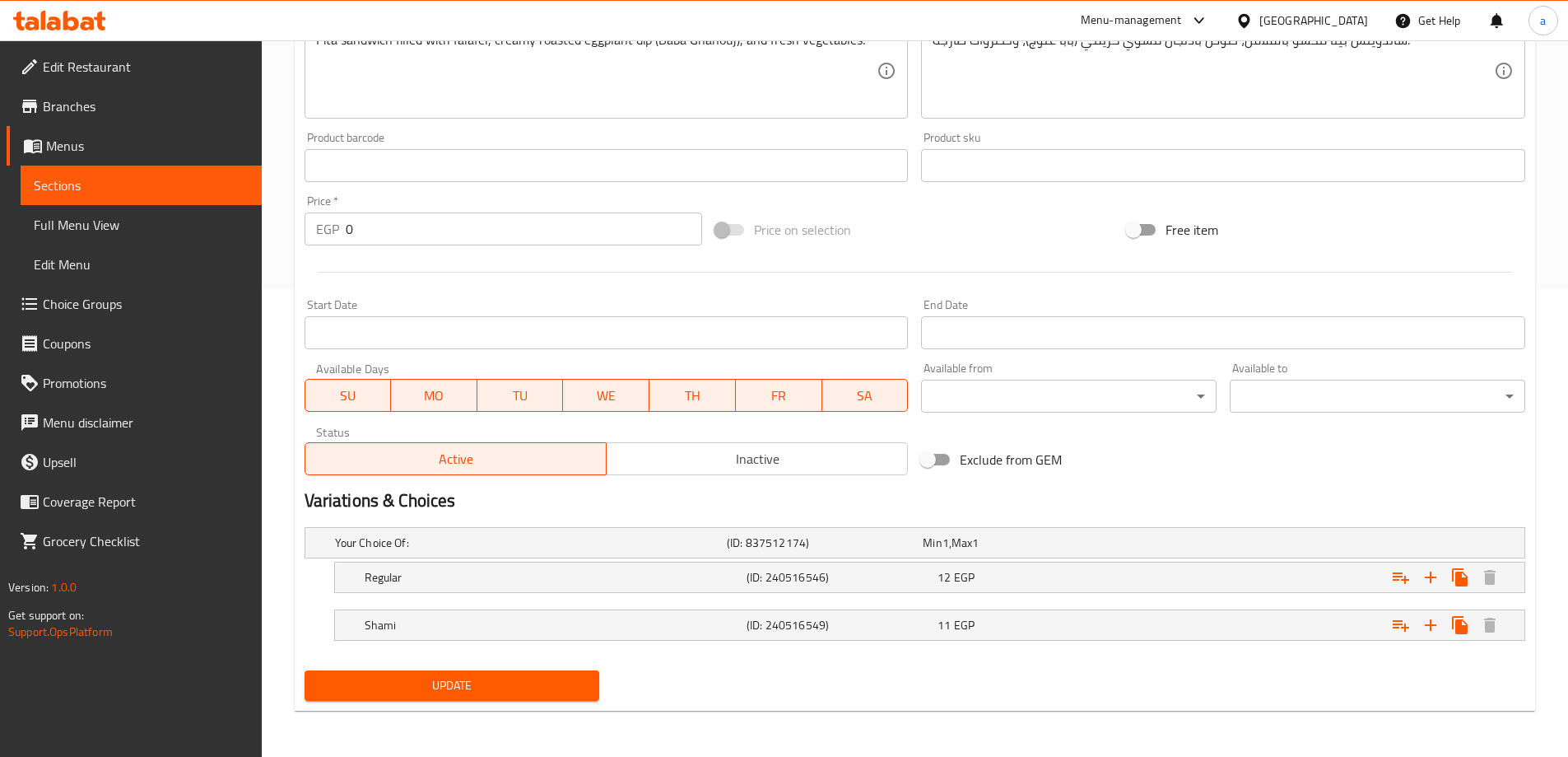
drag, startPoint x: 178, startPoint y: 178, endPoint x: 199, endPoint y: 191, distance: 24.7
click at [178, 178] on span "Sections" at bounding box center [141, 185] width 215 height 20
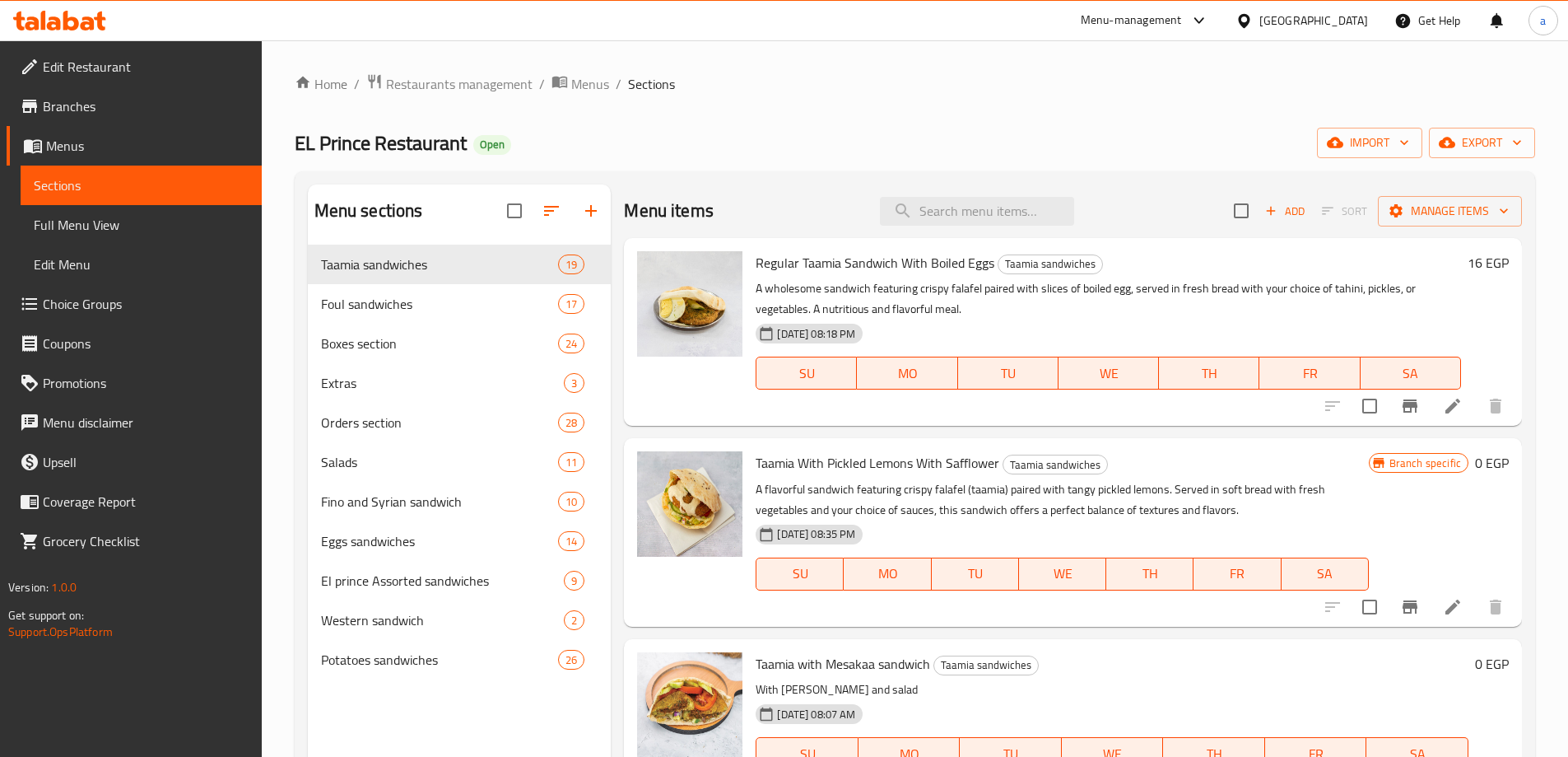
click at [918, 189] on div "Menu items Add Sort Manage items" at bounding box center [1073, 211] width 898 height 53
click at [928, 207] on input "search" at bounding box center [976, 211] width 194 height 29
paste input "Taamia sandwich Ain el katkot"
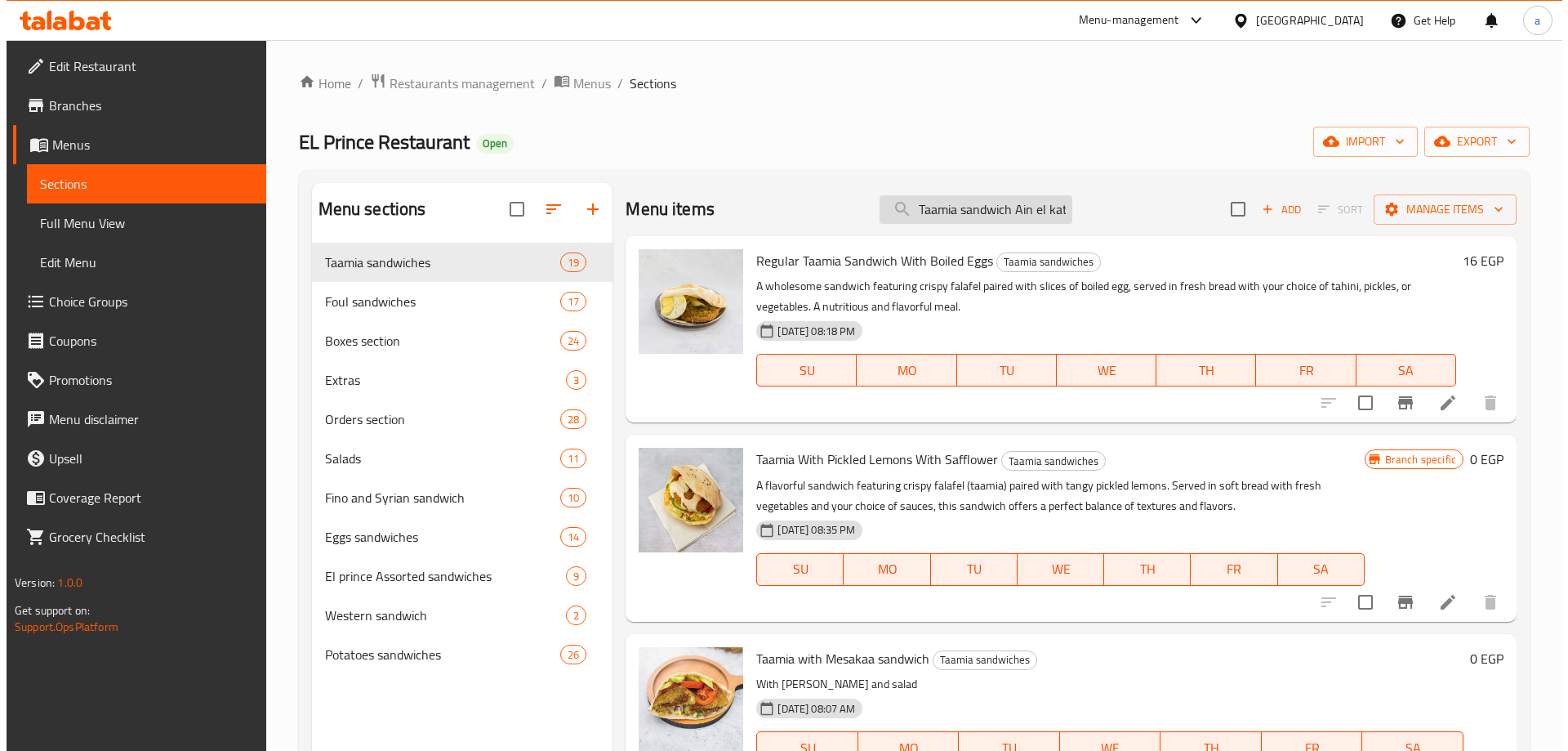
scroll to position [0, 18]
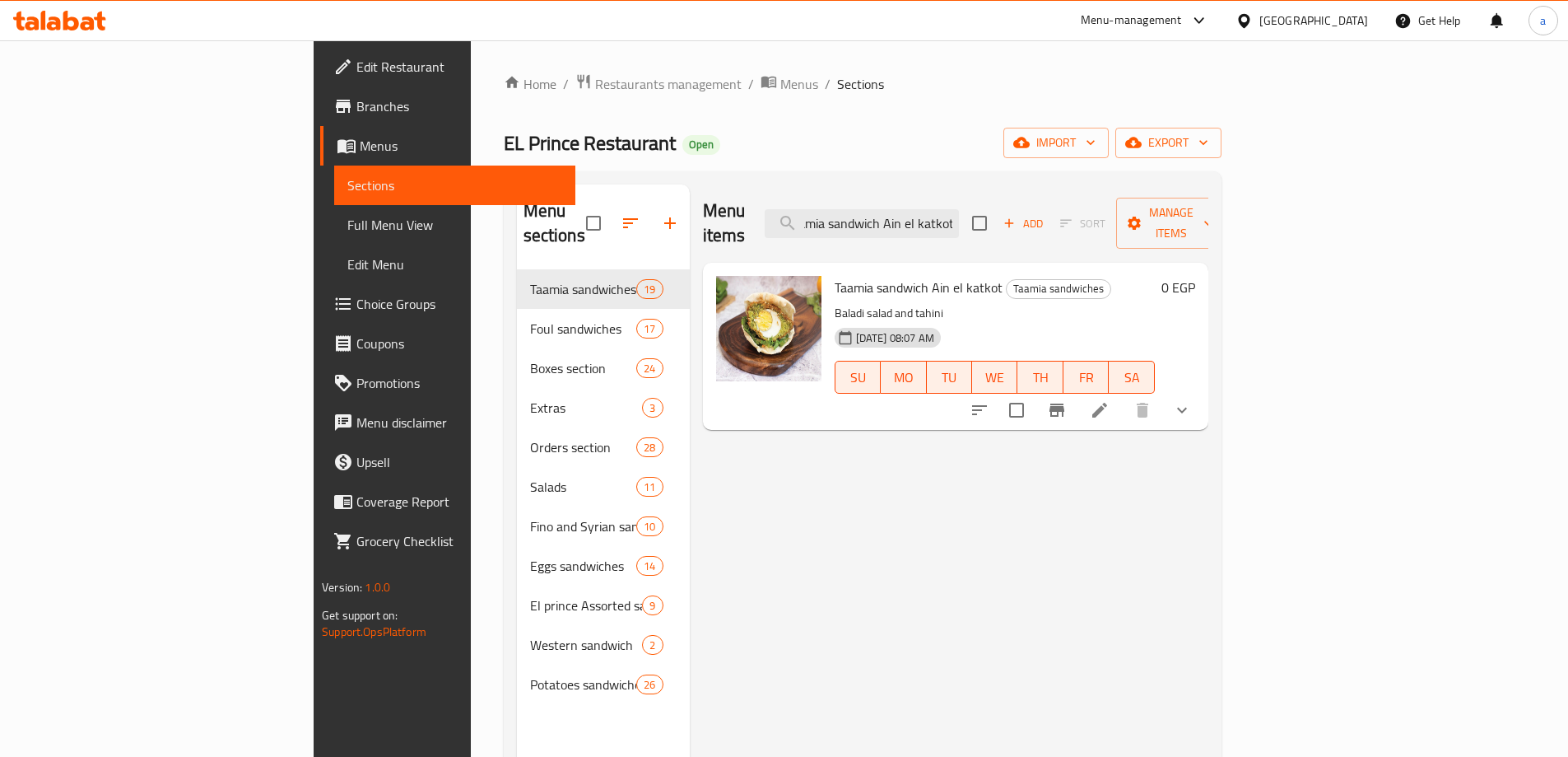
type input "Taamia sandwich Ain el katkot"
click at [1122, 395] on li at bounding box center [1099, 410] width 46 height 30
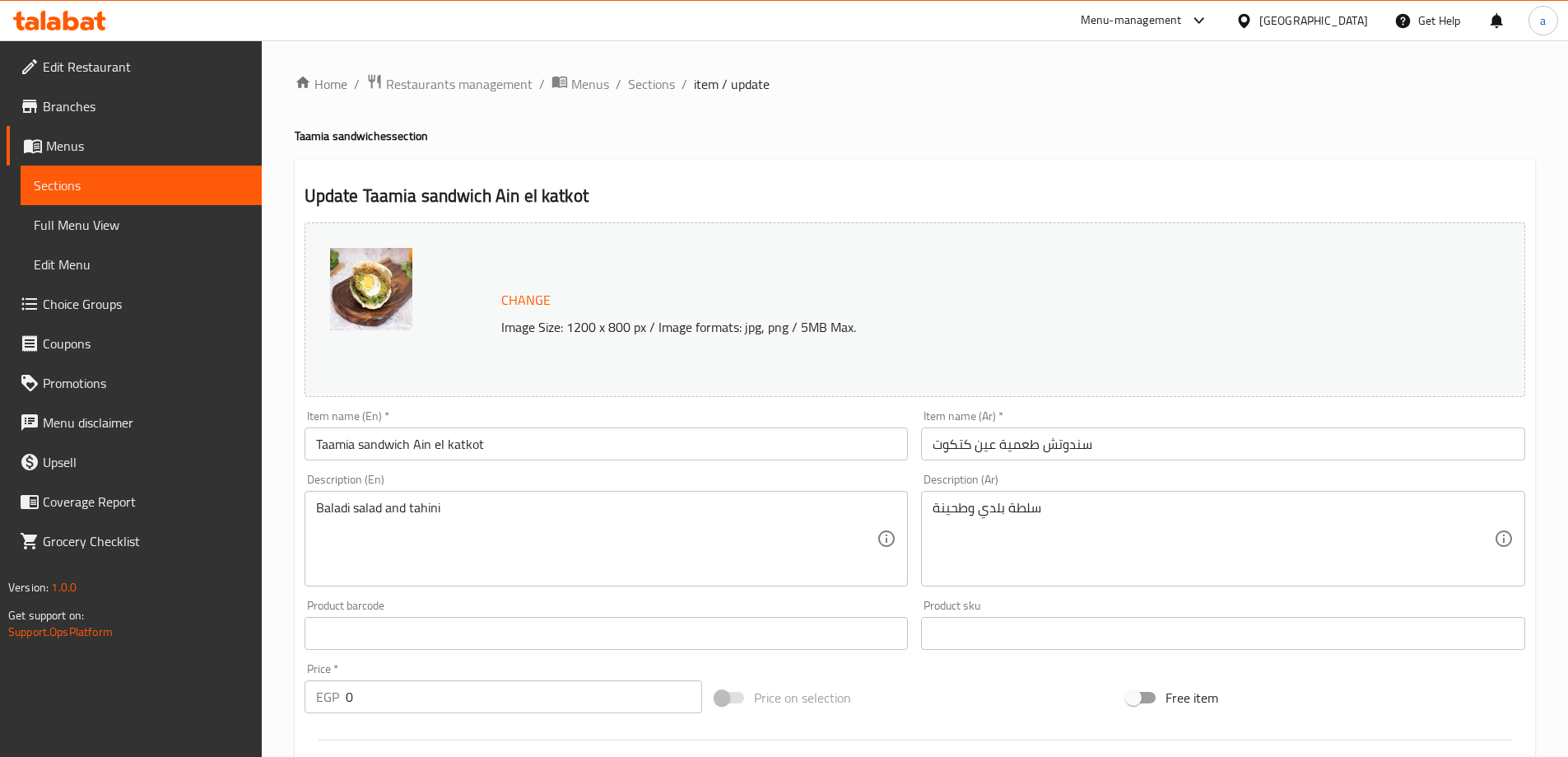
click at [140, 175] on span "Sections" at bounding box center [141, 185] width 215 height 20
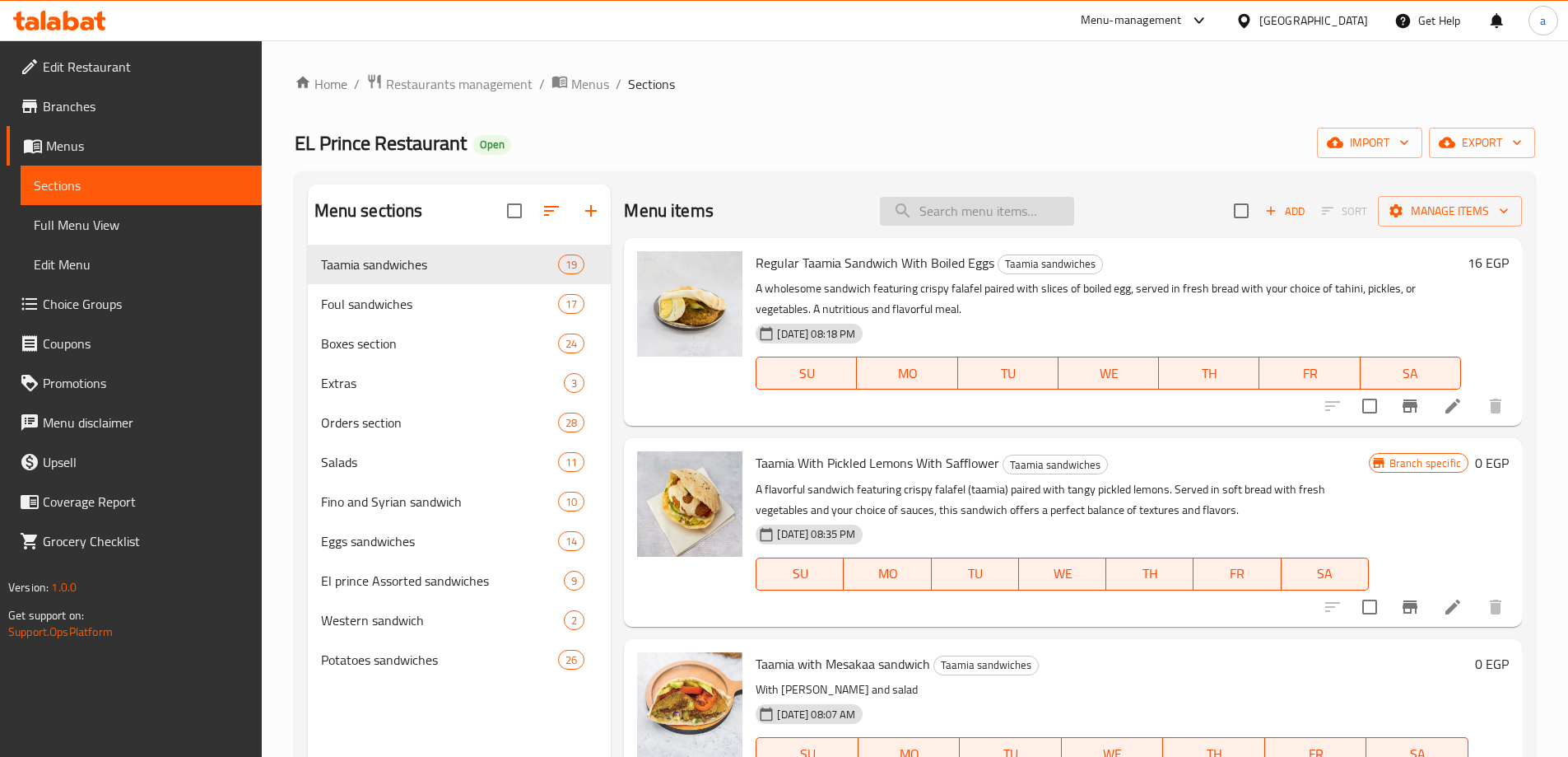
click at [1042, 216] on input "search" at bounding box center [976, 211] width 194 height 29
paste input "Fried egg Taamia sandwich"
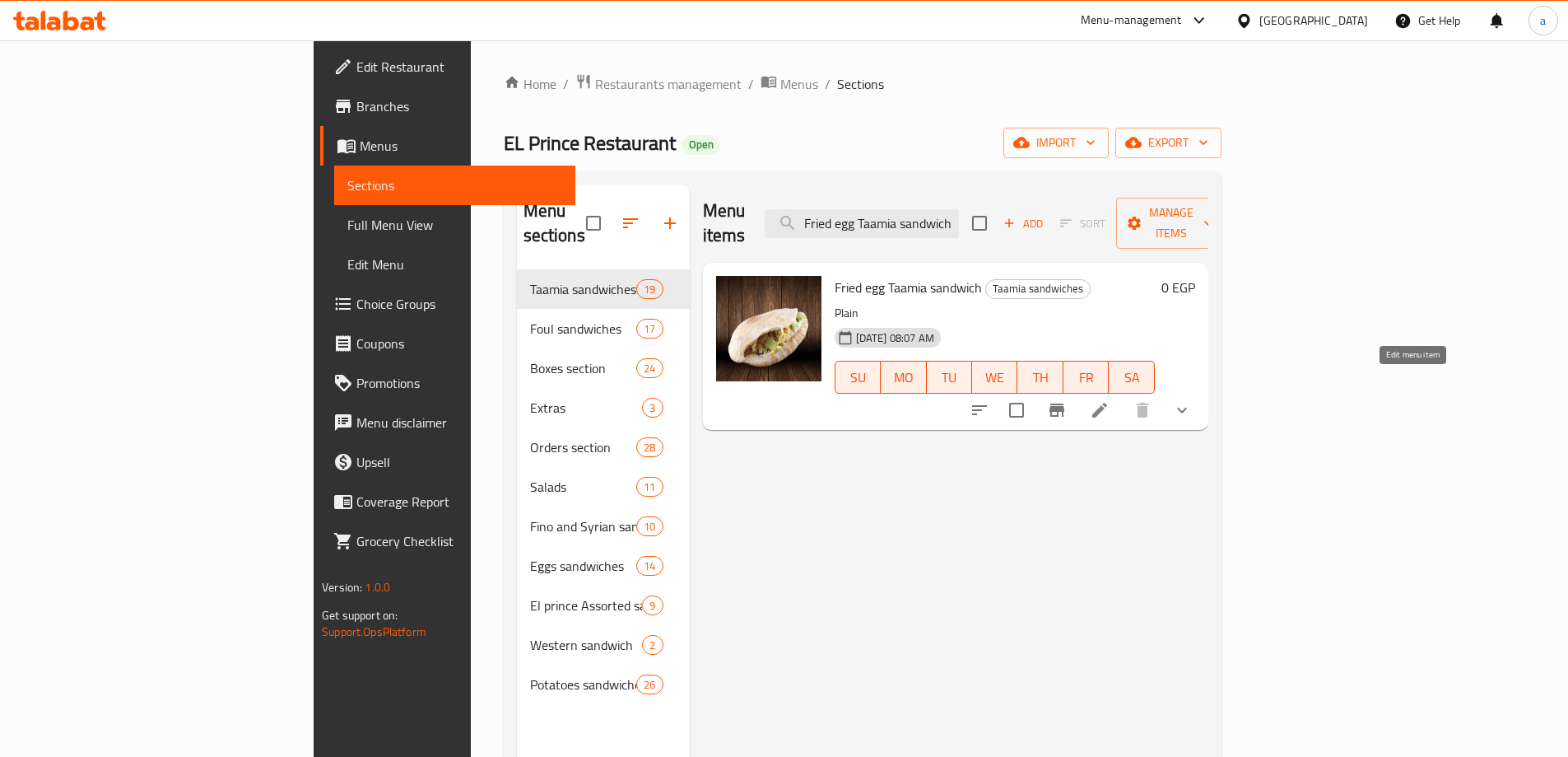
type input "Fried egg Taamia sandwich"
click at [1110, 400] on icon at bounding box center [1100, 410] width 20 height 20
